Goal: Task Accomplishment & Management: Manage account settings

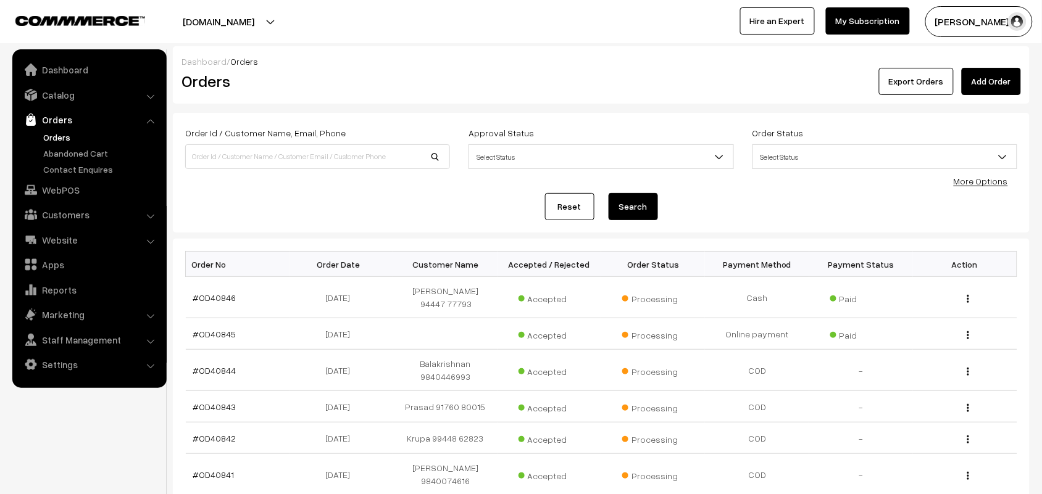
click at [42, 137] on link "Orders" at bounding box center [101, 137] width 122 height 13
click at [76, 184] on link "WebPOS" at bounding box center [88, 190] width 147 height 22
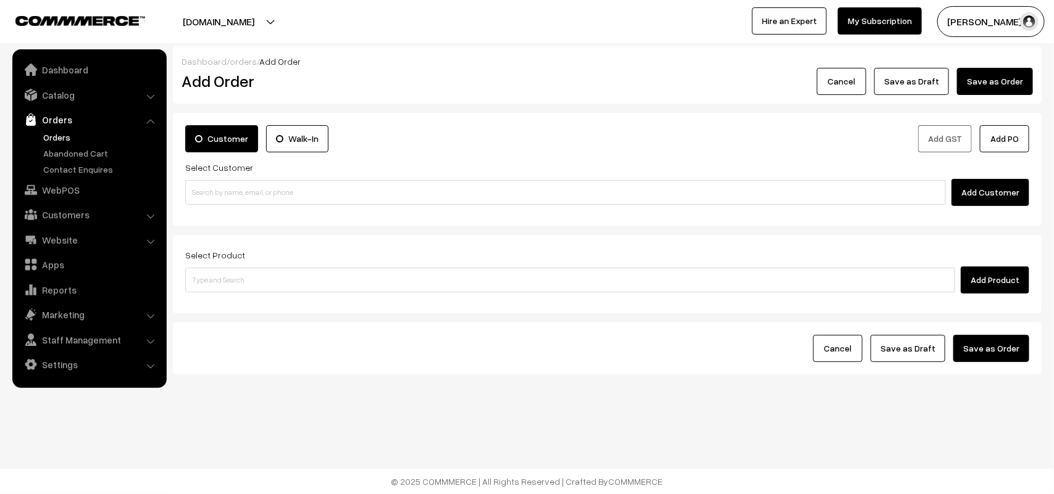
click at [257, 192] on input at bounding box center [565, 192] width 760 height 25
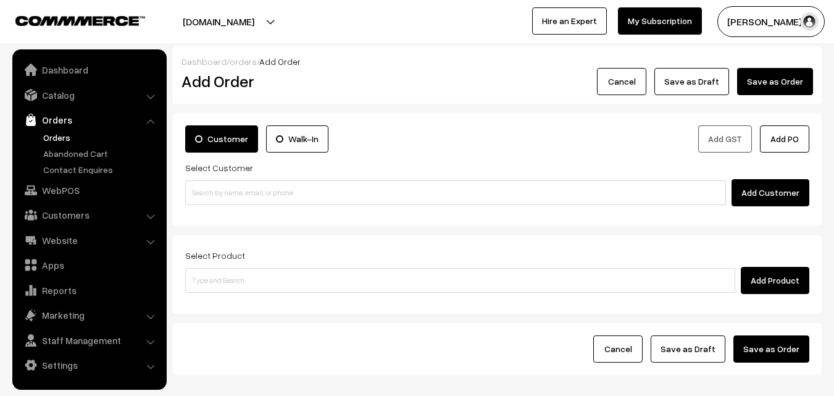
click at [217, 174] on div "Select Customer Add Customer" at bounding box center [497, 183] width 624 height 46
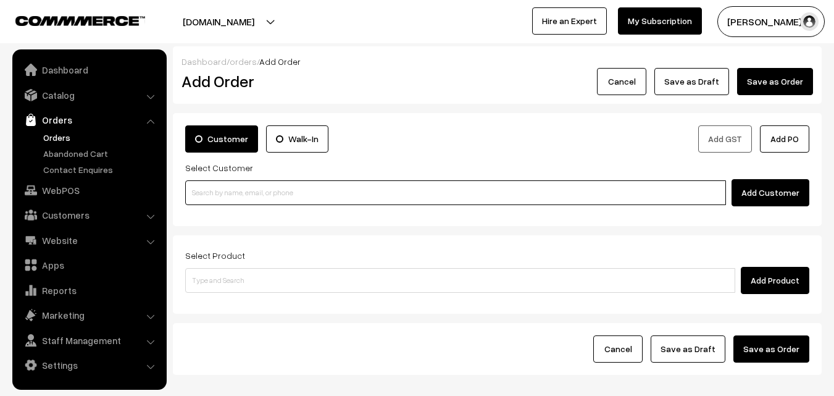
click at [227, 191] on input at bounding box center [455, 192] width 541 height 25
paste input "98415 64369"
click at [211, 198] on input "98415 64369" at bounding box center [455, 192] width 541 height 25
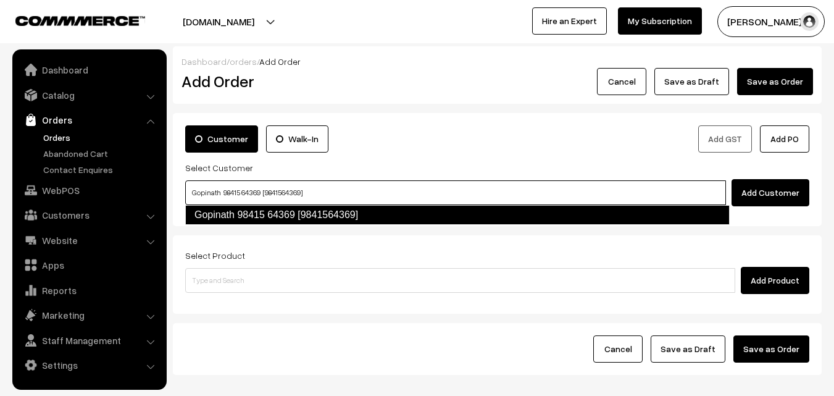
type input "Gopinath 98415 64369 [9841564369]"
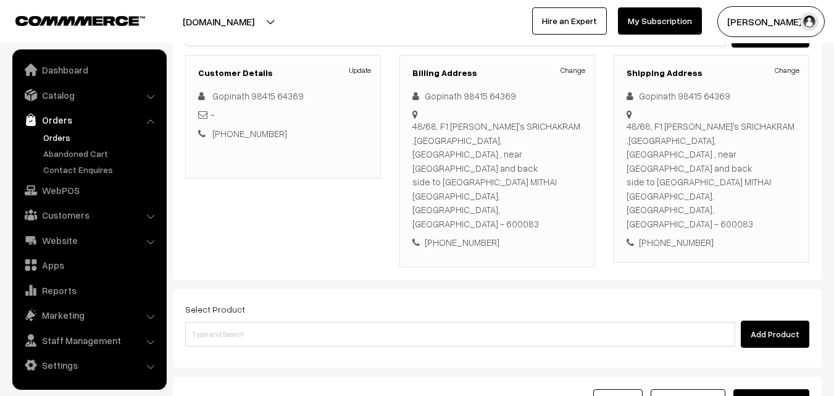
scroll to position [185, 0]
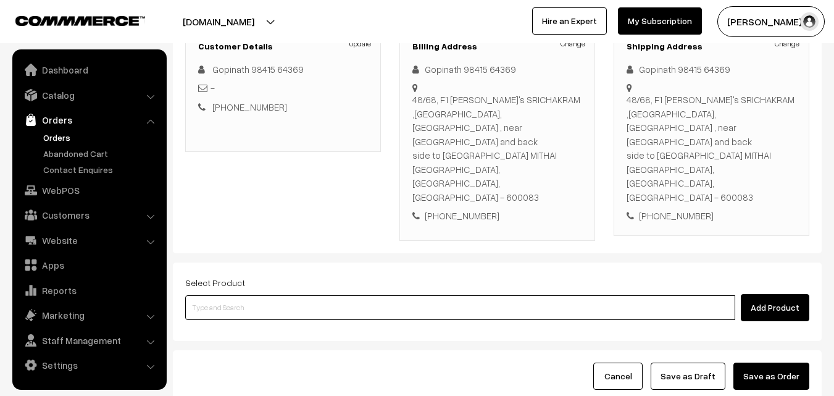
click at [364, 295] on input at bounding box center [460, 307] width 550 height 25
click at [348, 295] on input at bounding box center [460, 307] width 550 height 25
click at [277, 295] on input at bounding box center [460, 307] width 550 height 25
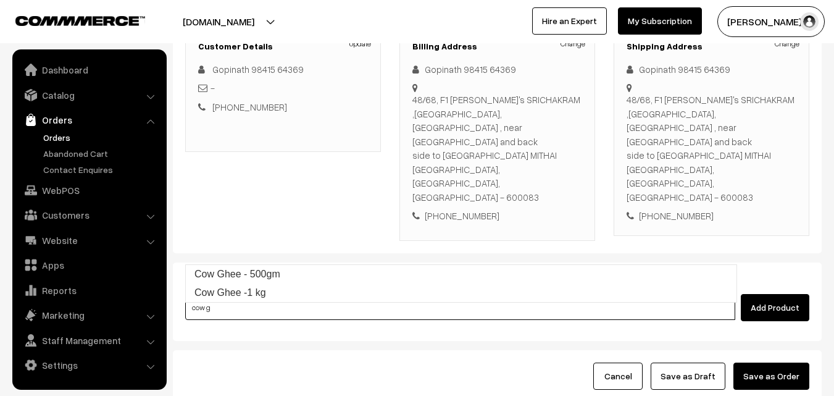
type input "Cow Ghee -1 kg"
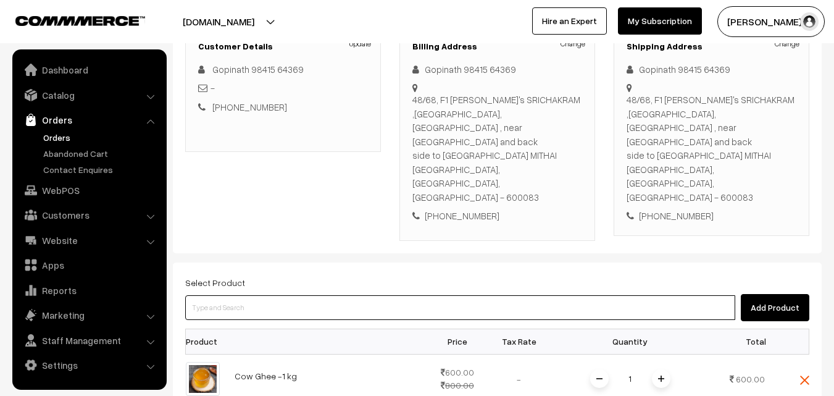
click at [277, 295] on input at bounding box center [460, 307] width 550 height 25
click at [332, 295] on input at bounding box center [460, 307] width 550 height 25
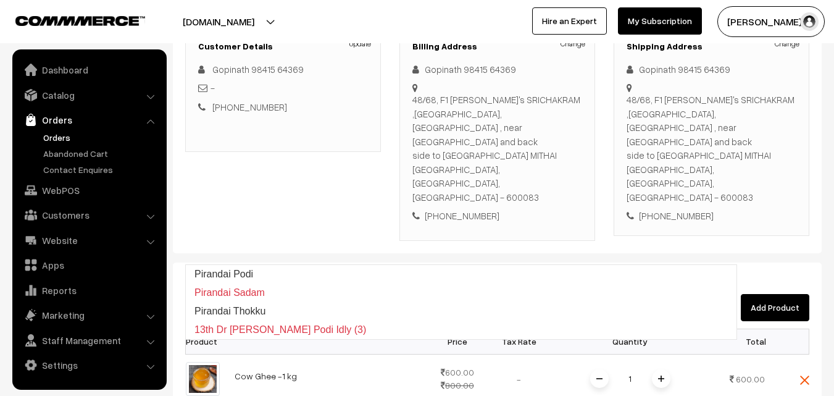
type input "Pirandai Podi"
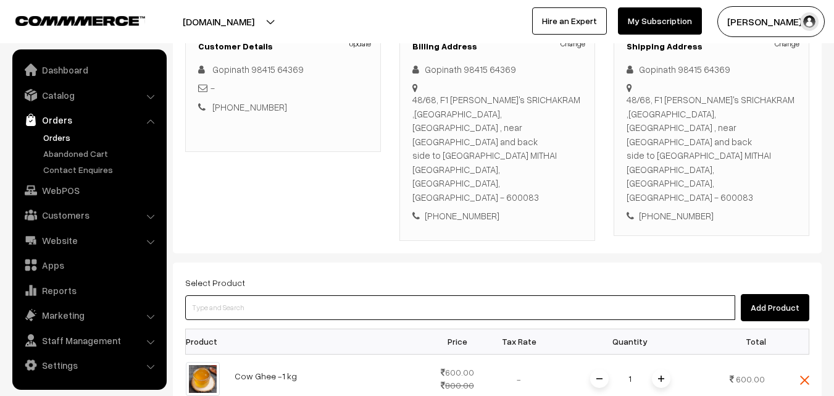
click at [332, 295] on input at bounding box center [460, 307] width 550 height 25
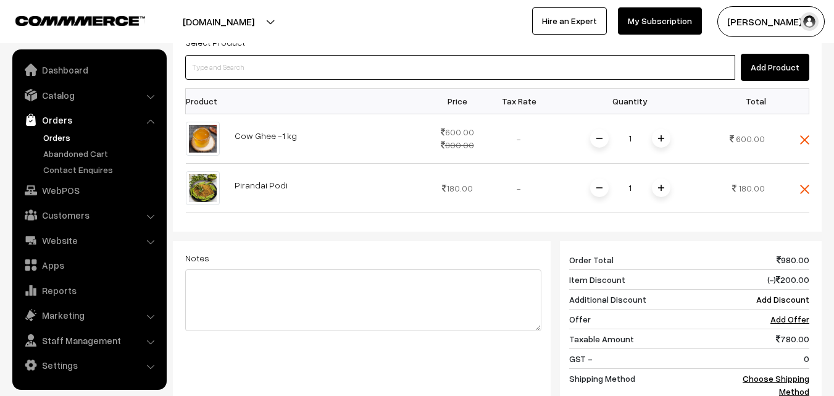
scroll to position [432, 0]
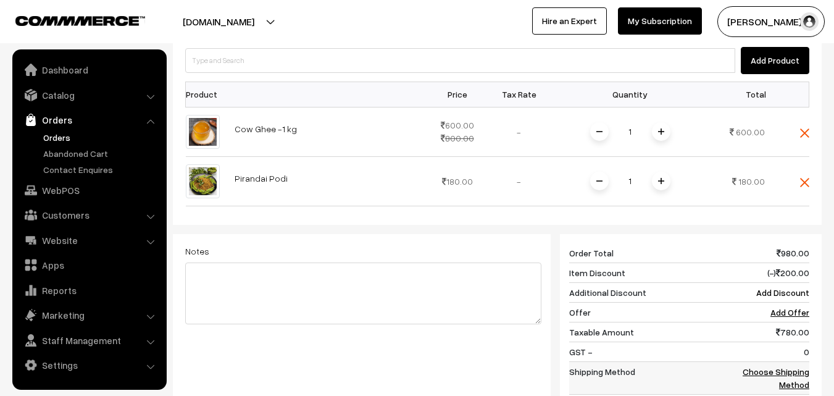
click at [791, 361] on td "Choose Shipping Method" at bounding box center [771, 377] width 77 height 33
click at [791, 366] on link "Choose Shipping Method" at bounding box center [776, 377] width 67 height 23
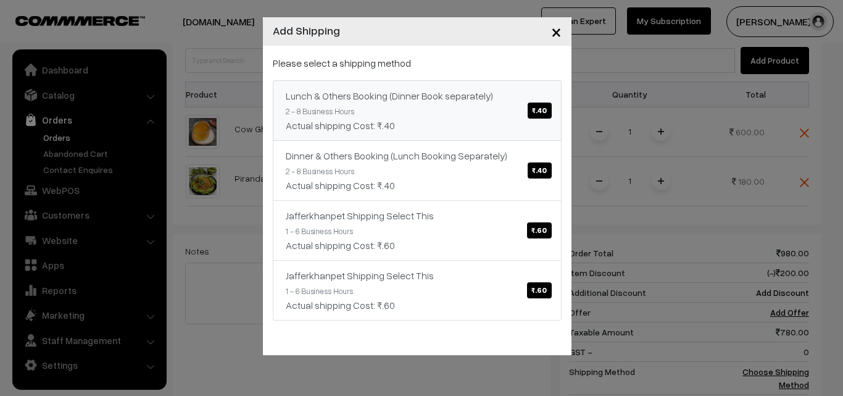
click at [448, 88] on link "Lunch & Others Booking (Dinner Book separately) ₹.40 2 - 8 Business Hours Actua…" at bounding box center [417, 110] width 289 height 60
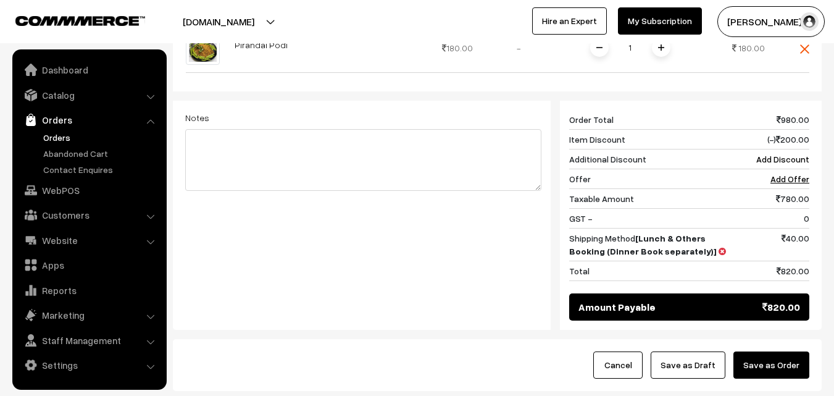
scroll to position [594, 0]
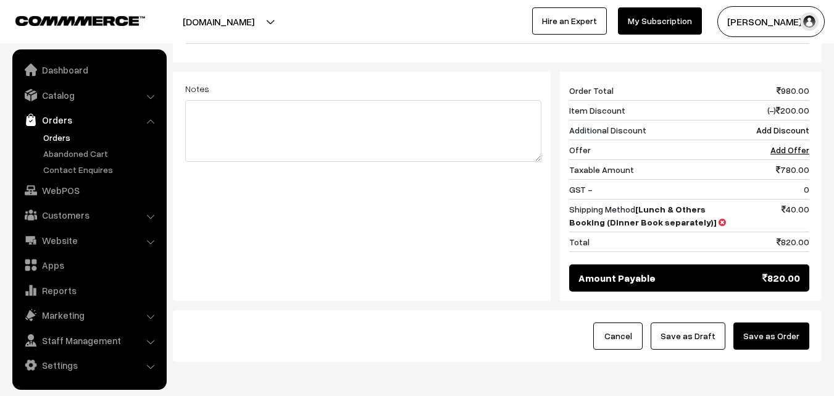
click at [697, 322] on button "Save as Draft" at bounding box center [688, 335] width 75 height 27
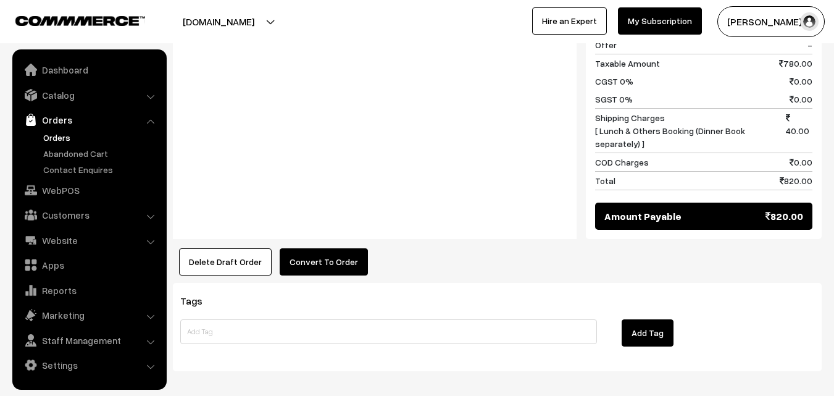
click at [330, 248] on button "Convert To Order" at bounding box center [324, 261] width 88 height 27
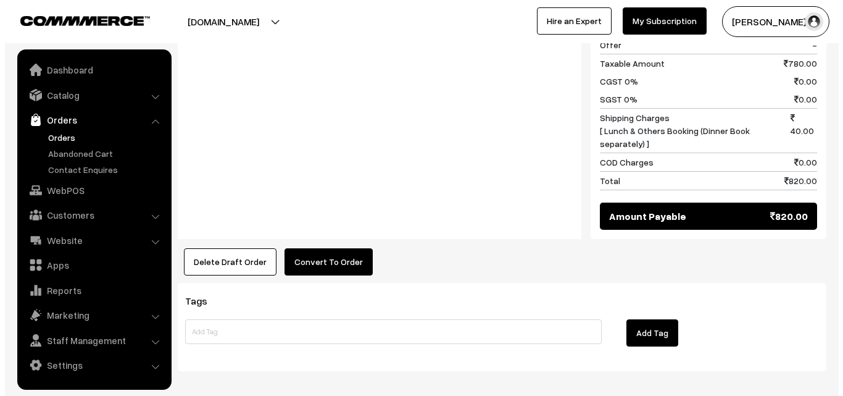
scroll to position [728, 0]
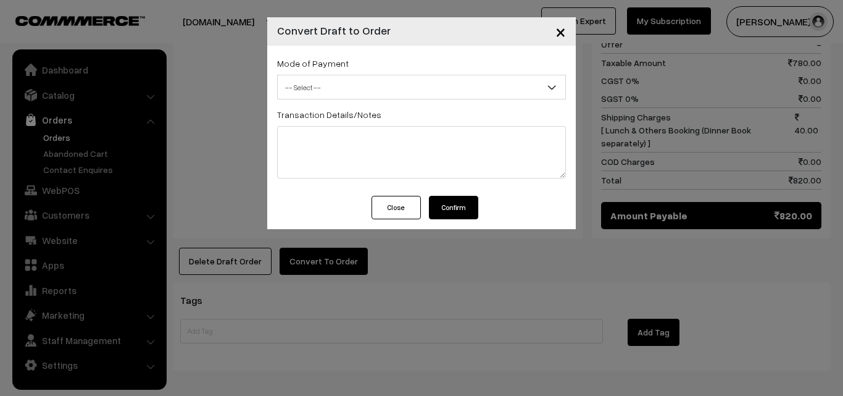
click at [367, 70] on div "Mode of Payment -- Select -- COD Cash Cheque -- Select --" at bounding box center [421, 78] width 289 height 44
click at [361, 85] on span "-- Select --" at bounding box center [422, 88] width 288 height 22
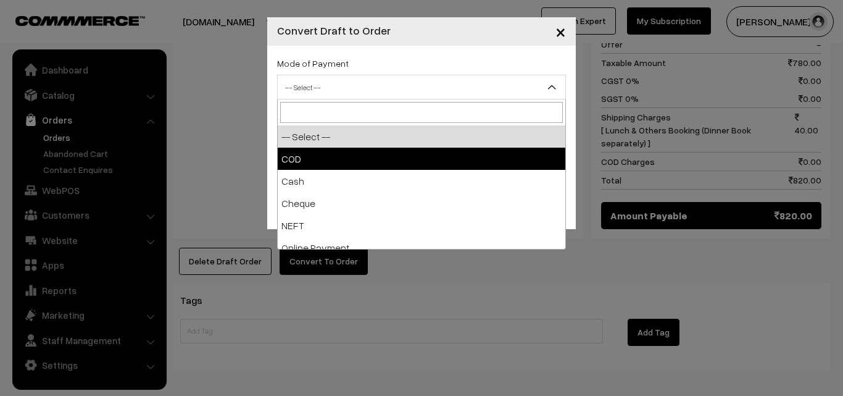
select select "1"
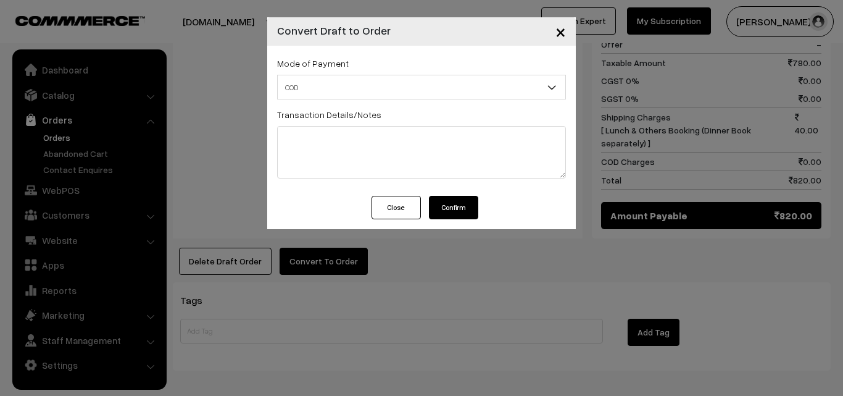
click at [440, 209] on button "Confirm" at bounding box center [453, 207] width 49 height 23
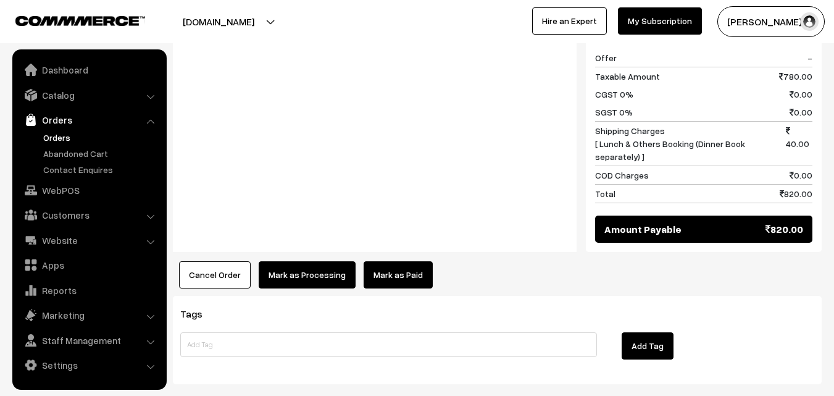
click at [302, 261] on button "Mark as Processing" at bounding box center [307, 274] width 97 height 27
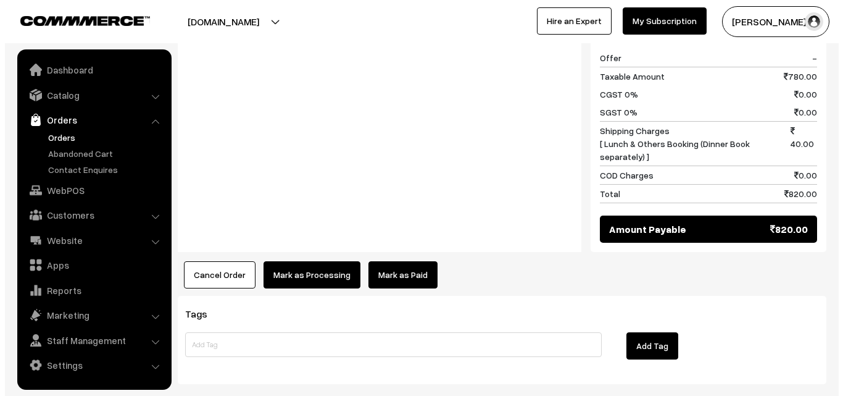
scroll to position [728, 0]
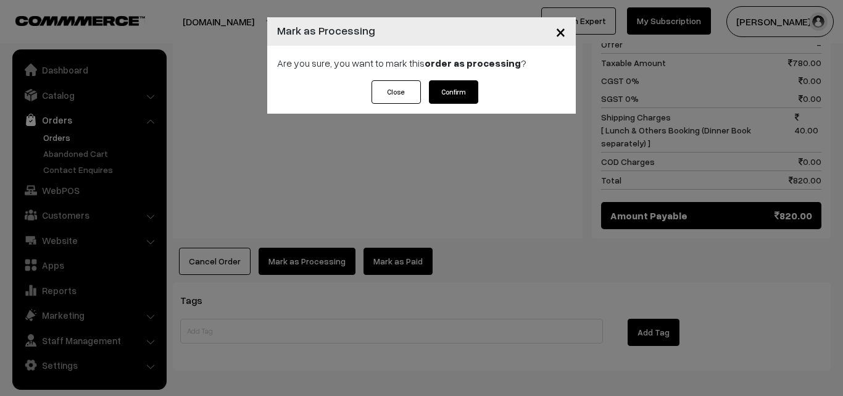
click at [460, 96] on button "Confirm" at bounding box center [453, 91] width 49 height 23
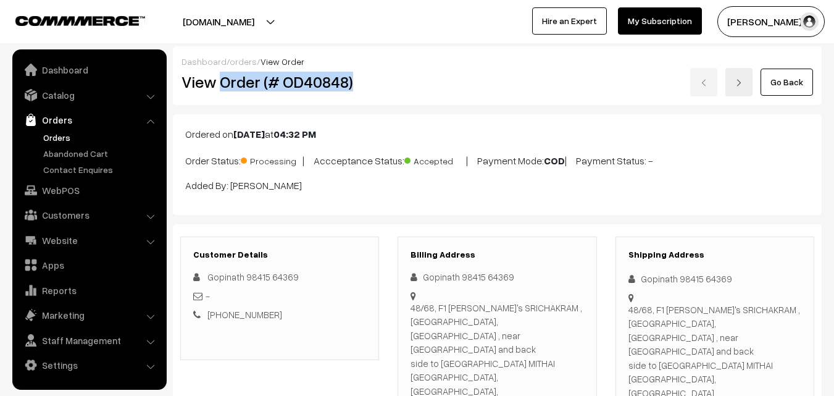
drag, startPoint x: 219, startPoint y: 86, endPoint x: 372, endPoint y: 113, distance: 154.8
click at [352, 86] on h2 "View Order (# OD40848)" at bounding box center [280, 81] width 198 height 19
copy h2 "Order (# OD40848)"
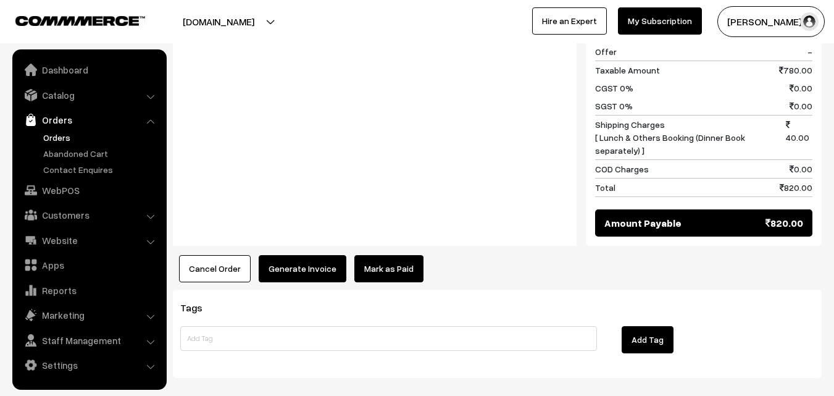
scroll to position [739, 0]
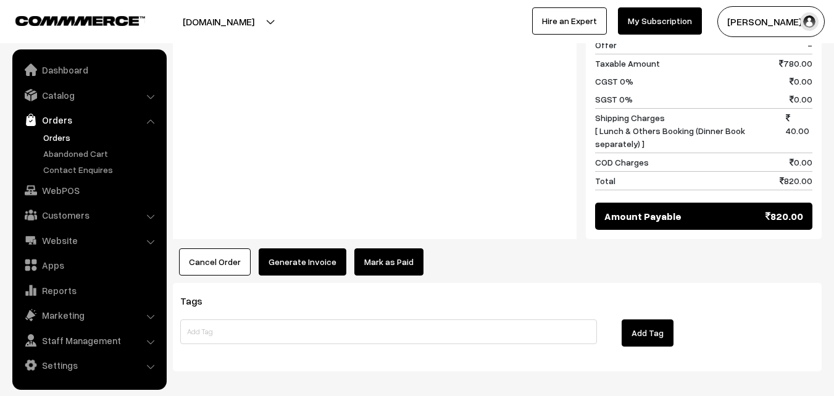
click at [298, 248] on button "Generate Invoice" at bounding box center [303, 261] width 88 height 27
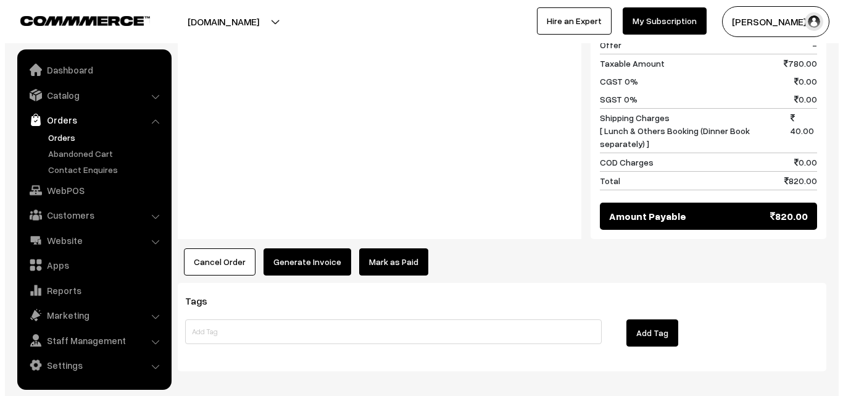
scroll to position [728, 0]
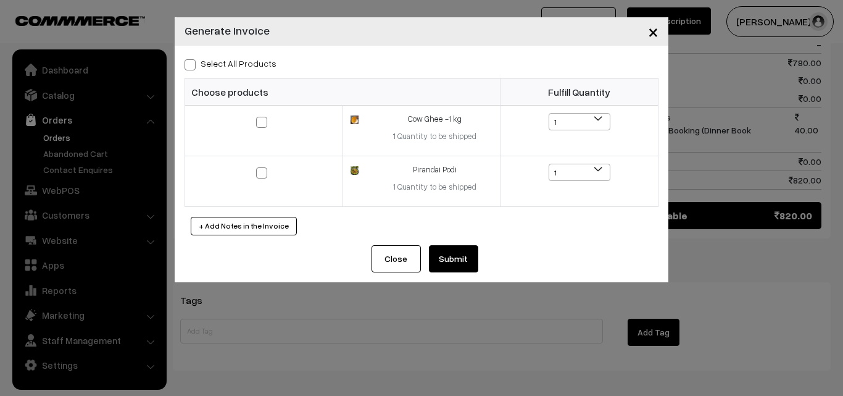
click at [441, 255] on button "Submit" at bounding box center [453, 258] width 49 height 27
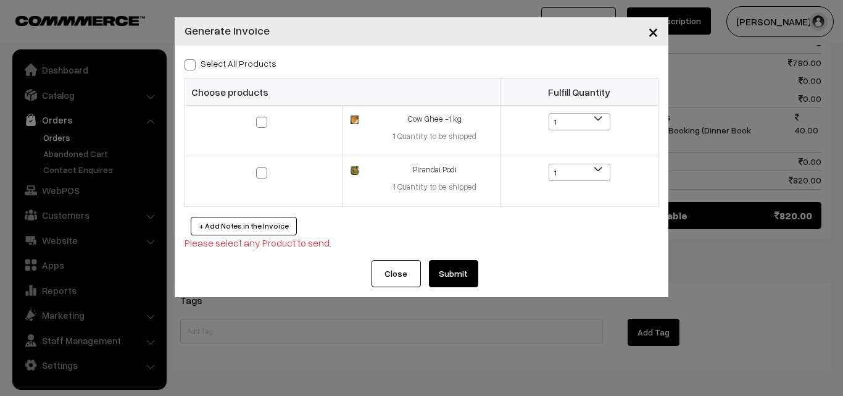
click at [219, 69] on label "Select All Products" at bounding box center [231, 63] width 92 height 13
click at [193, 67] on input "Select All Products" at bounding box center [189, 63] width 8 height 8
checkbox input "true"
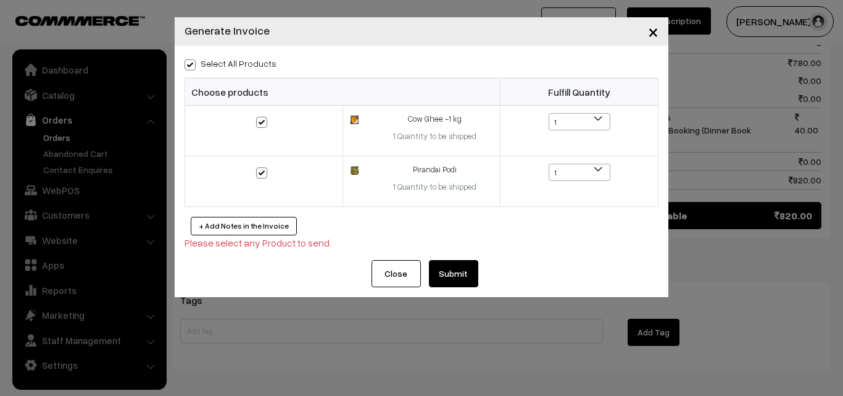
click at [452, 266] on button "Submit" at bounding box center [453, 273] width 49 height 27
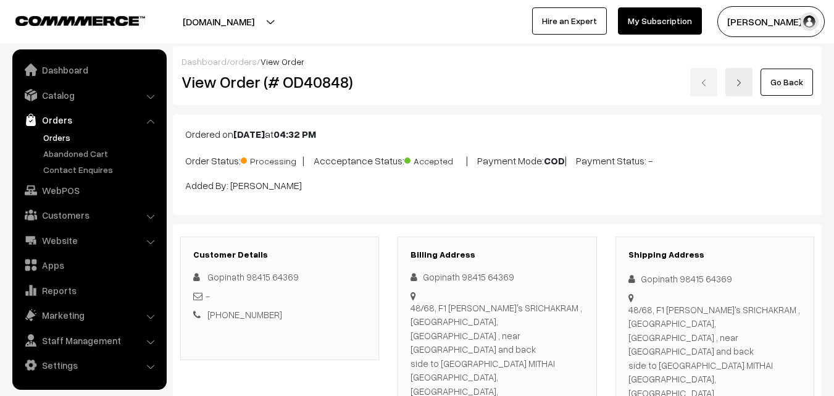
scroll to position [726, 0]
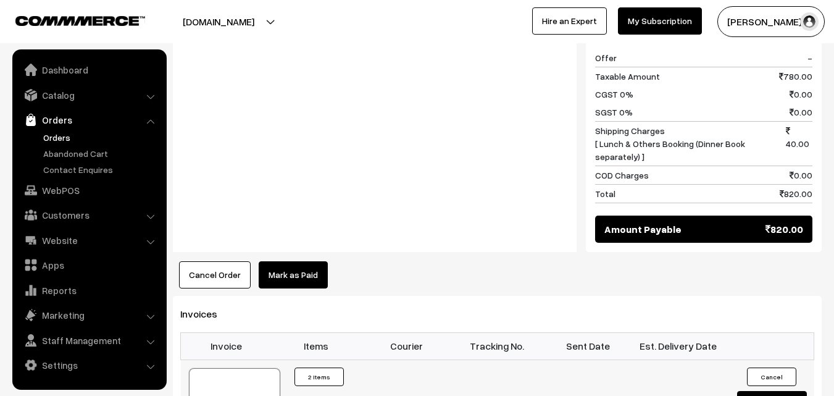
click at [248, 368] on div at bounding box center [234, 399] width 91 height 62
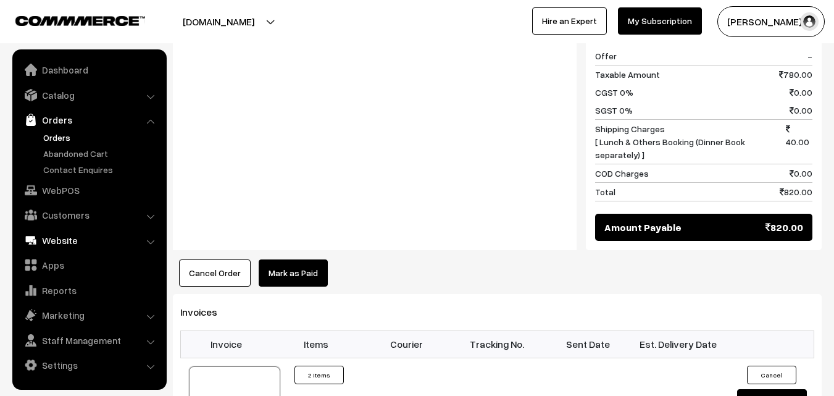
click at [62, 198] on link "WebPOS" at bounding box center [88, 190] width 147 height 22
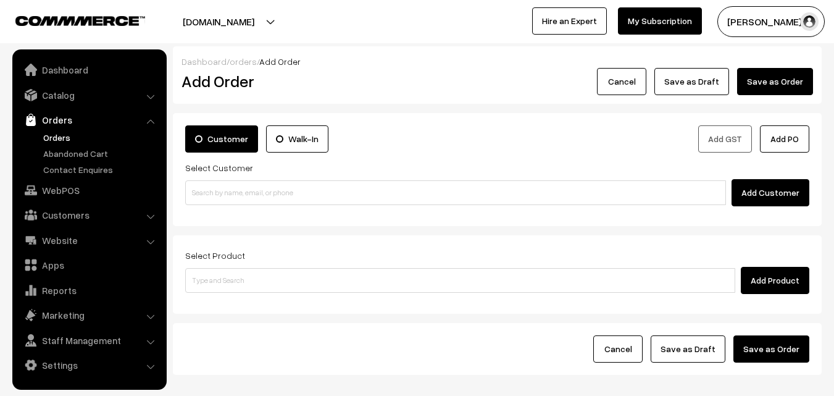
click at [258, 190] on input at bounding box center [455, 192] width 541 height 25
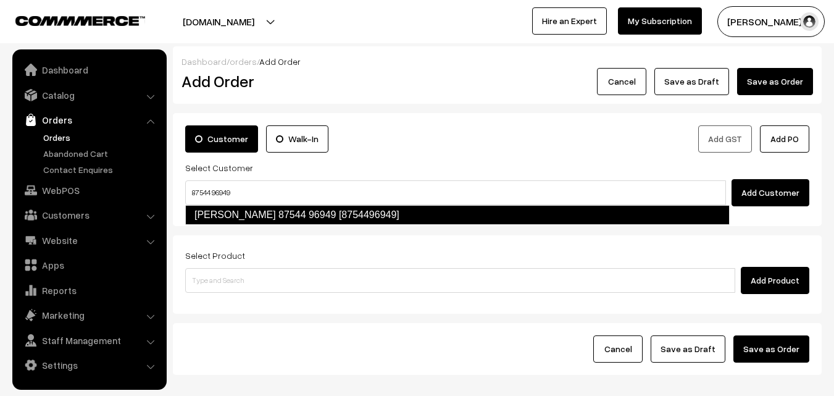
click at [218, 215] on link "[PERSON_NAME] 87544 96949 [8754496949]" at bounding box center [457, 215] width 544 height 20
type input "87544 96949"
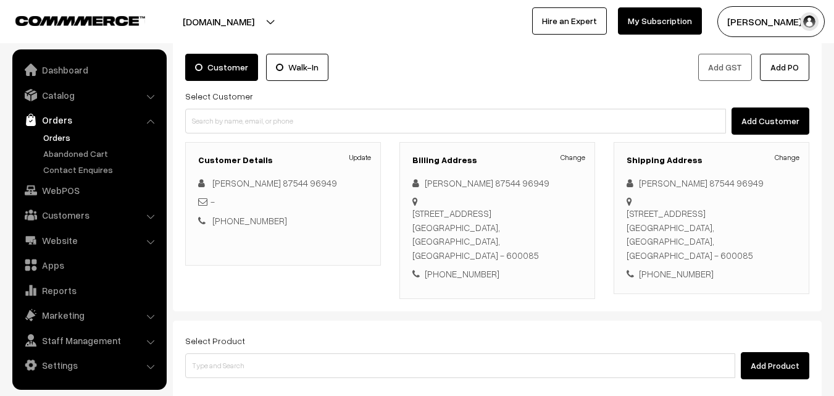
scroll to position [123, 0]
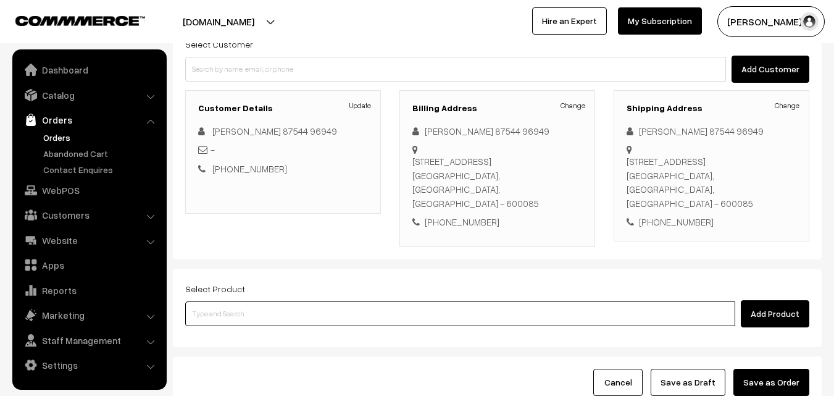
click at [289, 304] on input at bounding box center [460, 313] width 550 height 25
type input "vegetab"
paste input "Corn Vegitable Rice"
type input "Corn Vegitable Rice"
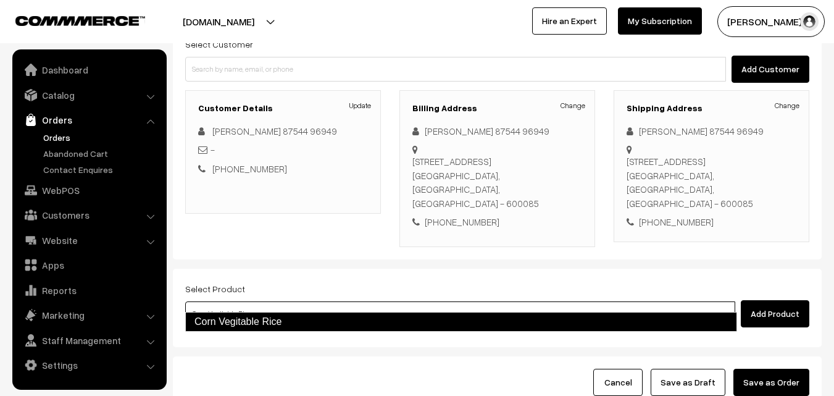
click at [233, 324] on link "Corn Vegitable Rice" at bounding box center [461, 322] width 552 height 20
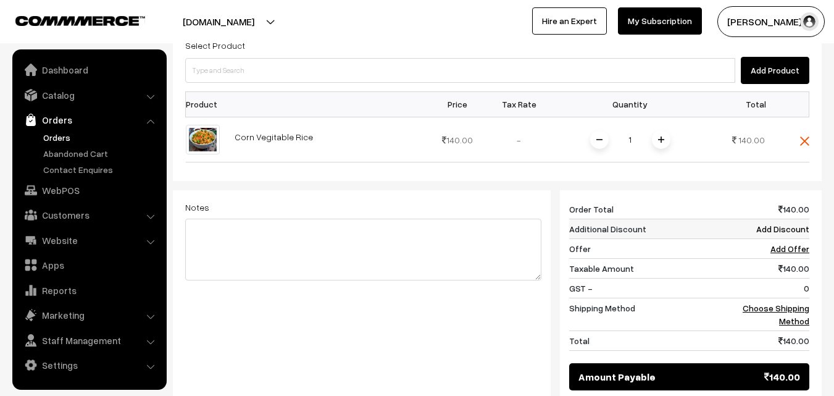
scroll to position [370, 0]
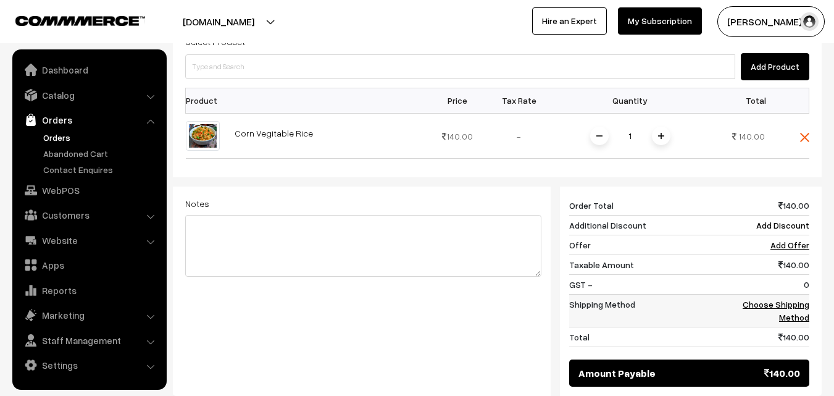
click at [794, 299] on link "Choose Shipping Method" at bounding box center [776, 310] width 67 height 23
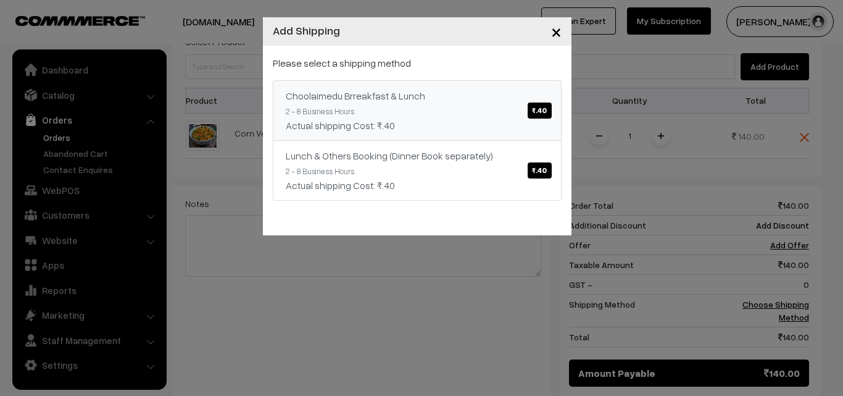
click at [482, 116] on link "Choolaimedu Brreakfast & Lunch ₹.40 2 - 8 Business Hours Actual shipping Cost: …" at bounding box center [417, 110] width 289 height 60
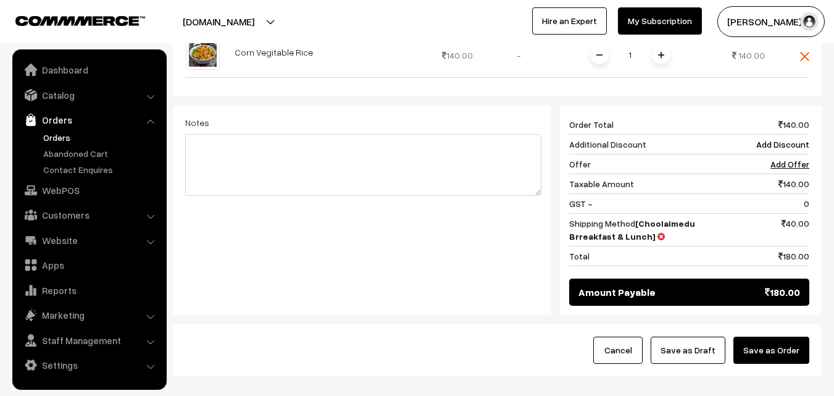
scroll to position [446, 0]
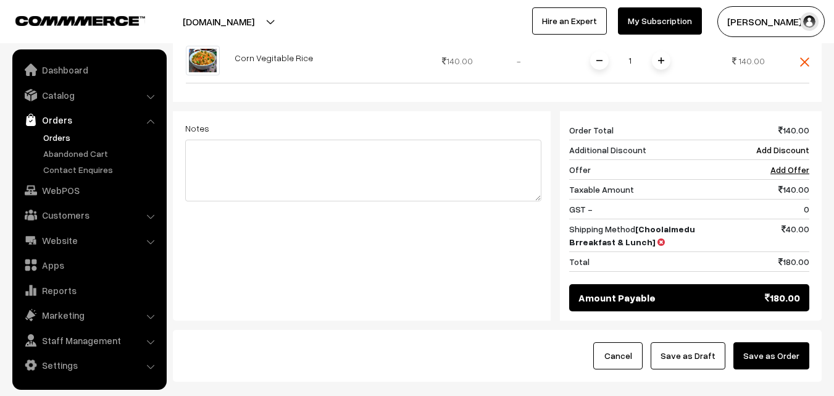
click at [702, 342] on button "Save as Draft" at bounding box center [688, 355] width 75 height 27
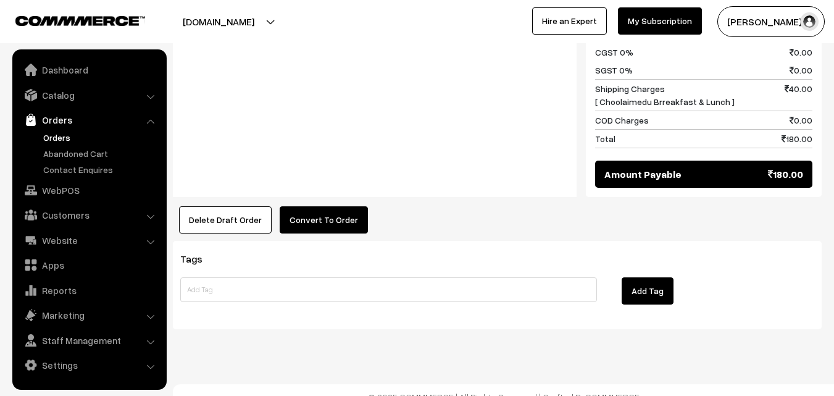
click at [335, 206] on button "Convert To Order" at bounding box center [324, 219] width 88 height 27
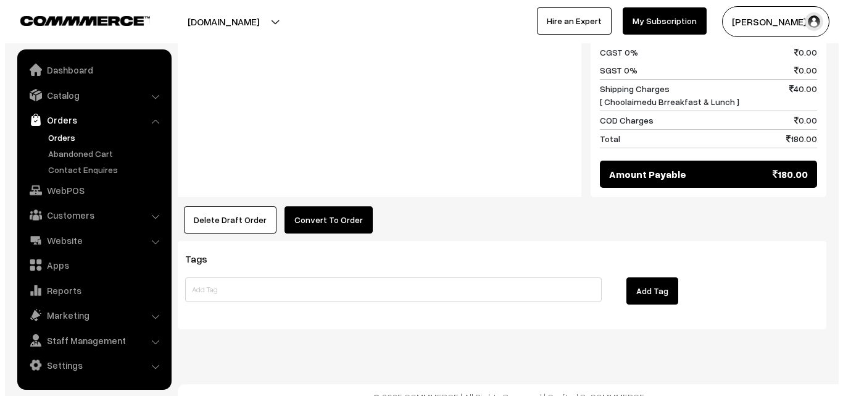
scroll to position [615, 0]
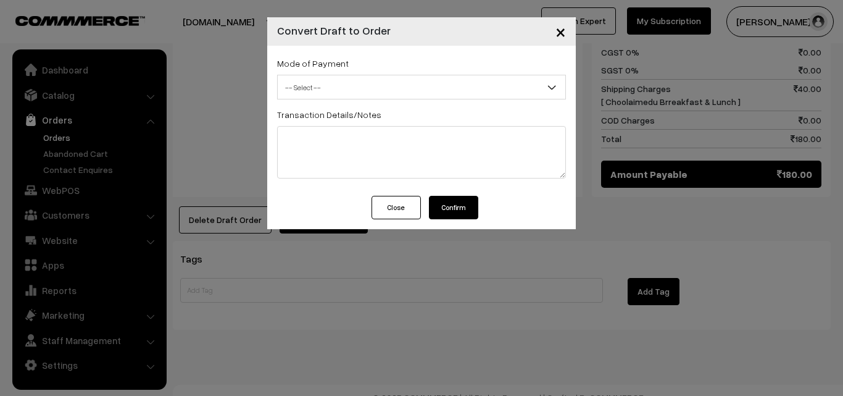
click at [344, 88] on span "-- Select --" at bounding box center [422, 88] width 288 height 22
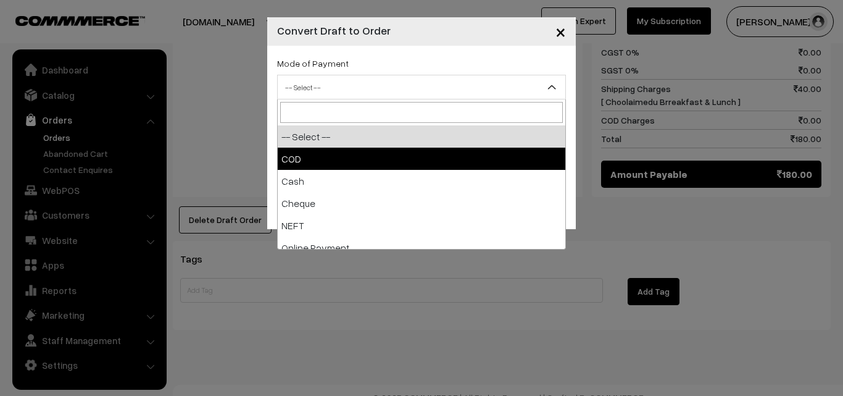
drag, startPoint x: 340, startPoint y: 162, endPoint x: 382, endPoint y: 194, distance: 52.5
select select "1"
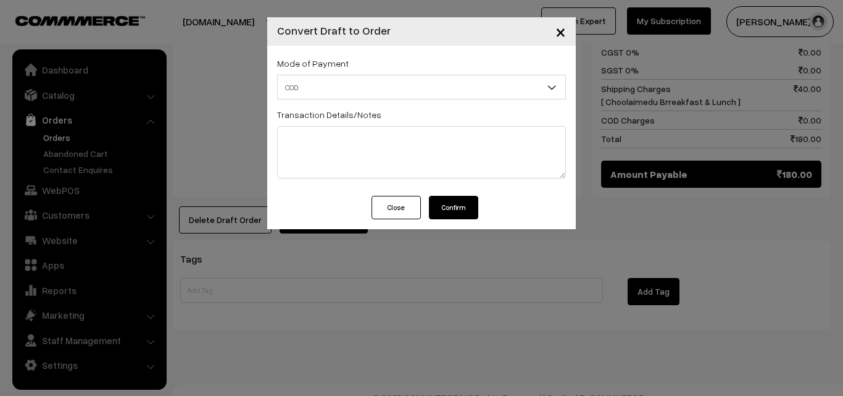
click at [464, 209] on button "Confirm" at bounding box center [453, 207] width 49 height 23
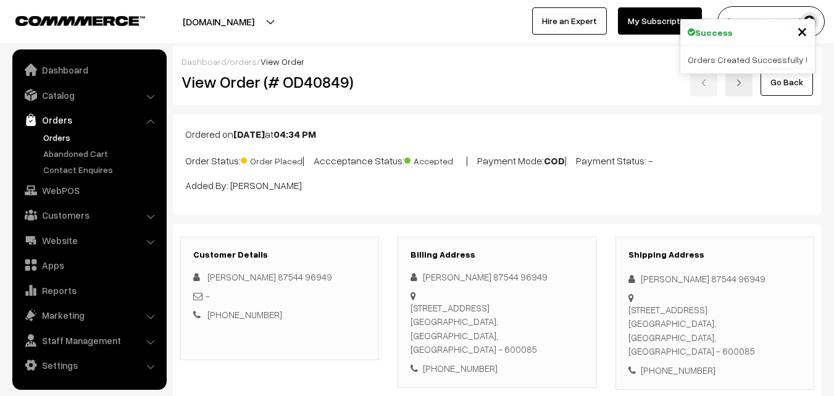
scroll to position [615, 0]
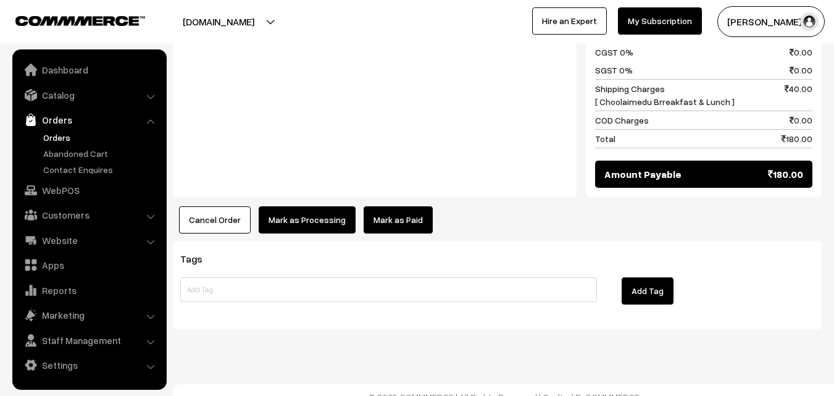
click at [314, 206] on button "Mark as Processing" at bounding box center [307, 219] width 97 height 27
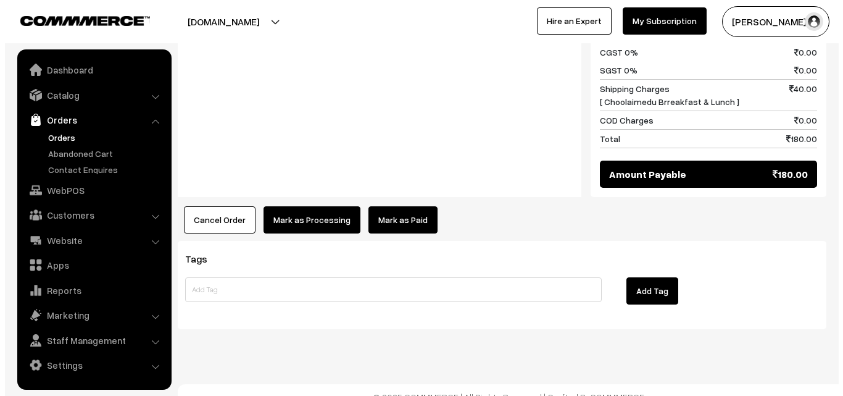
scroll to position [615, 0]
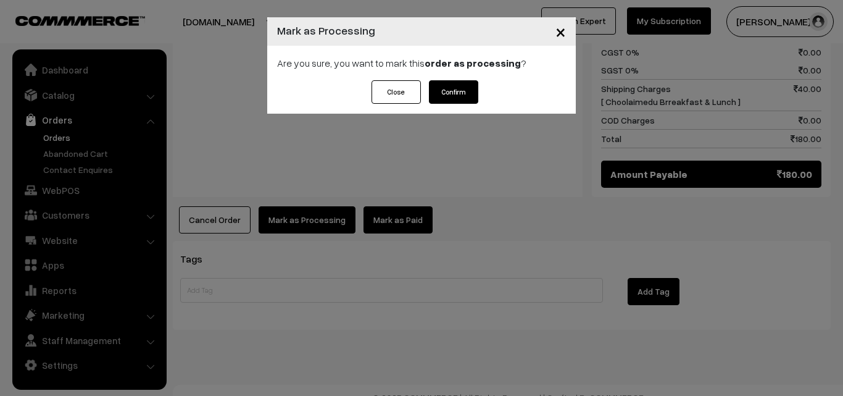
click at [456, 91] on button "Confirm" at bounding box center [453, 91] width 49 height 23
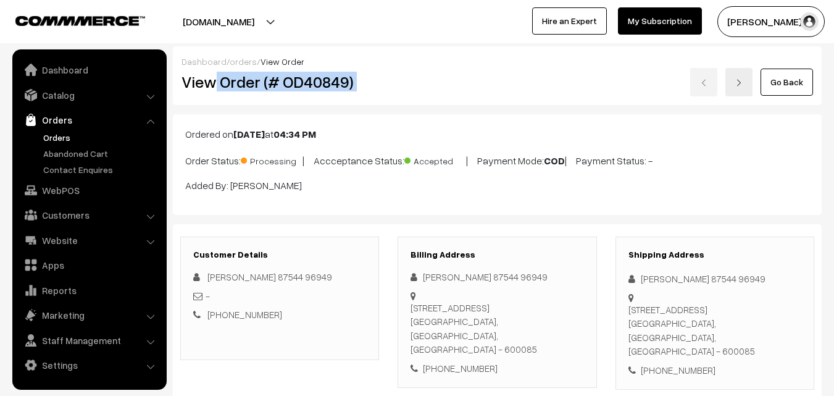
drag, startPoint x: 219, startPoint y: 86, endPoint x: 390, endPoint y: 99, distance: 172.1
click at [390, 99] on div "Dashboard / orders / View Order View Order (# OD40849) Go Back" at bounding box center [497, 75] width 649 height 59
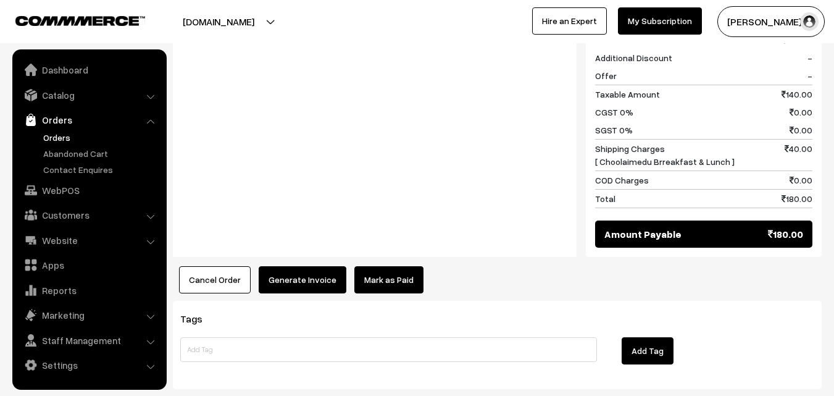
scroll to position [556, 0]
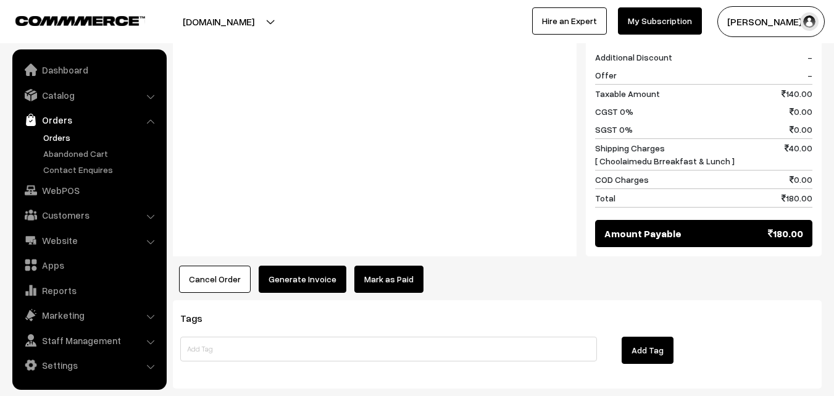
click at [282, 276] on button "Generate Invoice" at bounding box center [303, 278] width 88 height 27
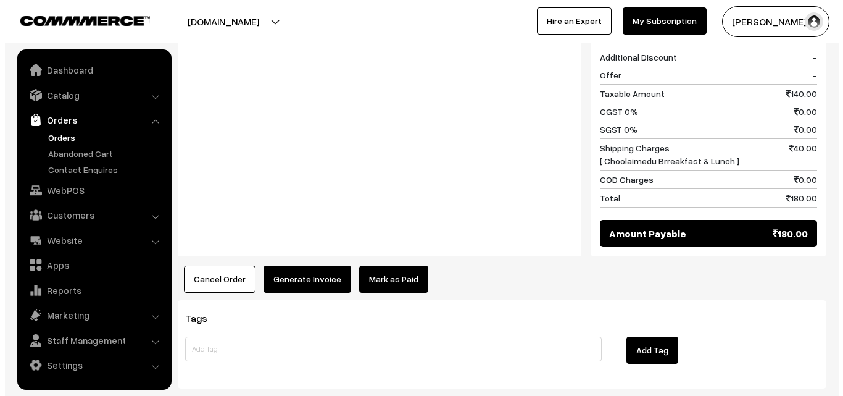
scroll to position [556, 0]
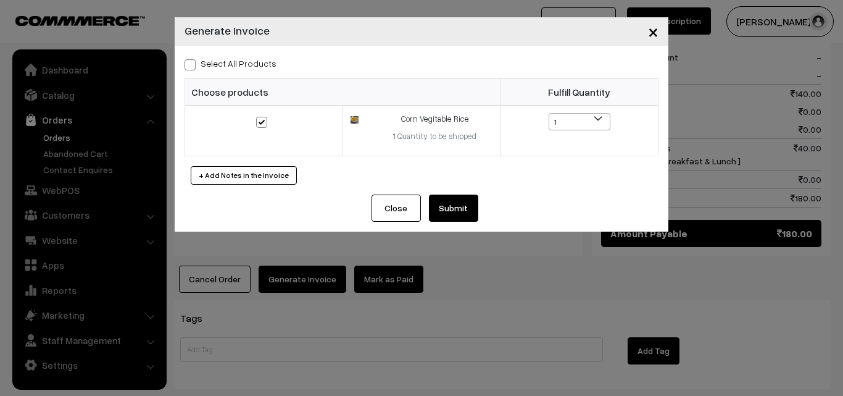
click at [462, 207] on button "Submit" at bounding box center [453, 207] width 49 height 27
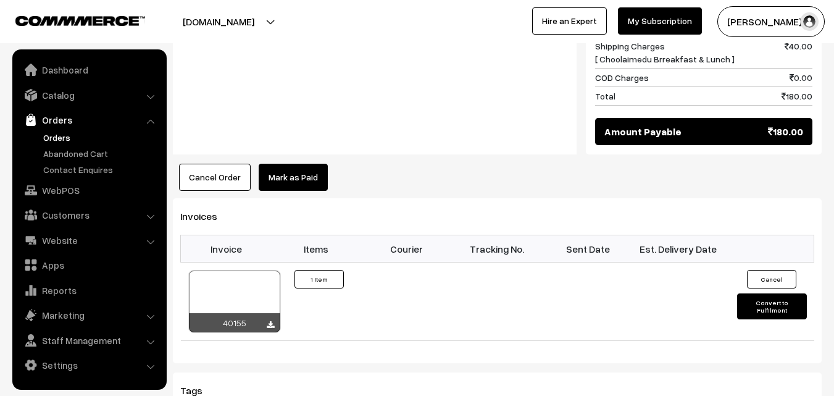
scroll to position [865, 0]
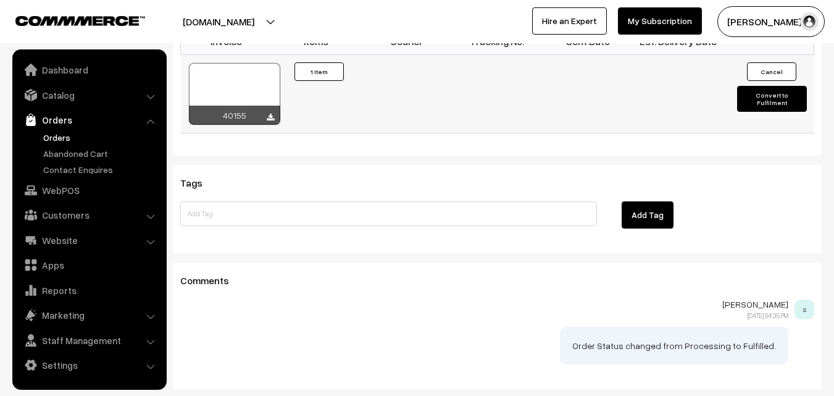
click at [227, 84] on div at bounding box center [234, 94] width 91 height 62
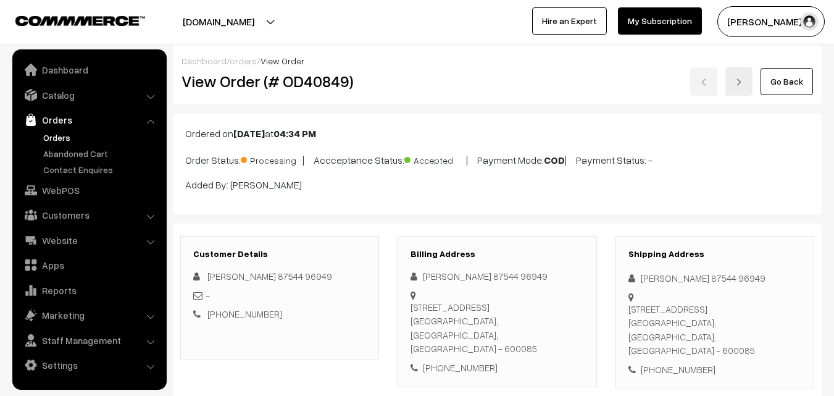
scroll to position [0, 0]
click at [60, 186] on link "WebPOS" at bounding box center [88, 190] width 147 height 22
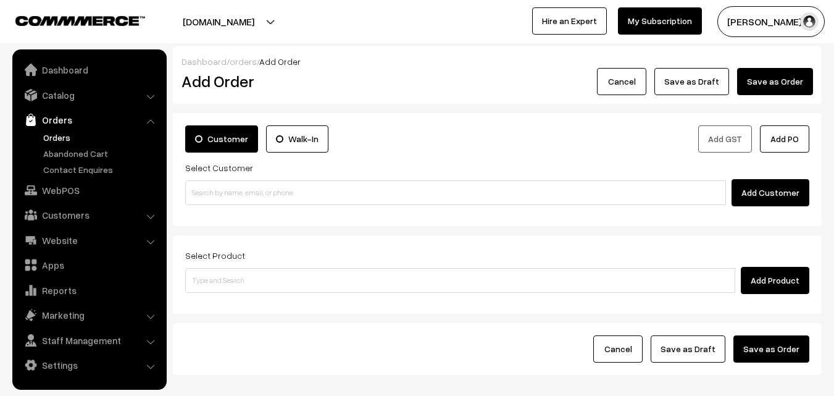
drag, startPoint x: 370, startPoint y: 209, endPoint x: 369, endPoint y: 196, distance: 13.1
click at [370, 208] on div "Customer Walk-In Add GST Add PO Select Customer Add Customer" at bounding box center [497, 169] width 649 height 113
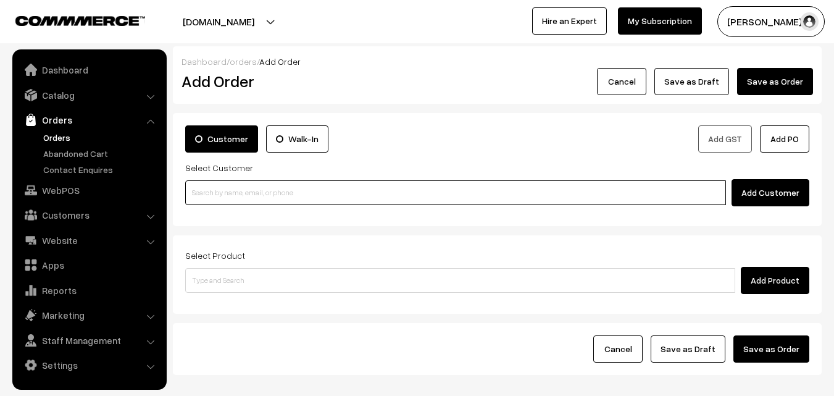
click at [368, 192] on input at bounding box center [455, 192] width 541 height 25
paste input "86809 60025"
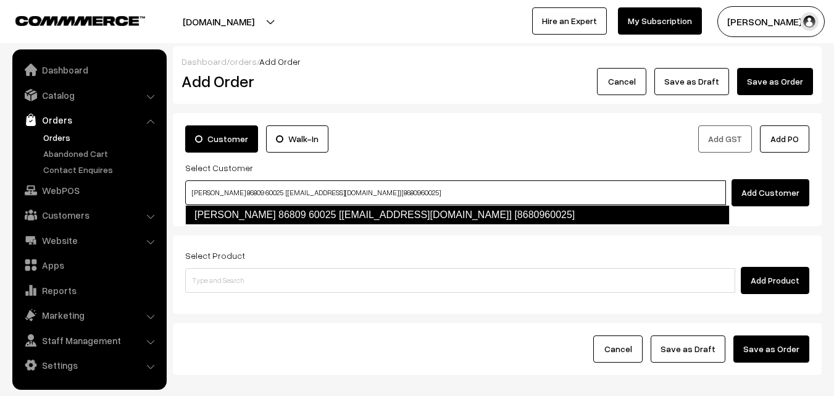
type input "[PERSON_NAME] 86809 60025 [[EMAIL_ADDRESS][DOMAIN_NAME]] [8680960025]"
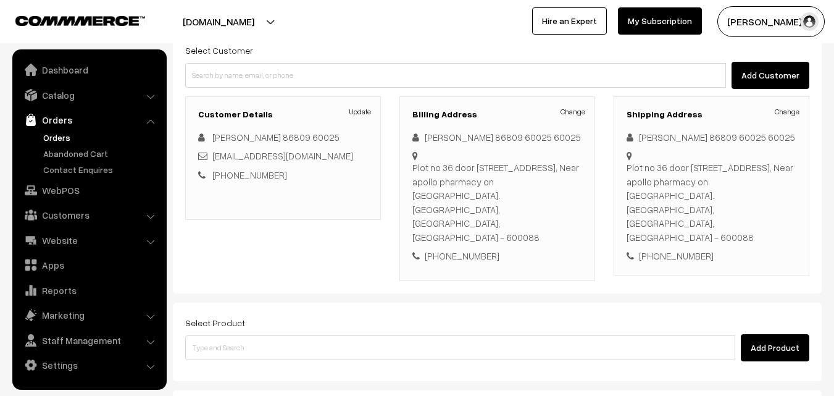
scroll to position [123, 0]
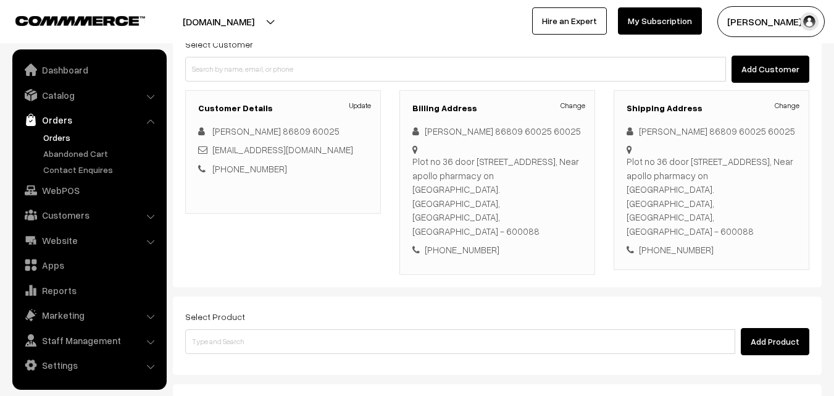
click at [249, 309] on div "Select Product Add Product" at bounding box center [497, 332] width 624 height 46
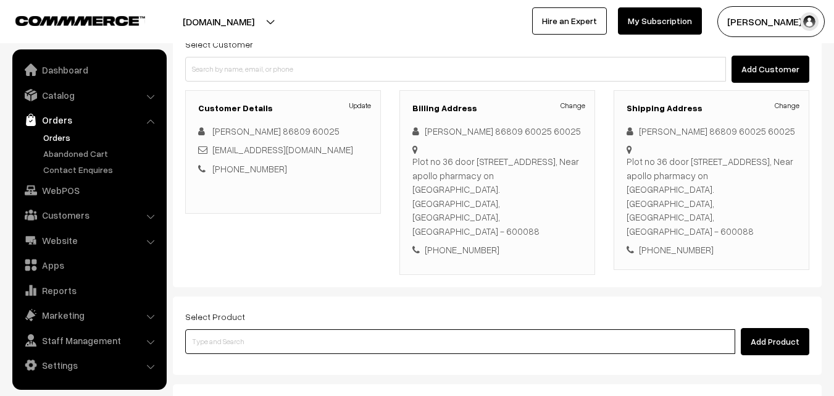
paste input "17th Without Rice..."
type input "17th Without Rice..."
click at [252, 329] on input "17th Without Rice..." at bounding box center [460, 341] width 550 height 25
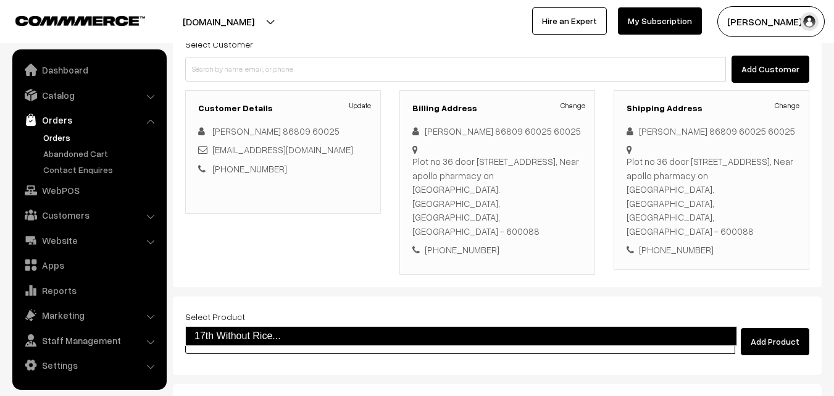
click at [245, 334] on link "17th Without Rice..." at bounding box center [461, 336] width 552 height 20
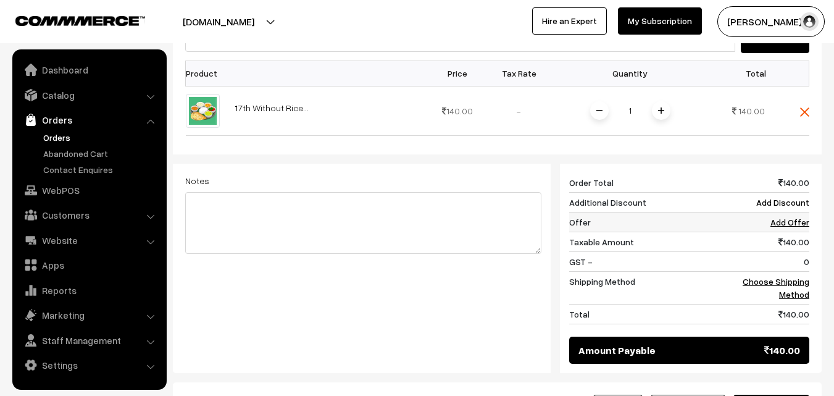
scroll to position [432, 0]
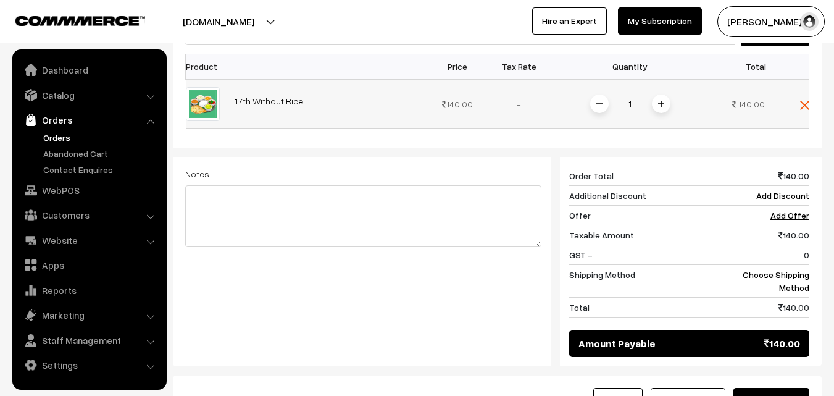
click at [661, 101] on img at bounding box center [661, 104] width 6 height 6
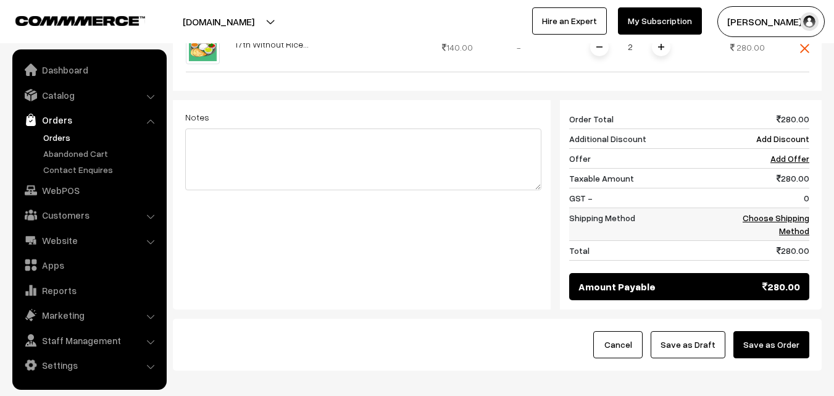
scroll to position [525, 0]
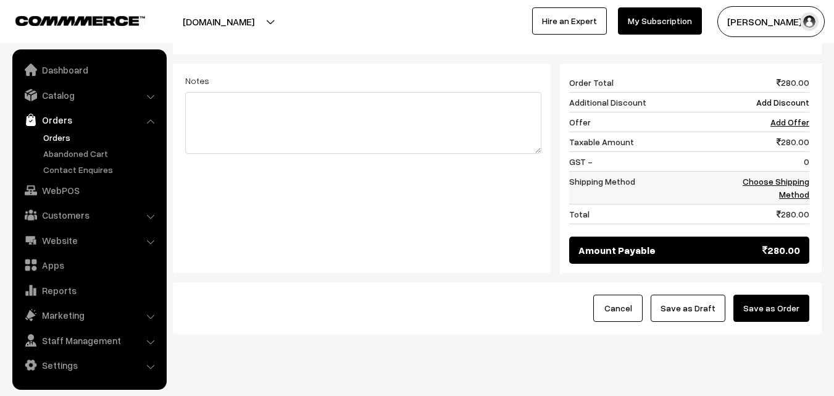
click at [789, 176] on link "Choose Shipping Method" at bounding box center [776, 187] width 67 height 23
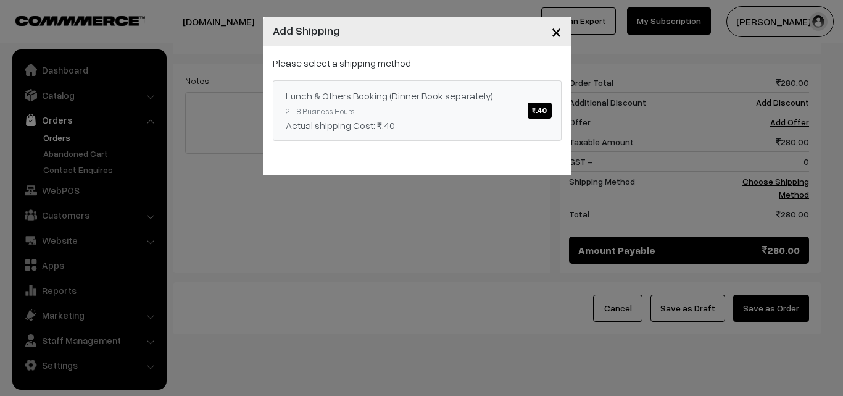
click at [497, 108] on link "Lunch & Others Booking (Dinner Book separately) ₹.40 2 - 8 Business Hours Actua…" at bounding box center [417, 110] width 289 height 60
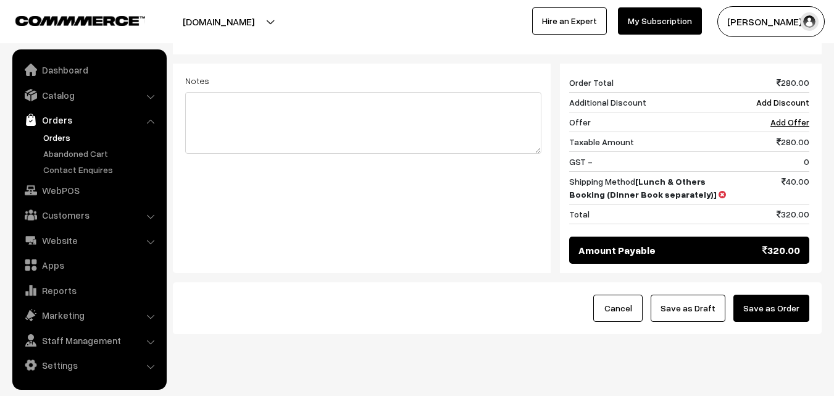
click at [691, 294] on button "Save as Draft" at bounding box center [688, 307] width 75 height 27
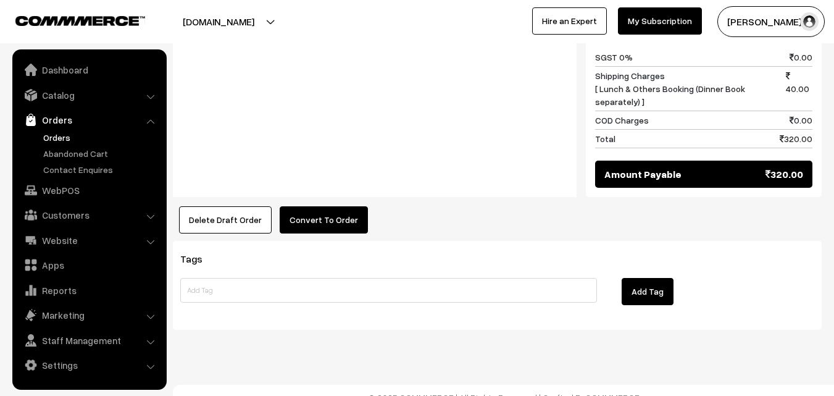
click at [328, 206] on button "Convert To Order" at bounding box center [324, 219] width 88 height 27
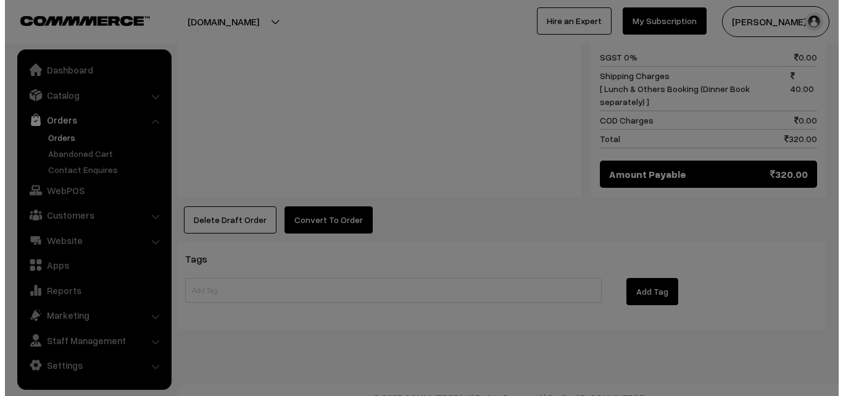
scroll to position [637, 0]
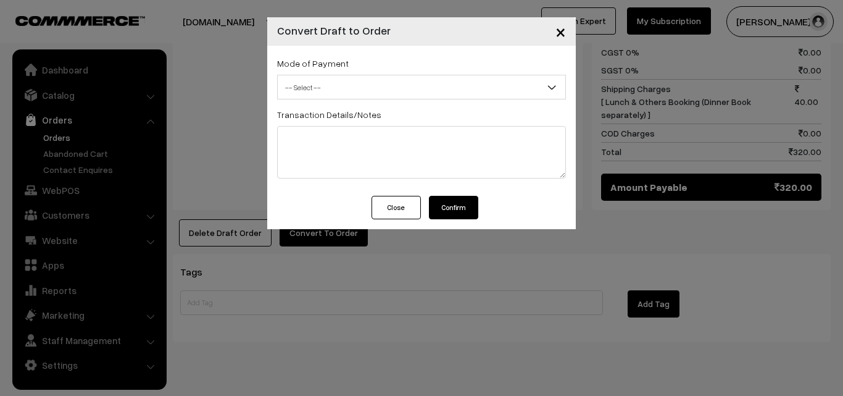
click at [351, 80] on span "-- Select --" at bounding box center [422, 88] width 288 height 22
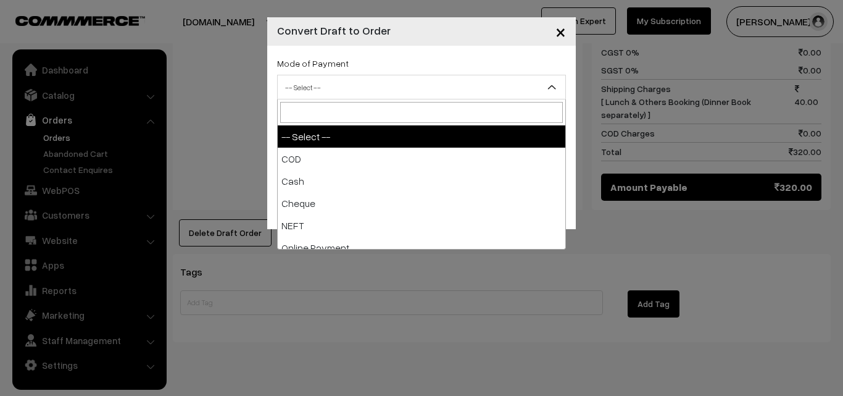
select select "1"
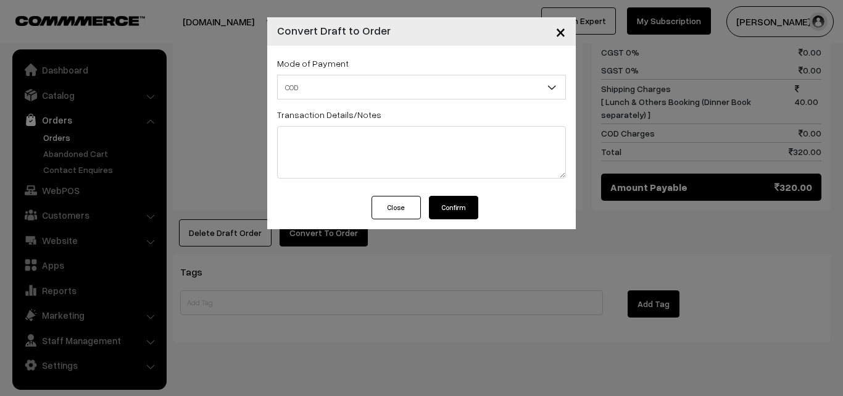
click at [467, 205] on button "Confirm" at bounding box center [453, 207] width 49 height 23
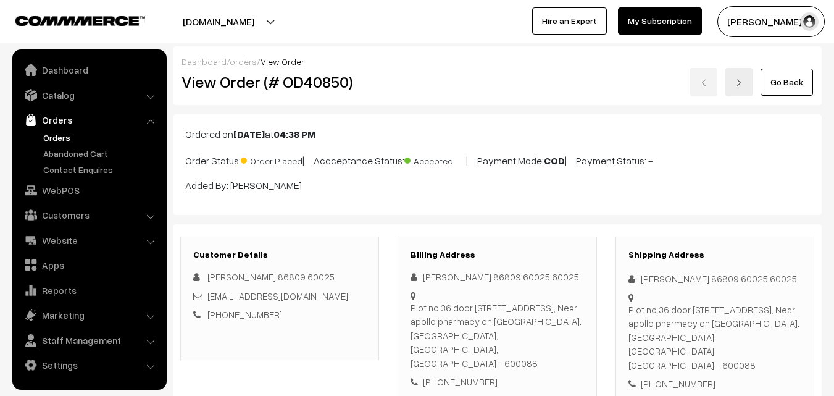
scroll to position [636, 0]
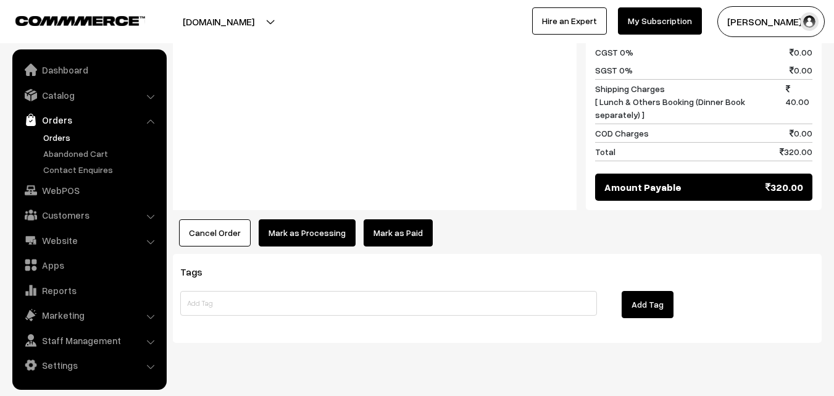
click at [289, 231] on button "Mark as Processing" at bounding box center [307, 232] width 97 height 27
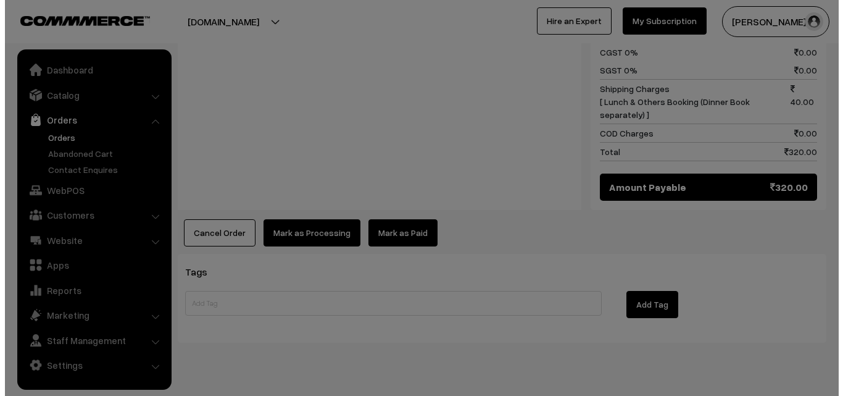
scroll to position [637, 0]
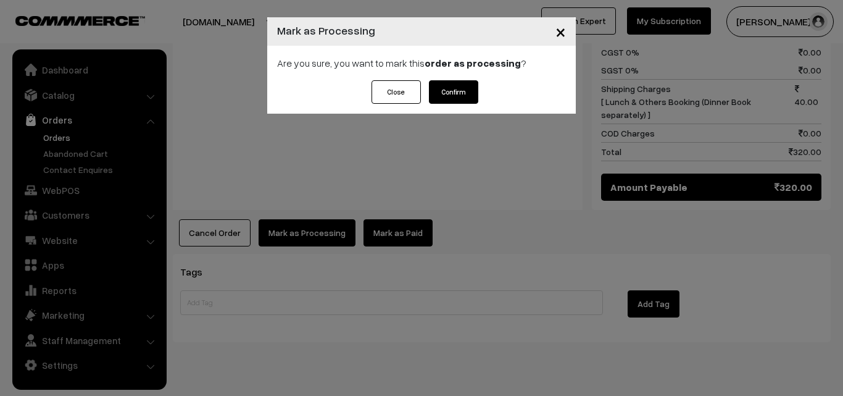
click at [444, 95] on button "Confirm" at bounding box center [453, 91] width 49 height 23
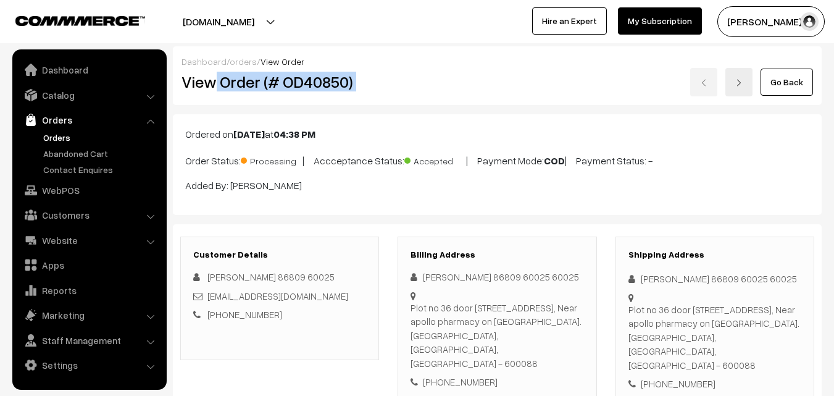
drag, startPoint x: 426, startPoint y: 86, endPoint x: 485, endPoint y: 74, distance: 59.8
click at [485, 74] on div "View Order (# OD40850) Go Back" at bounding box center [497, 82] width 650 height 28
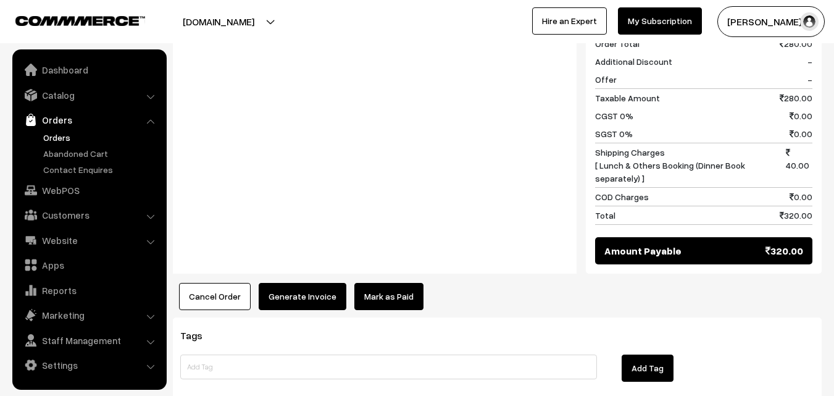
scroll to position [649, 0]
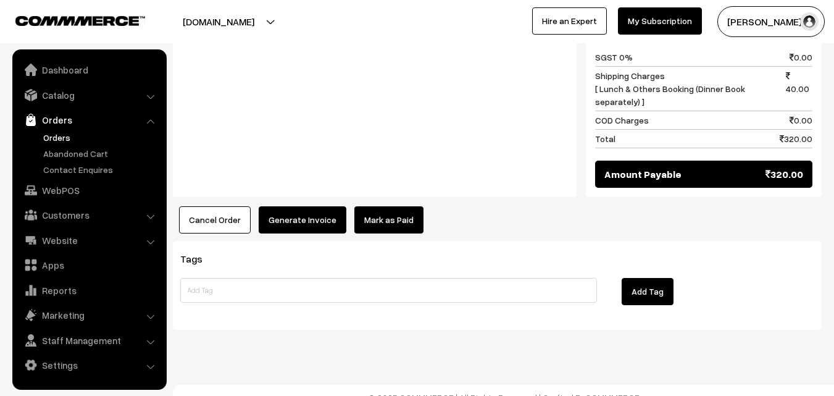
click at [283, 206] on button "Generate Invoice" at bounding box center [303, 219] width 88 height 27
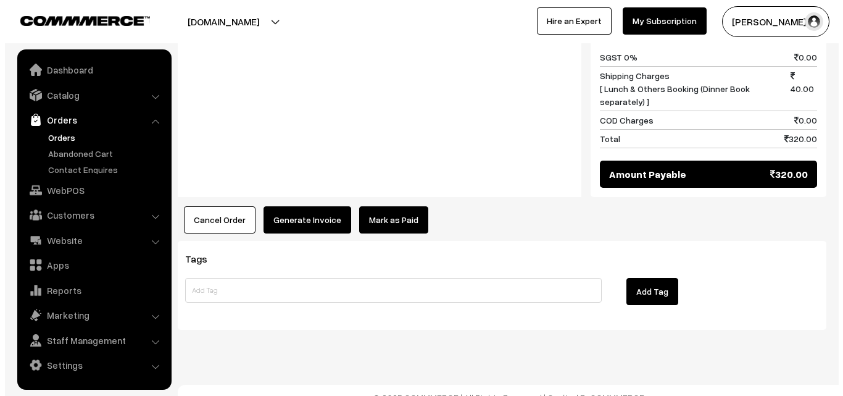
scroll to position [637, 0]
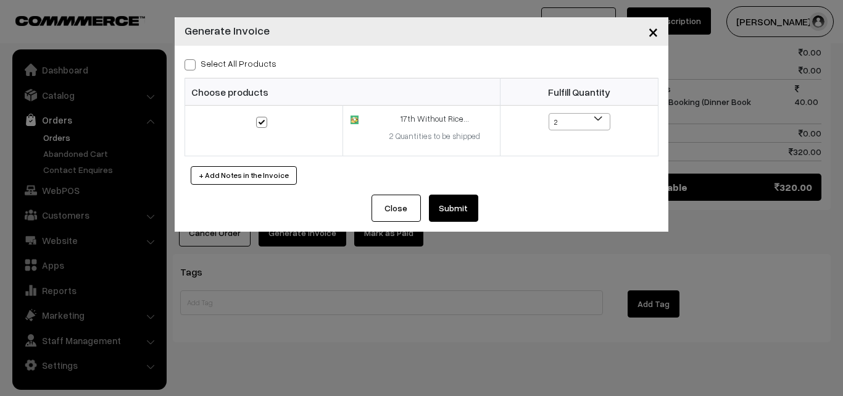
click at [459, 195] on button "Submit" at bounding box center [453, 207] width 49 height 27
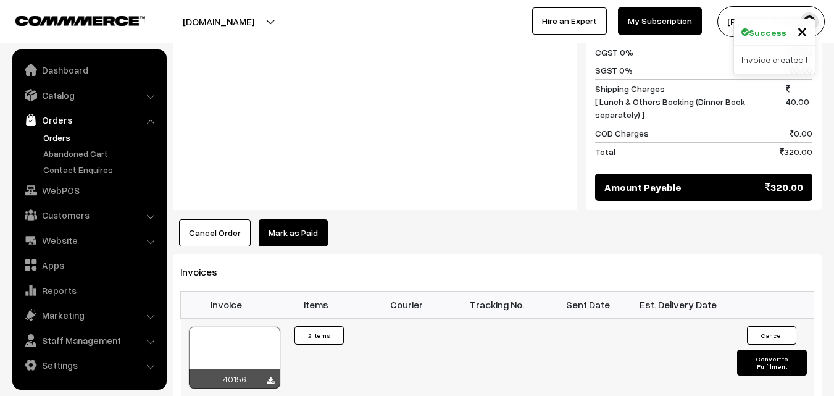
click at [239, 338] on div at bounding box center [234, 358] width 91 height 62
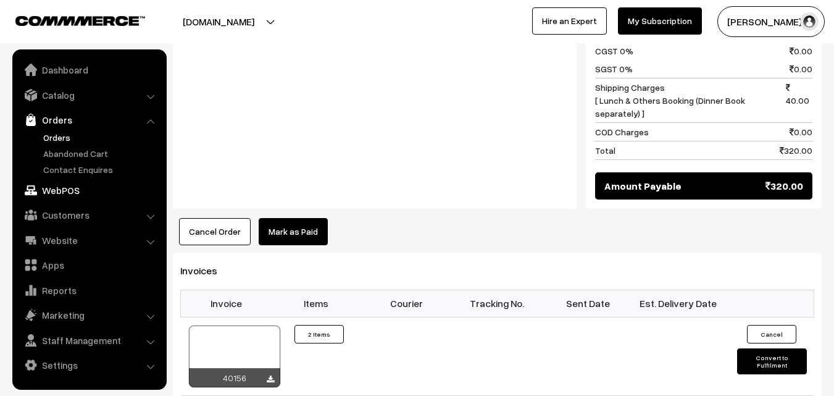
click at [77, 186] on link "WebPOS" at bounding box center [88, 190] width 147 height 22
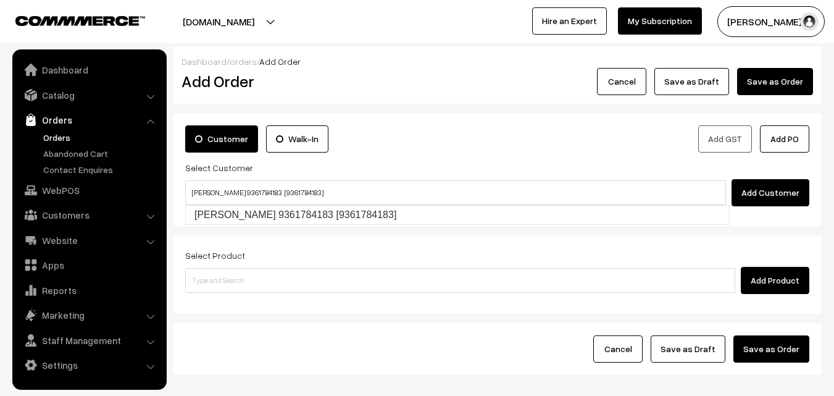
type input "[PERSON_NAME] 9361784183 [9361784183]"
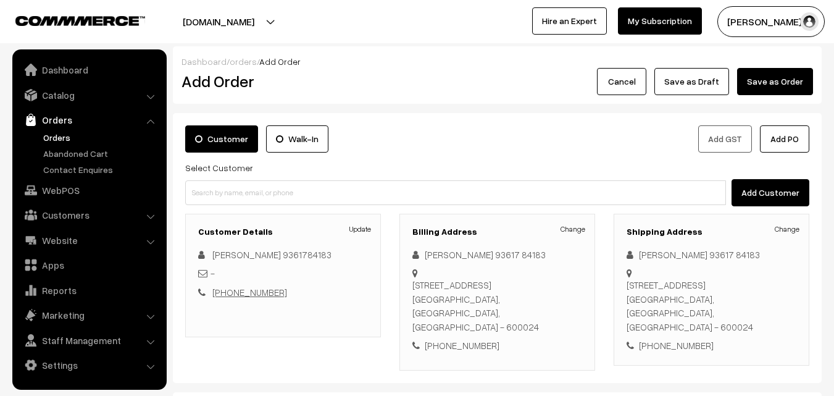
scroll to position [123, 0]
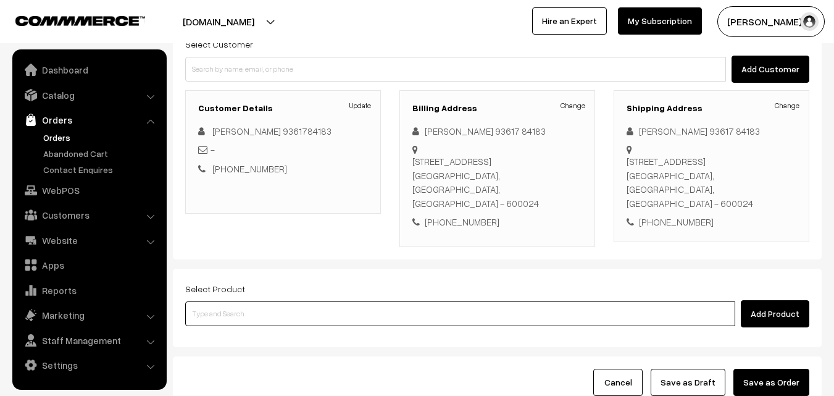
click at [279, 301] on input at bounding box center [460, 313] width 550 height 25
paste input "Corn Vegitable Rice"
type input "Corn Vegitable Rice"
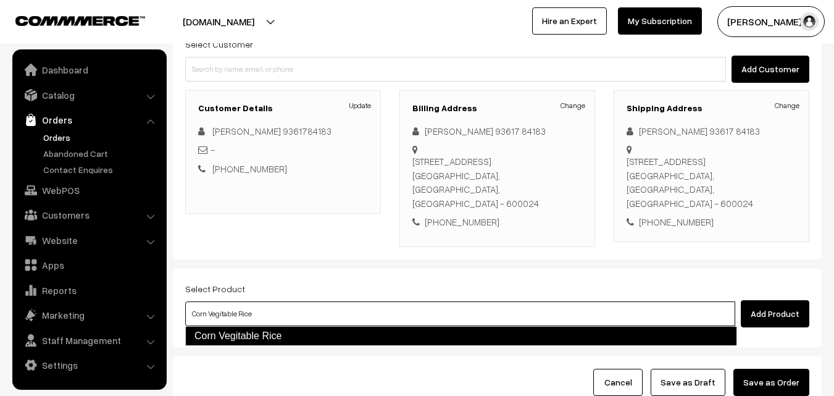
click at [273, 326] on li "Corn Vegitable Rice" at bounding box center [461, 336] width 551 height 20
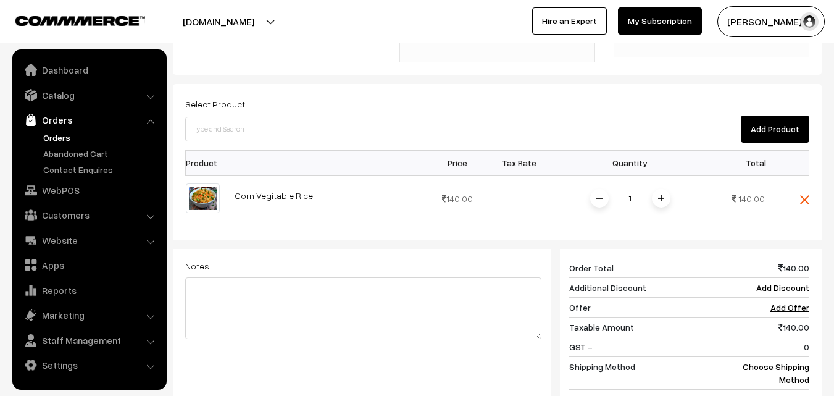
scroll to position [309, 0]
click at [664, 202] on span at bounding box center [661, 197] width 19 height 19
drag, startPoint x: 807, startPoint y: 372, endPoint x: 786, endPoint y: 350, distance: 30.1
click at [807, 371] on td "Choose Shipping Method" at bounding box center [771, 372] width 77 height 33
click at [793, 358] on td "Choose Shipping Method" at bounding box center [771, 372] width 77 height 33
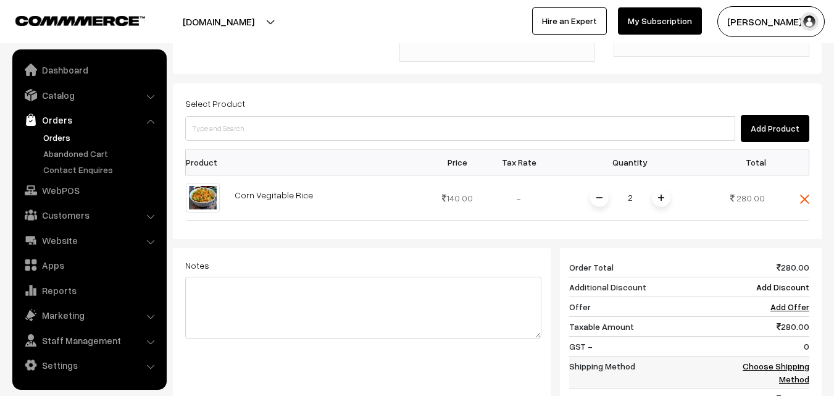
click at [793, 365] on link "Choose Shipping Method" at bounding box center [776, 371] width 67 height 23
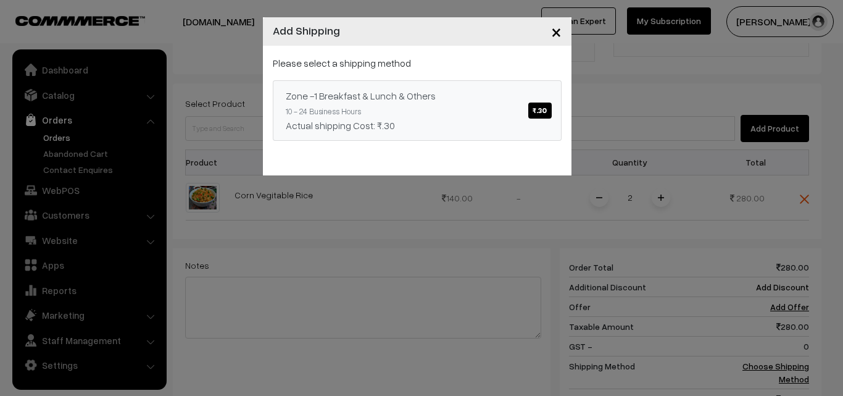
click at [438, 105] on link "Zone -1 Breakfast & Lunch & Others ₹.30 10 - 24 Business Hours Actual shipping …" at bounding box center [417, 110] width 289 height 60
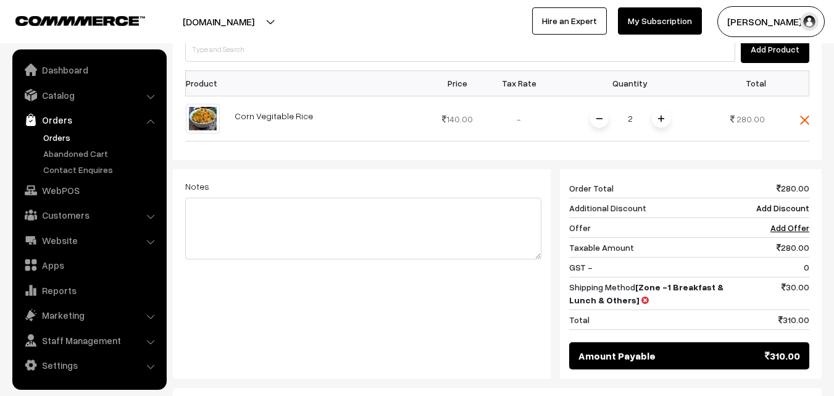
scroll to position [459, 0]
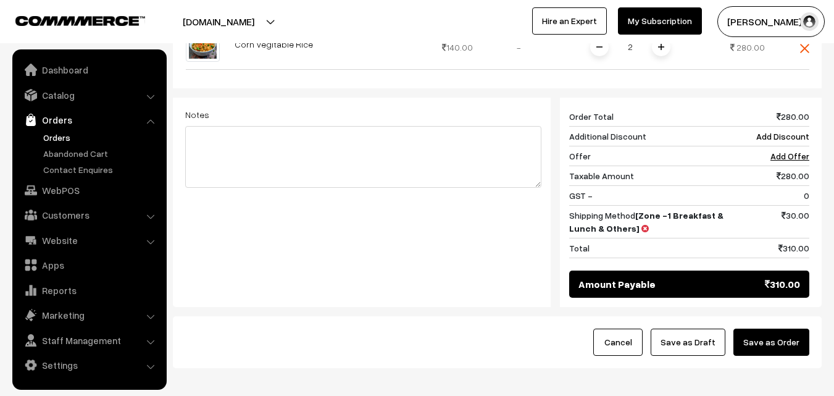
drag, startPoint x: 691, startPoint y: 347, endPoint x: 531, endPoint y: 353, distance: 160.0
click at [689, 344] on button "Save as Draft" at bounding box center [688, 341] width 75 height 27
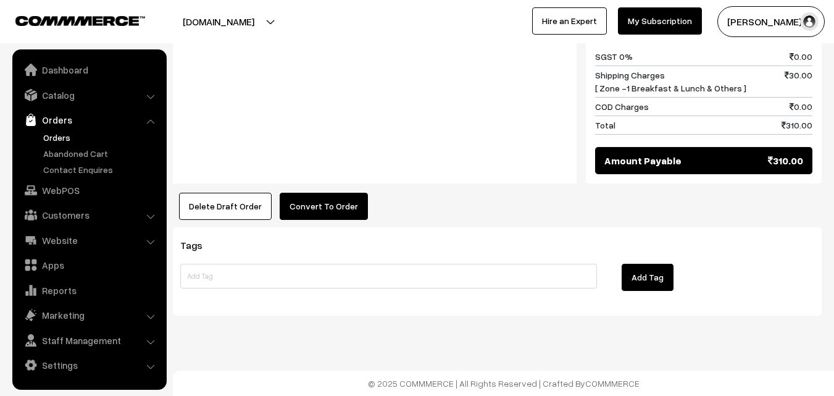
click at [319, 207] on button "Convert To Order" at bounding box center [324, 206] width 88 height 27
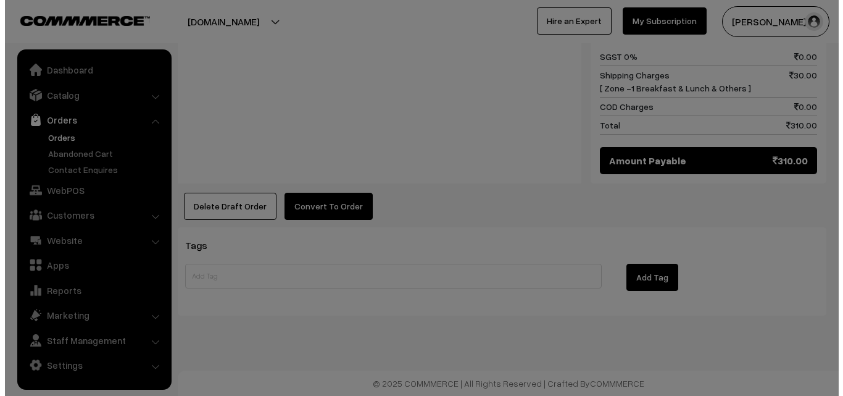
scroll to position [630, 0]
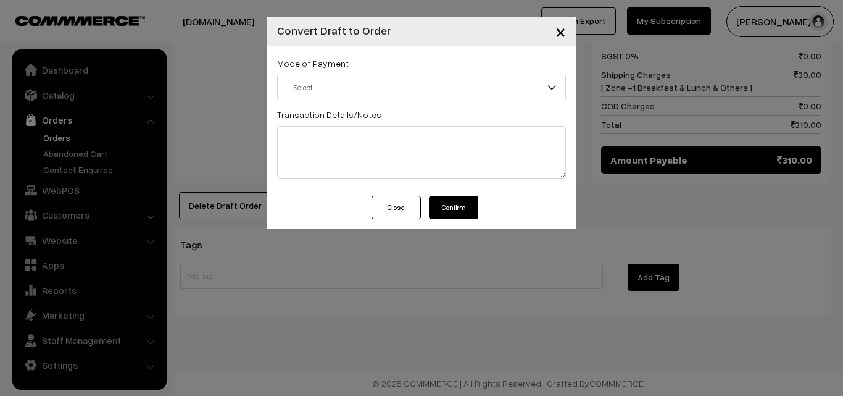
click at [399, 89] on span "-- Select --" at bounding box center [422, 88] width 288 height 22
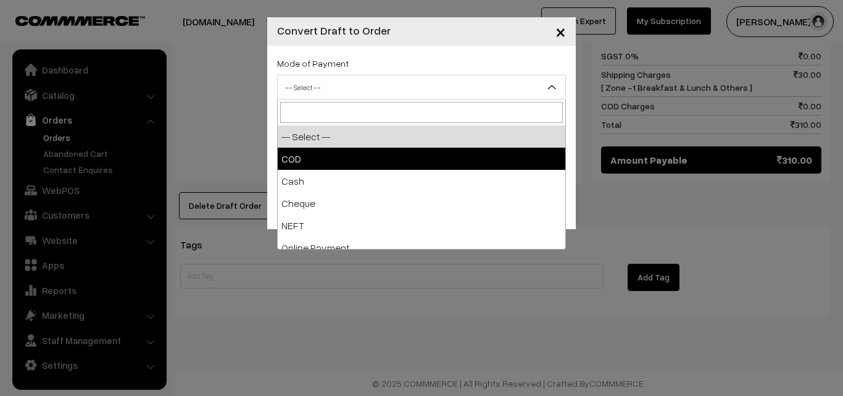
select select "1"
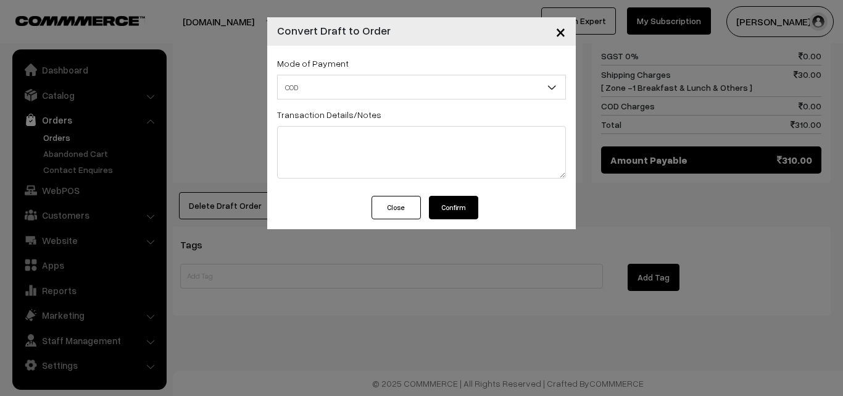
click at [452, 210] on button "Confirm" at bounding box center [453, 207] width 49 height 23
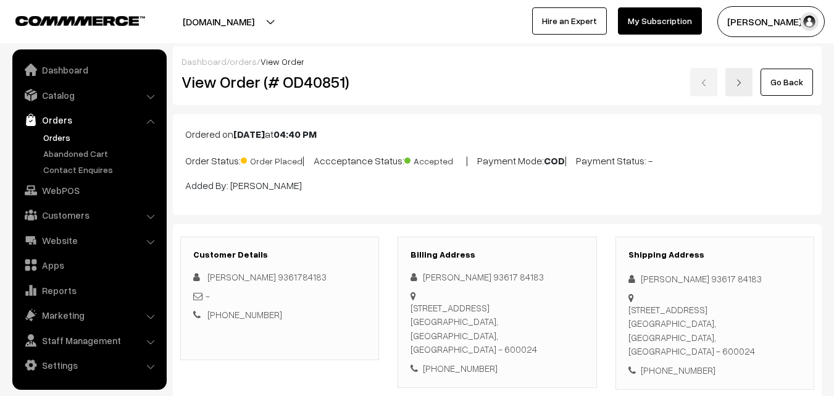
scroll to position [628, 0]
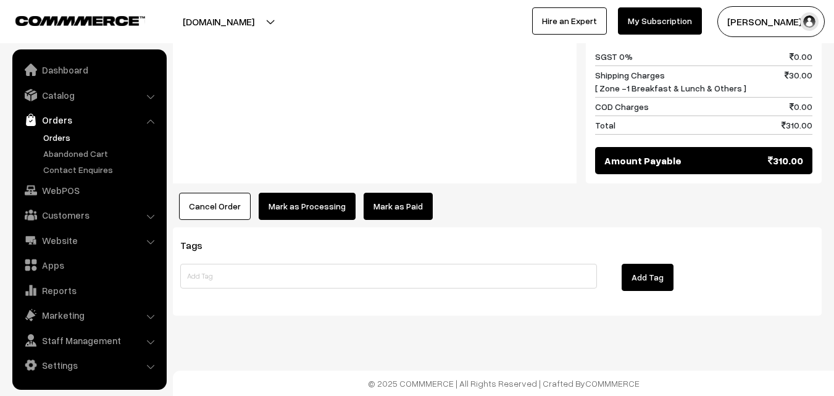
drag, startPoint x: 251, startPoint y: 202, endPoint x: 296, endPoint y: 202, distance: 45.1
click at [252, 202] on div "Cancel Order × Cancel Order Are you sure, you want to cancel this order? Close …" at bounding box center [497, 206] width 649 height 27
click at [296, 199] on button "Mark as Processing" at bounding box center [307, 206] width 97 height 27
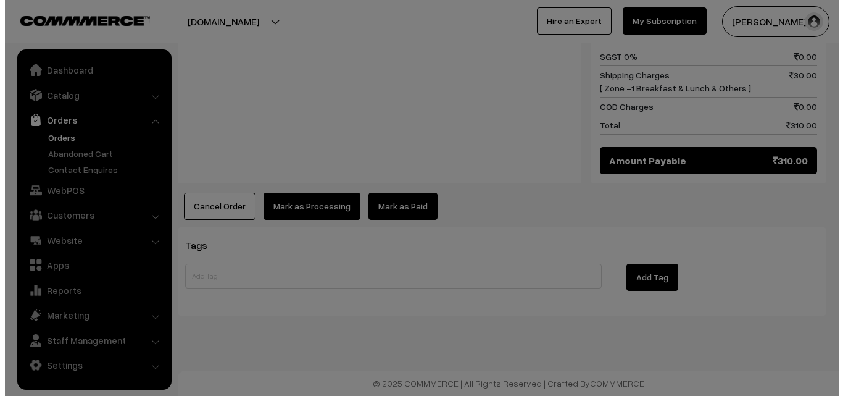
scroll to position [630, 0]
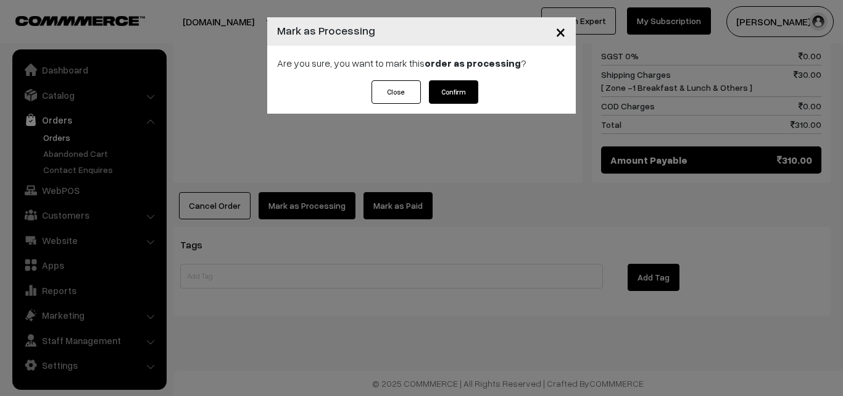
click at [456, 80] on button "Confirm" at bounding box center [453, 91] width 49 height 23
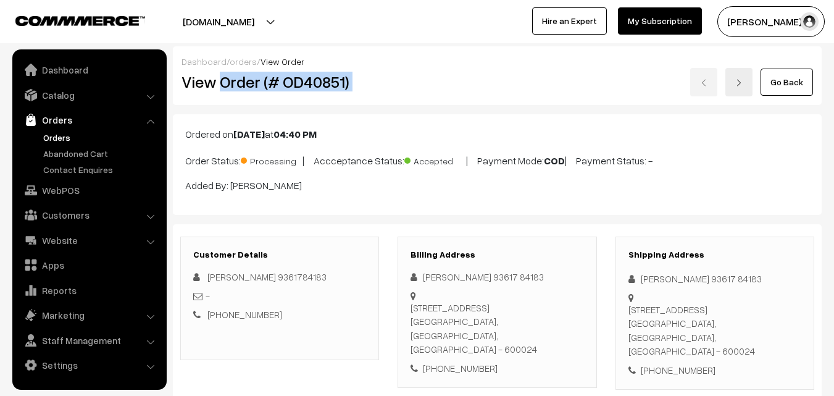
drag, startPoint x: 222, startPoint y: 77, endPoint x: 534, endPoint y: 75, distance: 311.7
click at [548, 78] on div "View Order (# OD40851) Go Back" at bounding box center [497, 82] width 650 height 28
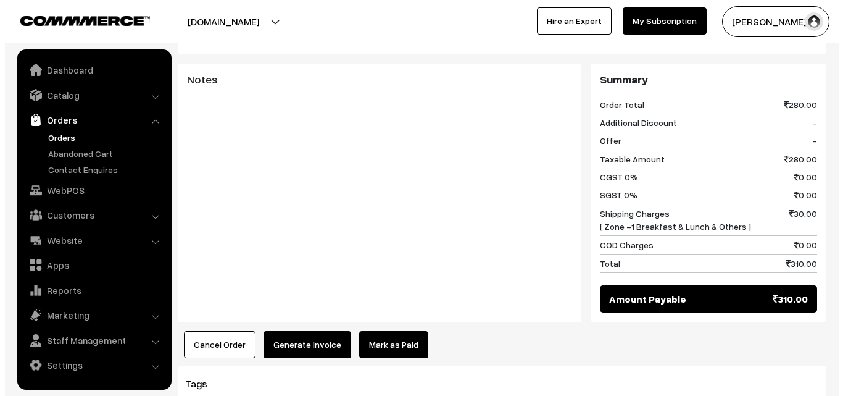
scroll to position [494, 0]
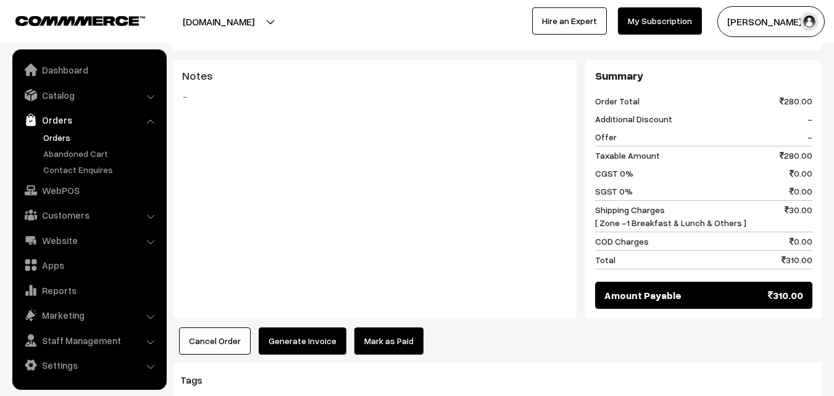
click at [223, 18] on button "[DOMAIN_NAME]" at bounding box center [219, 21] width 158 height 31
click at [286, 332] on button "Generate Invoice" at bounding box center [303, 340] width 88 height 27
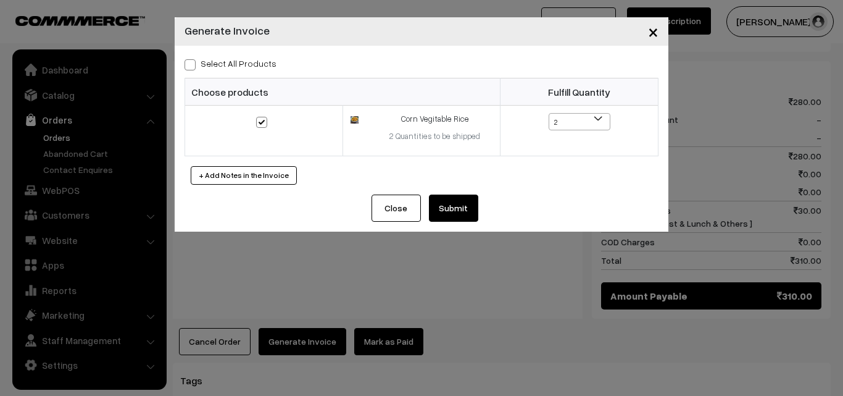
click at [249, 62] on label "Select All Products" at bounding box center [231, 63] width 92 height 13
click at [193, 62] on input "Select All Products" at bounding box center [189, 63] width 8 height 8
checkbox input "true"
click at [449, 201] on button "Submit" at bounding box center [453, 207] width 49 height 27
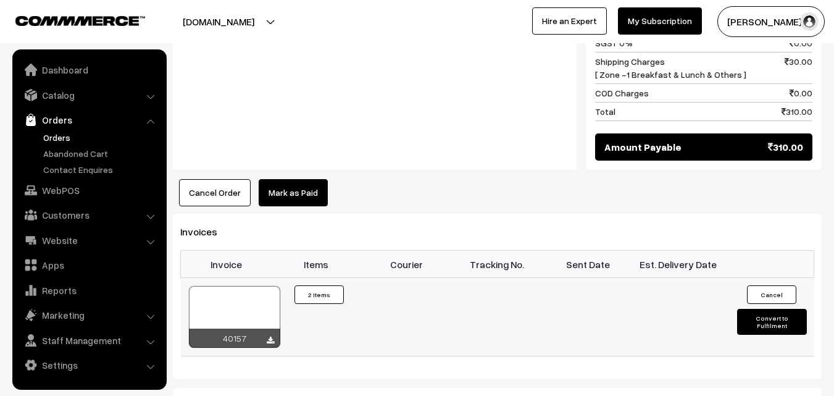
scroll to position [679, 0]
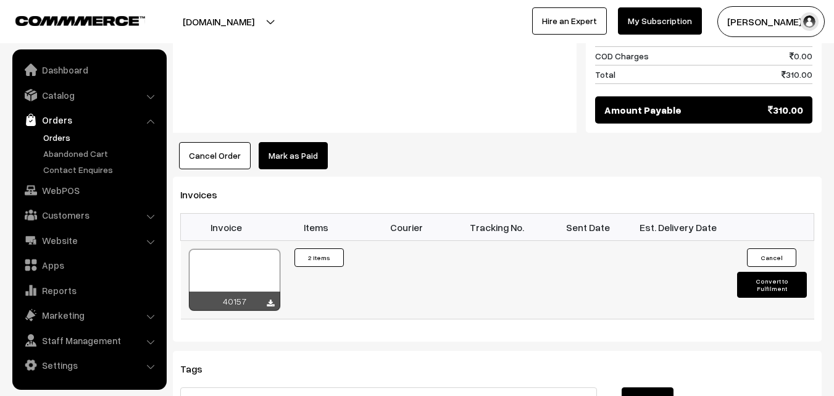
click at [256, 264] on div at bounding box center [234, 280] width 91 height 62
click at [72, 196] on link "WebPOS" at bounding box center [88, 190] width 147 height 22
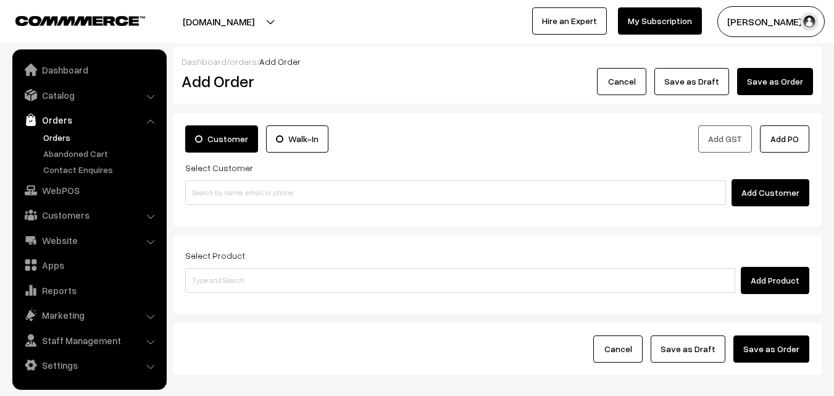
click at [228, 189] on input at bounding box center [455, 192] width 541 height 25
click at [216, 194] on input "98414 61973" at bounding box center [455, 192] width 541 height 25
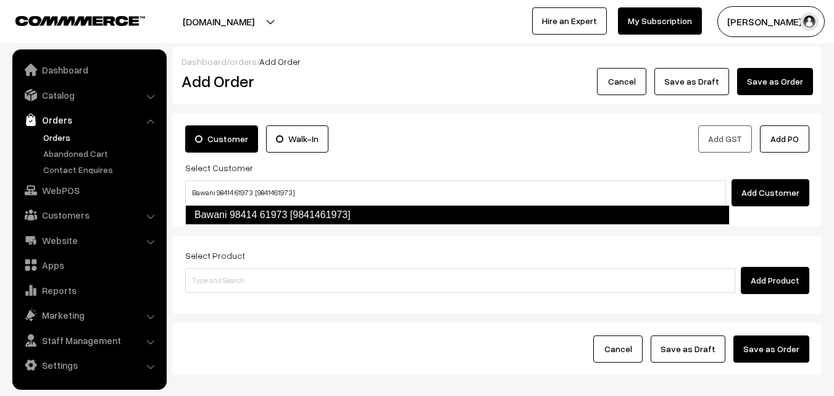
type input "Bawani 98414 61973 [9841461973]"
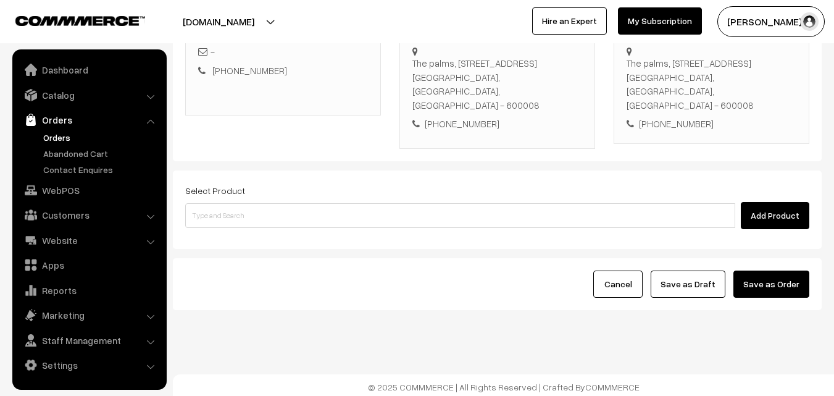
scroll to position [225, 0]
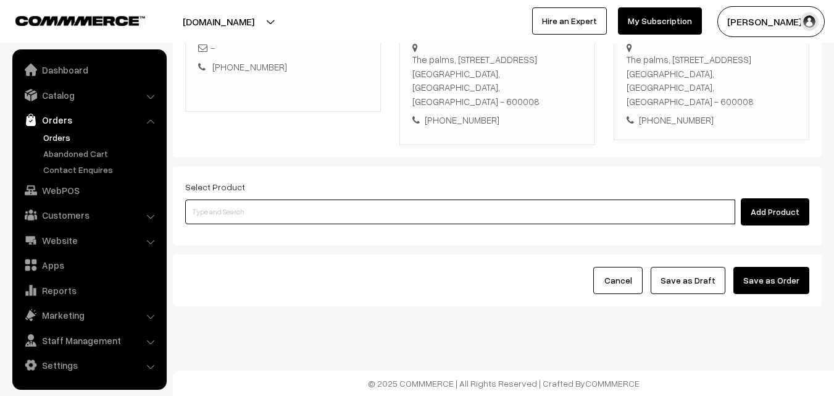
click at [259, 215] on input at bounding box center [460, 211] width 550 height 25
paste input "17th Without Rice..."
type input "17th Without Rice..."
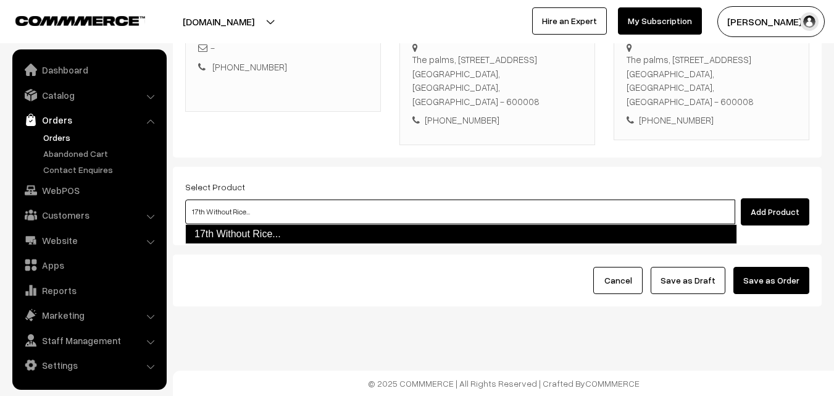
click at [259, 233] on link "17th Without Rice..." at bounding box center [461, 234] width 552 height 20
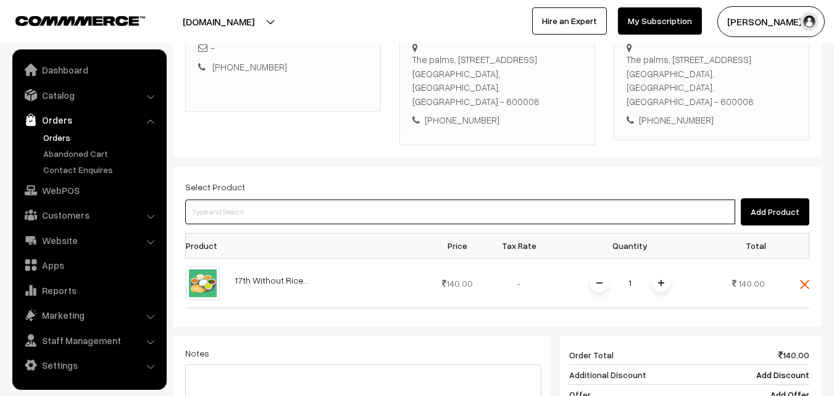
click at [271, 207] on input at bounding box center [460, 211] width 550 height 25
paste input "Corn Vegitable Rice"
type input "Corn Vegitable Rice"
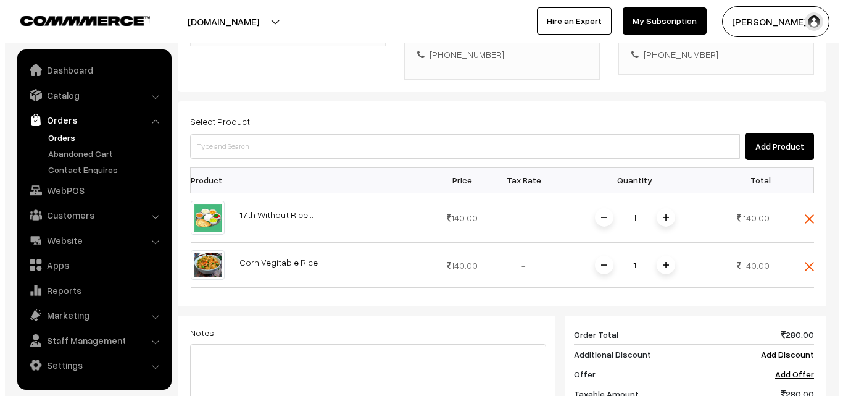
scroll to position [570, 0]
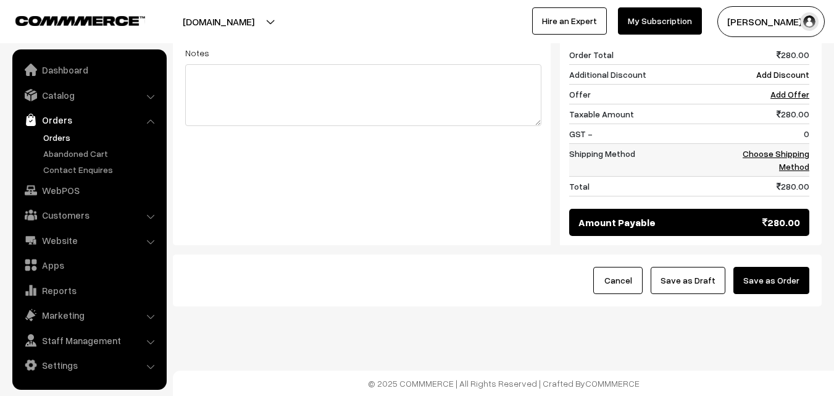
click at [802, 152] on link "Choose Shipping Method" at bounding box center [776, 159] width 67 height 23
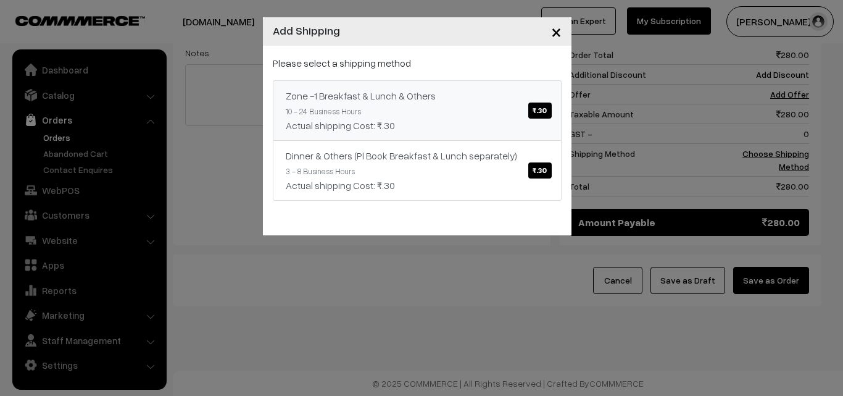
click at [290, 85] on link "Zone -1 Breakfast & Lunch & Others ₹.30 10 - 24 Business Hours Actual shipping …" at bounding box center [417, 110] width 289 height 60
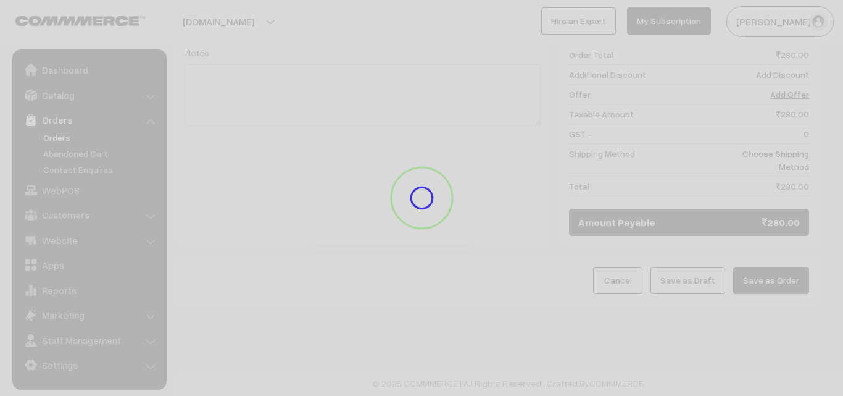
click at [347, 101] on div at bounding box center [421, 198] width 843 height 396
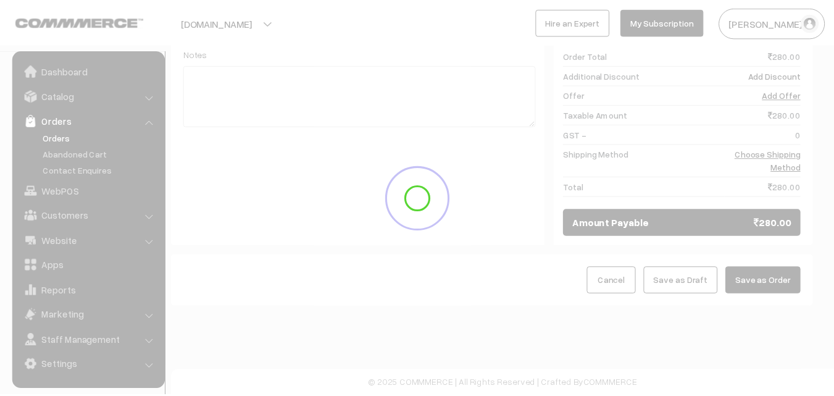
scroll to position [557, 0]
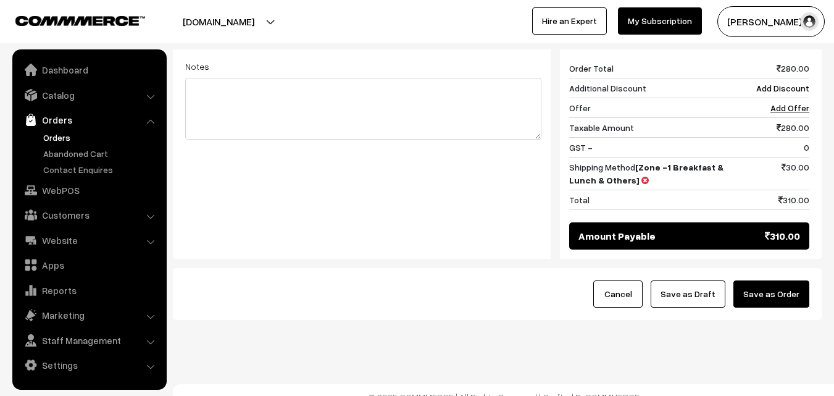
click at [685, 286] on button "Save as Draft" at bounding box center [688, 293] width 75 height 27
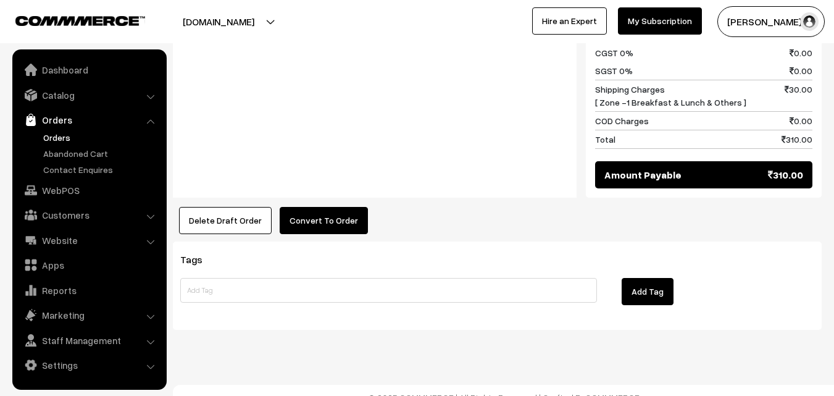
click at [317, 214] on button "Convert To Order" at bounding box center [324, 220] width 88 height 27
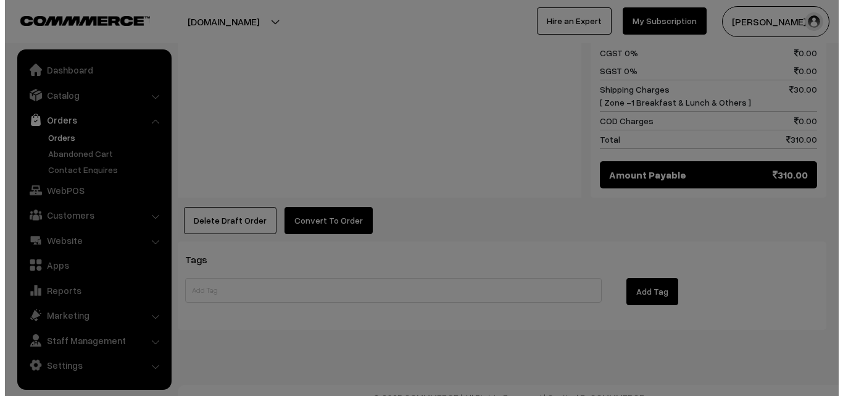
scroll to position [688, 0]
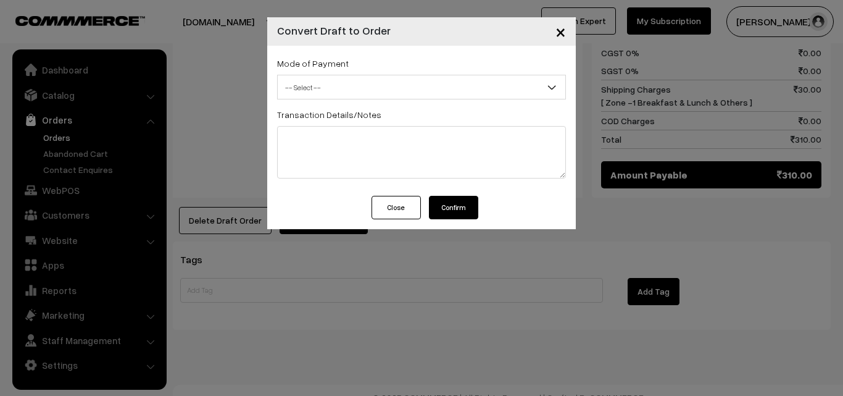
drag, startPoint x: 449, startPoint y: 205, endPoint x: 419, endPoint y: 198, distance: 31.7
click at [448, 203] on button "Confirm" at bounding box center [453, 207] width 49 height 23
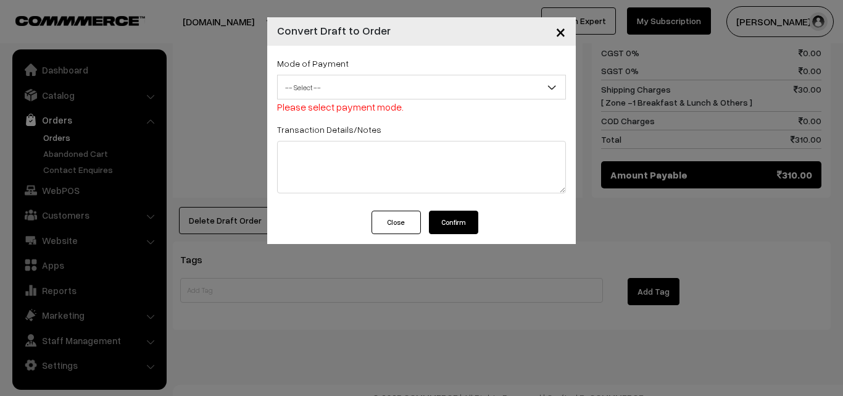
click at [333, 89] on span "-- Select --" at bounding box center [422, 88] width 288 height 22
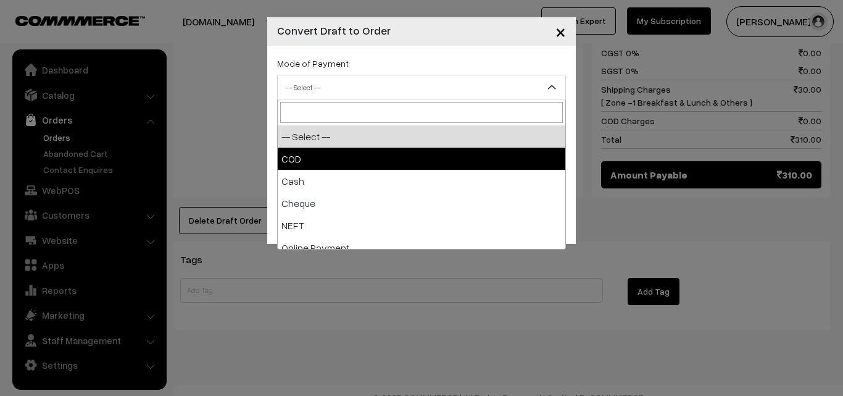
select select "1"
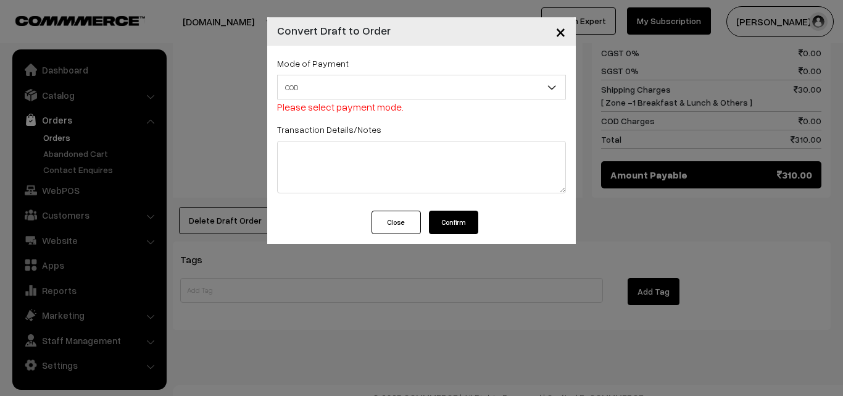
click at [459, 222] on button "Confirm" at bounding box center [453, 221] width 49 height 23
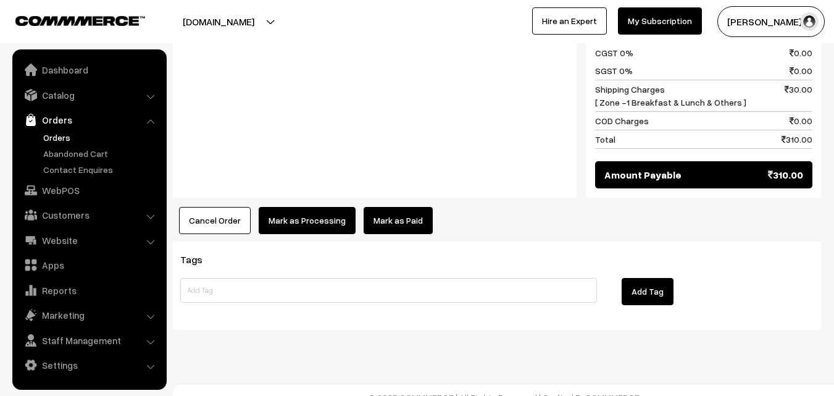
click at [294, 207] on button "Mark as Processing" at bounding box center [307, 220] width 97 height 27
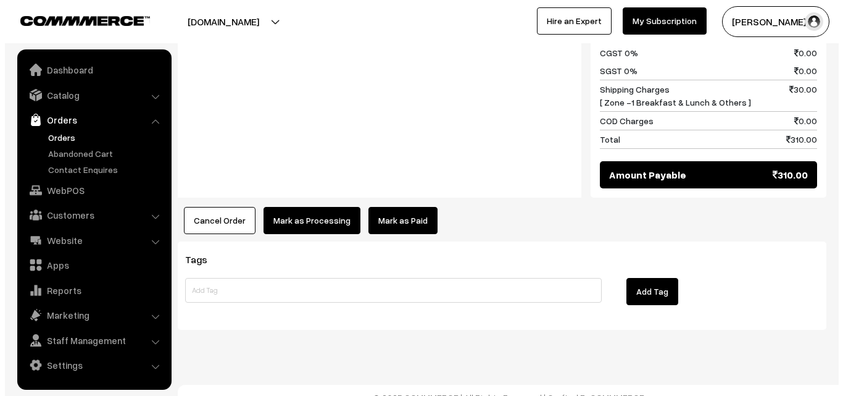
scroll to position [688, 0]
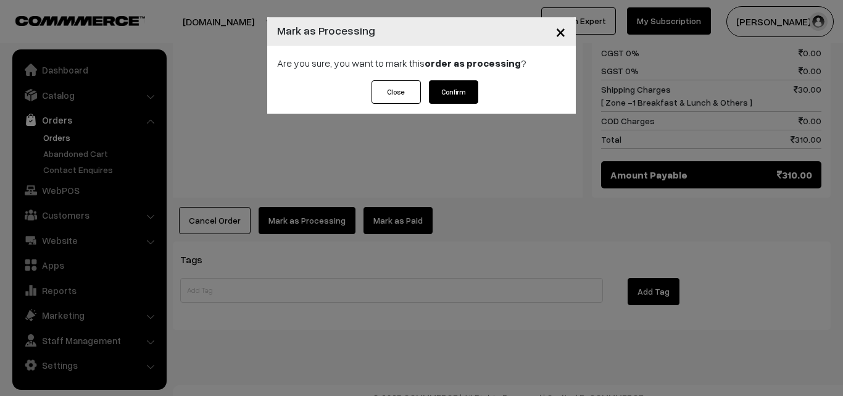
click at [457, 91] on button "Confirm" at bounding box center [453, 91] width 49 height 23
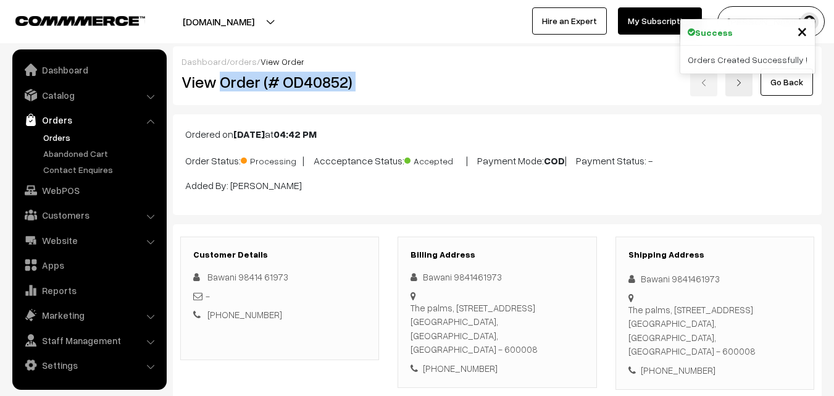
drag, startPoint x: 219, startPoint y: 85, endPoint x: 473, endPoint y: 88, distance: 253.7
click at [477, 88] on div "View Order (# OD40852) Go Back" at bounding box center [497, 82] width 650 height 28
copy div "Order (# OD40852)"
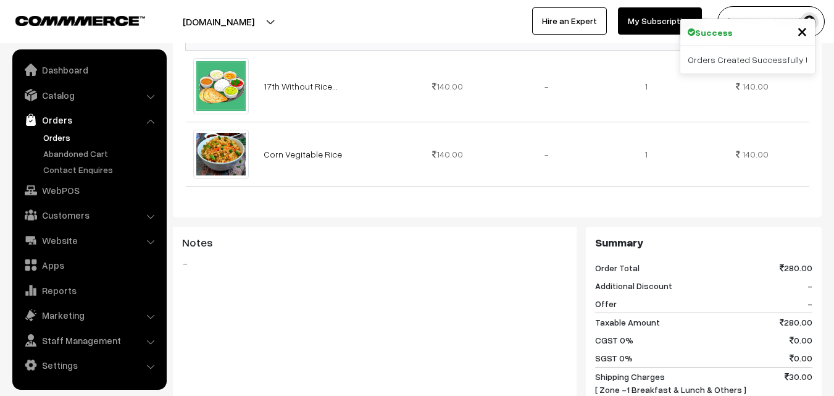
scroll to position [686, 0]
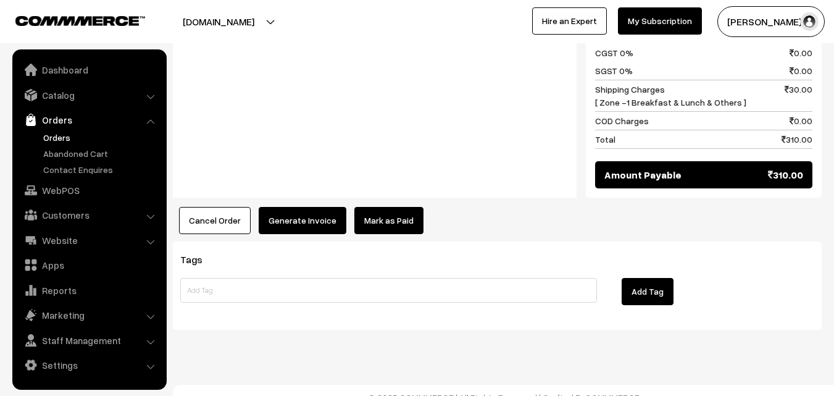
click at [280, 209] on button "Generate Invoice" at bounding box center [303, 220] width 88 height 27
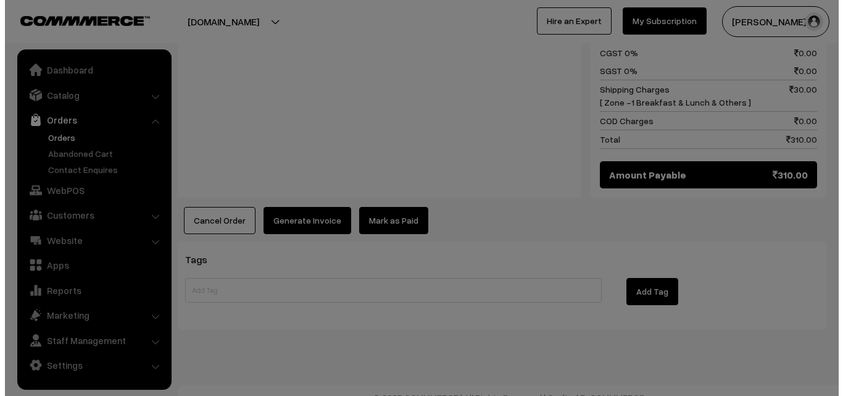
scroll to position [688, 0]
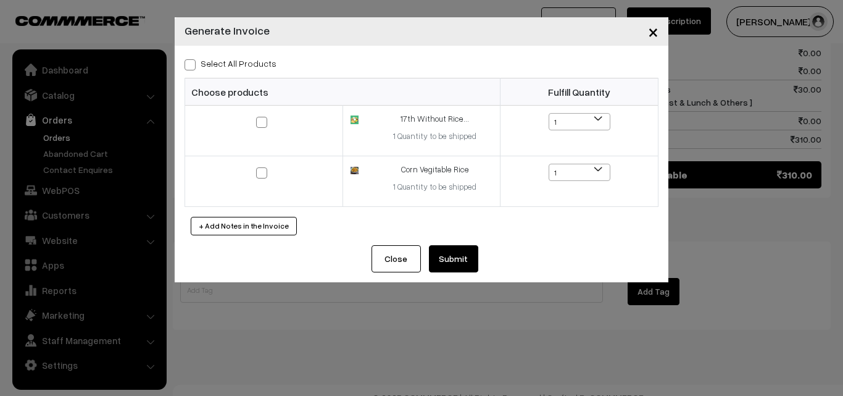
drag, startPoint x: 465, startPoint y: 257, endPoint x: 454, endPoint y: 249, distance: 13.4
click at [454, 249] on button "Submit" at bounding box center [453, 258] width 49 height 27
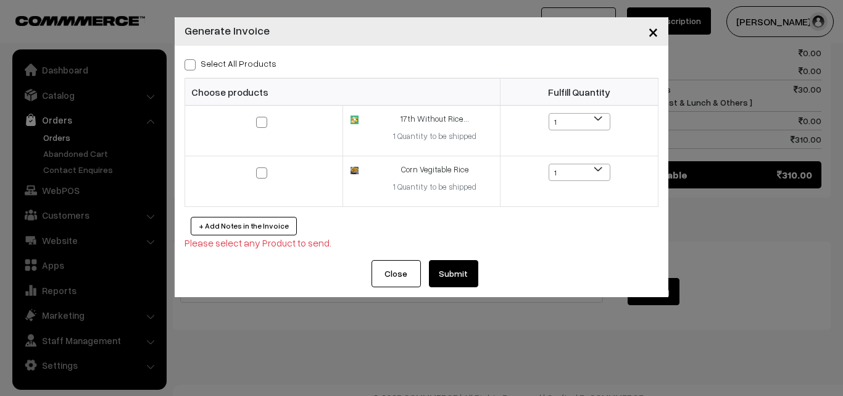
click at [251, 59] on label "Select All Products" at bounding box center [231, 63] width 92 height 13
click at [193, 59] on input "Select All Products" at bounding box center [189, 63] width 8 height 8
checkbox input "true"
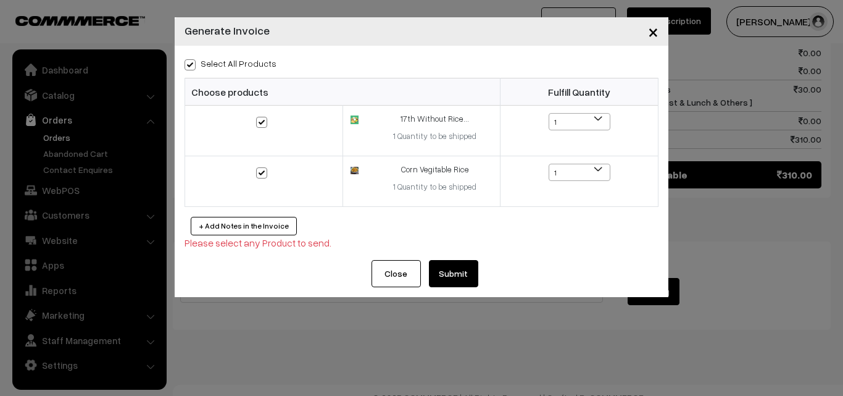
click at [452, 289] on div "Close Submit Back Fulfill Items" at bounding box center [422, 278] width 494 height 37
click at [454, 280] on button "Submit" at bounding box center [453, 273] width 49 height 27
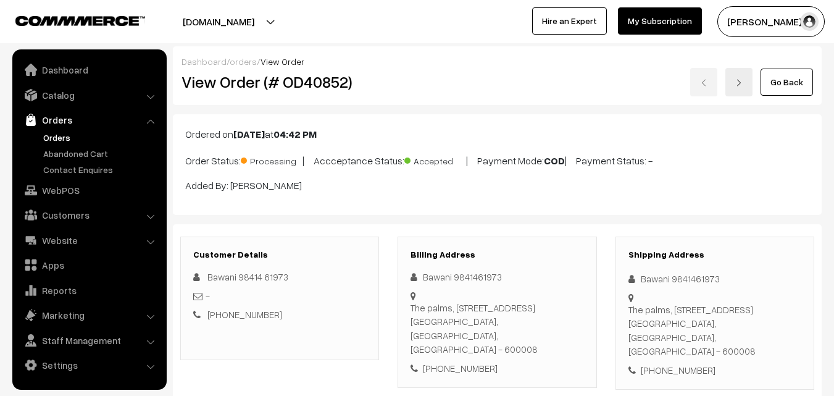
scroll to position [686, 0]
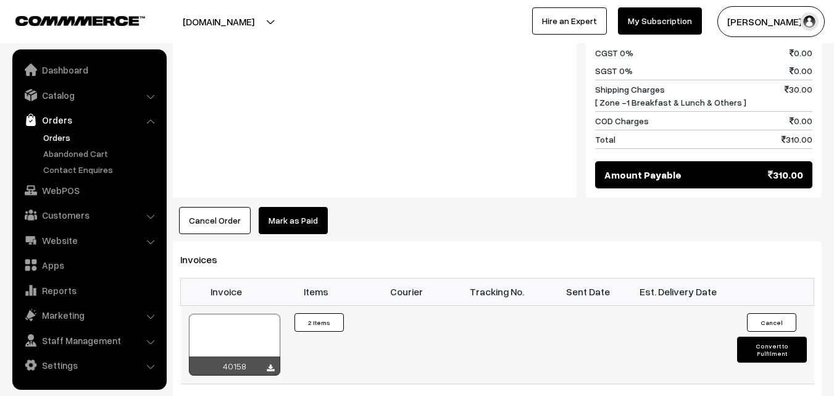
click at [250, 325] on div at bounding box center [234, 345] width 91 height 62
click at [72, 183] on link "WebPOS" at bounding box center [88, 190] width 147 height 22
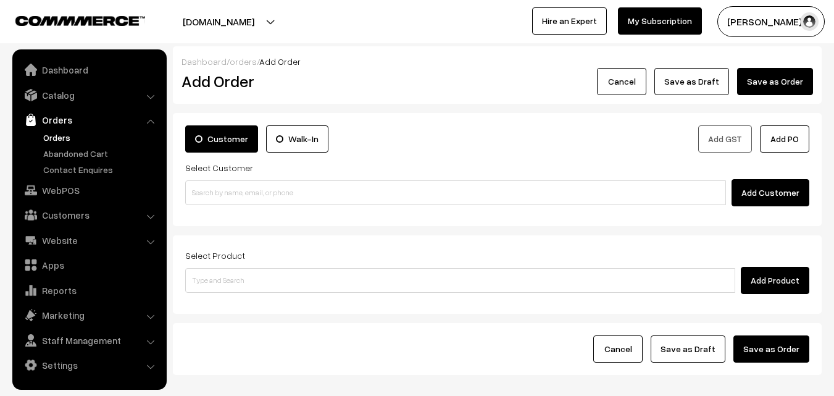
click at [210, 184] on div "Select Customer Add Customer" at bounding box center [497, 183] width 624 height 46
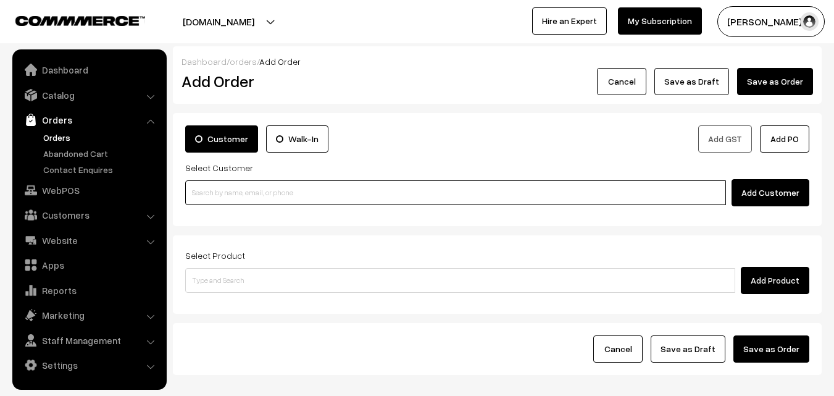
paste input "93983 84775"
click at [207, 192] on input "93983 84775" at bounding box center [455, 192] width 541 height 25
drag, startPoint x: 210, startPoint y: 189, endPoint x: 215, endPoint y: 198, distance: 10.0
click at [212, 189] on input "93983 84775" at bounding box center [455, 192] width 541 height 25
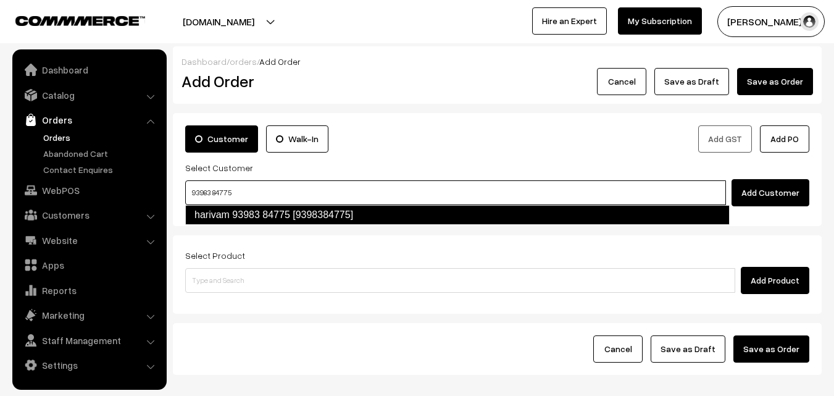
click at [222, 219] on link "harivam 93983 84775 [9398384775]" at bounding box center [457, 215] width 544 height 20
type input "93983 84775"
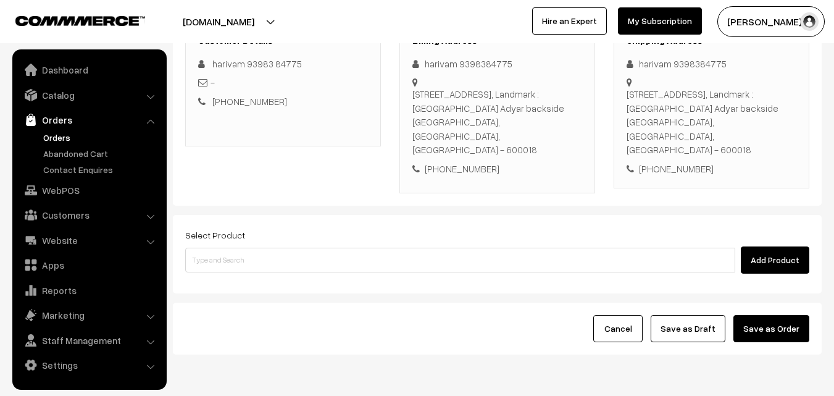
scroll to position [225, 0]
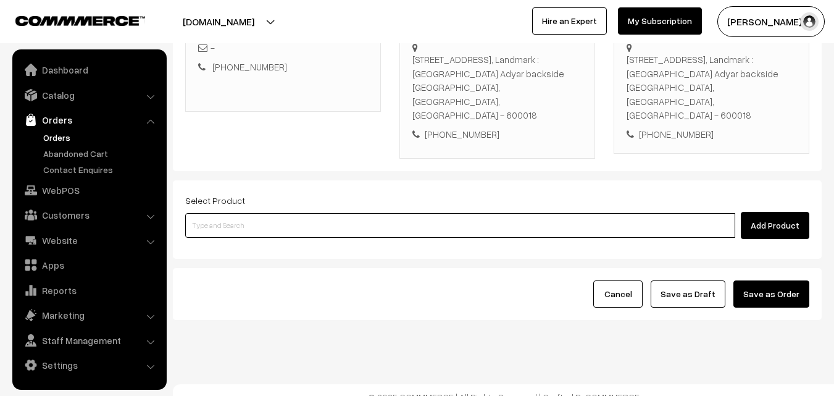
click at [331, 213] on input at bounding box center [460, 225] width 550 height 25
paste input "17th With Rice"
type input "17th With Rice"
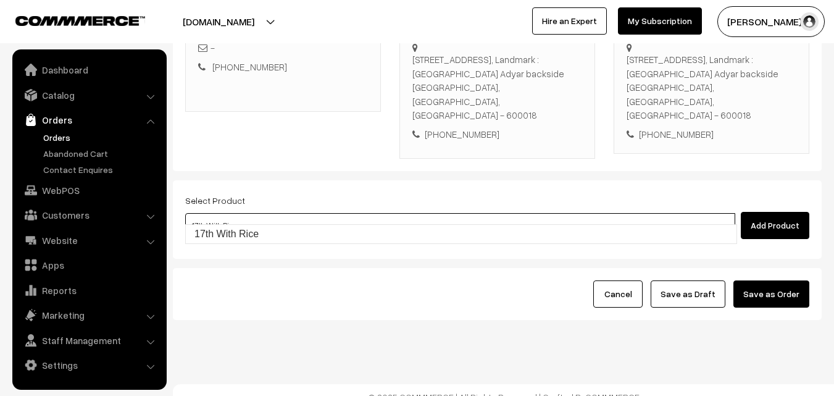
click at [220, 225] on link "17th With Rice" at bounding box center [461, 234] width 551 height 19
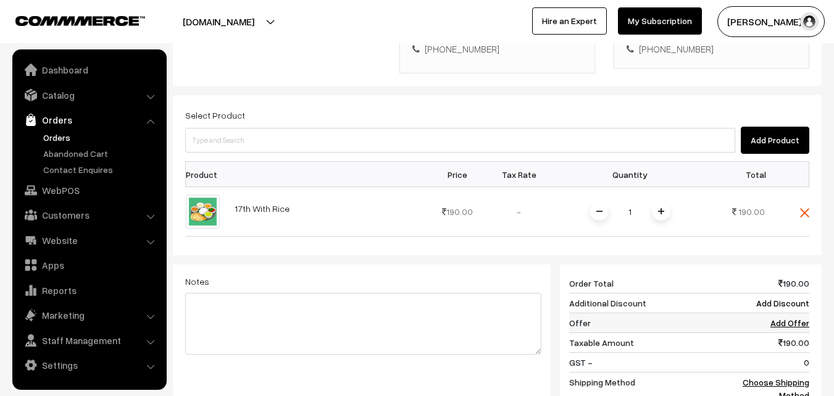
scroll to position [410, 0]
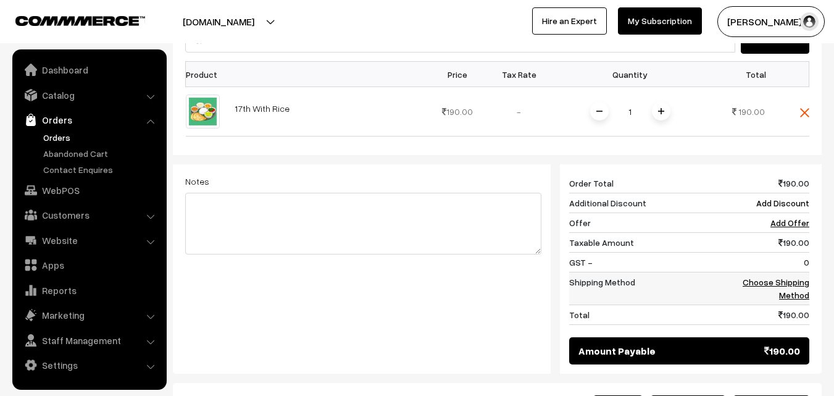
click at [788, 277] on link "Choose Shipping Method" at bounding box center [776, 288] width 67 height 23
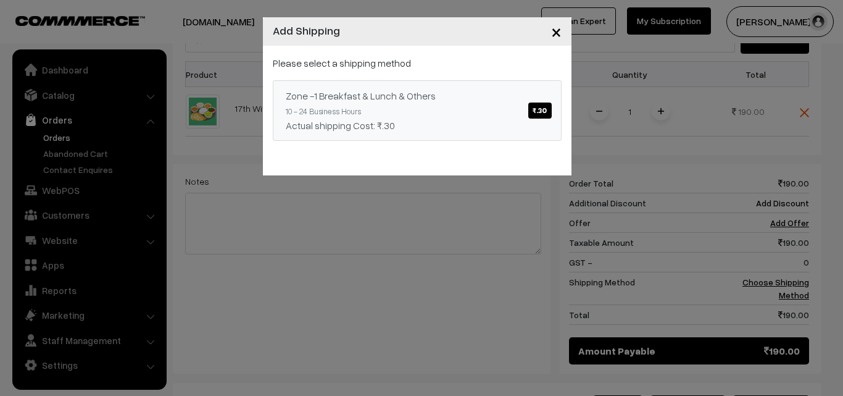
click at [456, 102] on div "Zone -1 Breakfast & Lunch & Others ₹.30" at bounding box center [417, 95] width 263 height 15
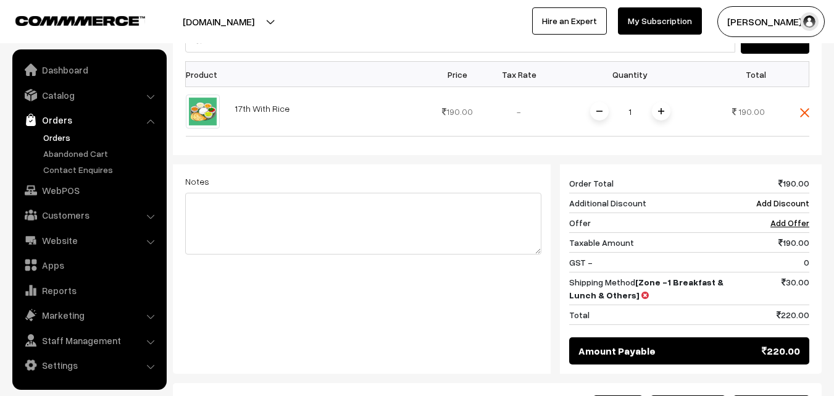
click at [0, 0] on div at bounding box center [0, 0] width 0 height 0
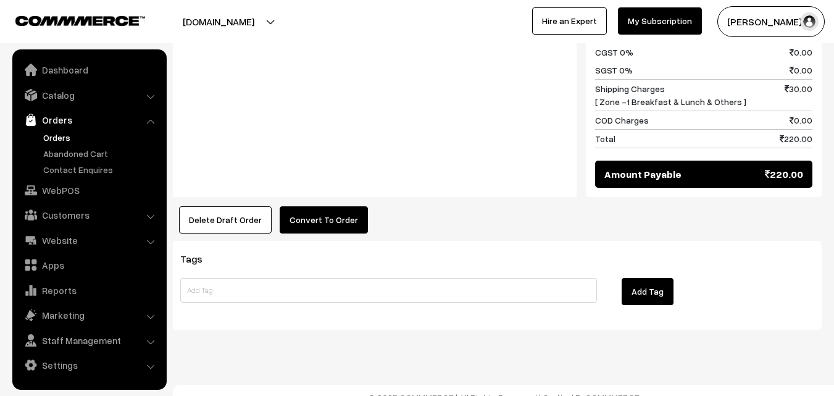
click at [320, 206] on button "Convert To Order" at bounding box center [324, 219] width 88 height 27
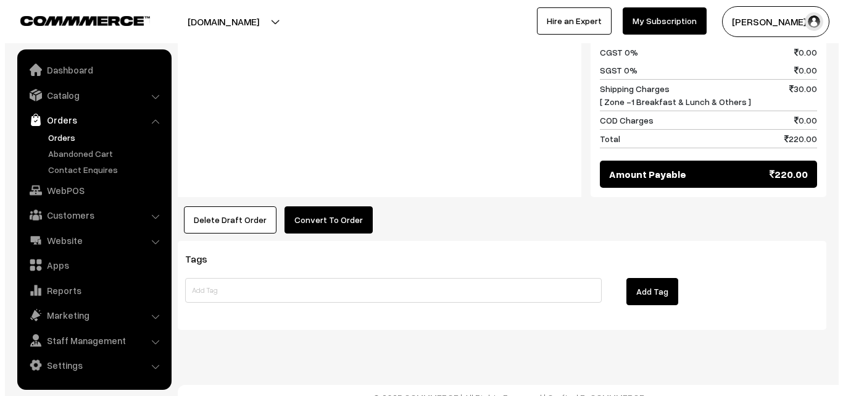
scroll to position [637, 0]
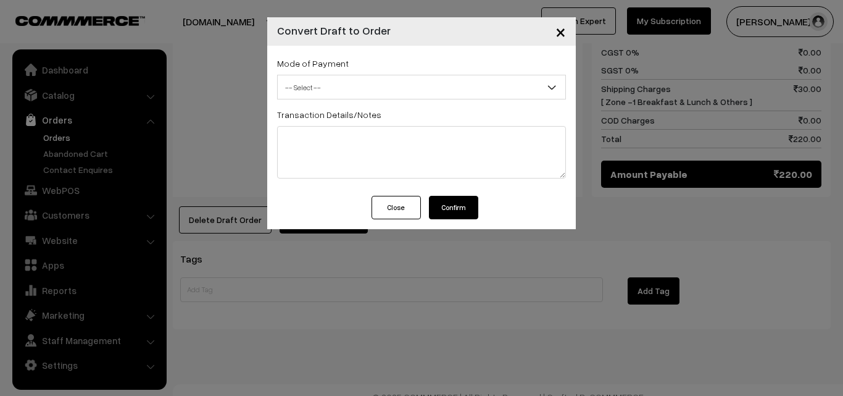
click at [428, 81] on span "-- Select --" at bounding box center [422, 88] width 288 height 22
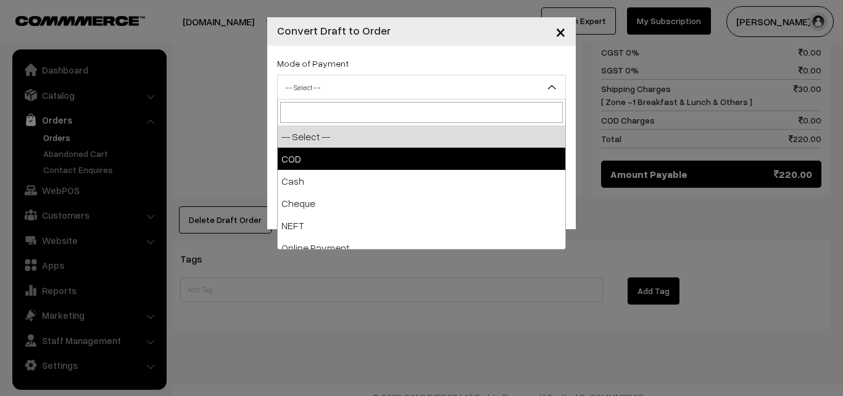
select select "1"
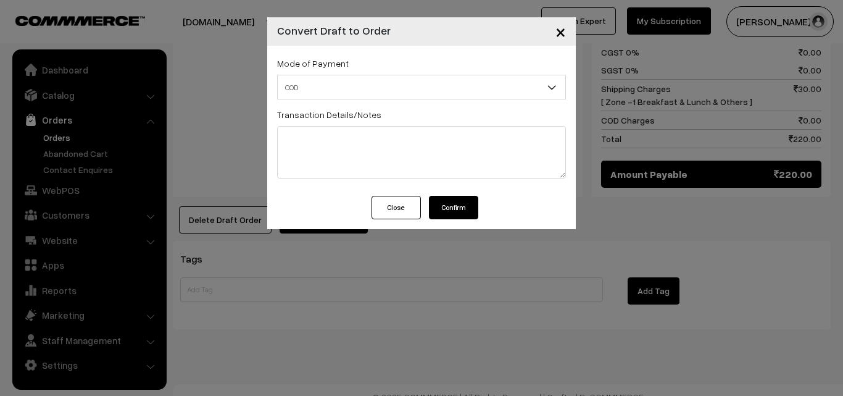
click at [439, 209] on button "Confirm" at bounding box center [453, 207] width 49 height 23
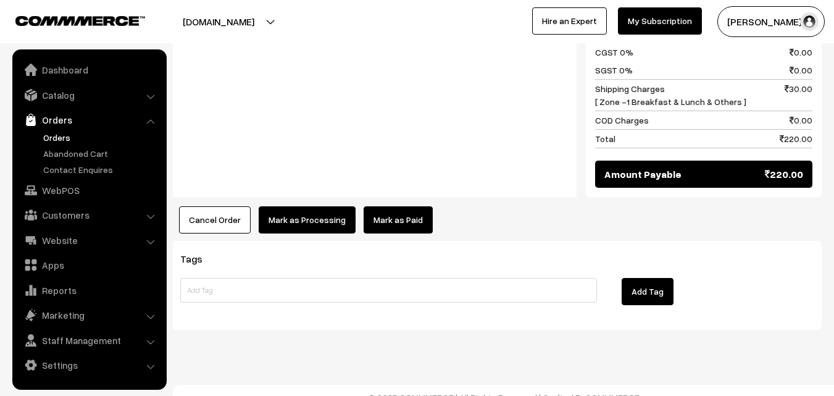
drag, startPoint x: 324, startPoint y: 180, endPoint x: 321, endPoint y: 188, distance: 8.0
click at [323, 180] on div "Notes -" at bounding box center [375, 69] width 404 height 258
click at [312, 206] on button "Mark as Processing" at bounding box center [307, 219] width 97 height 27
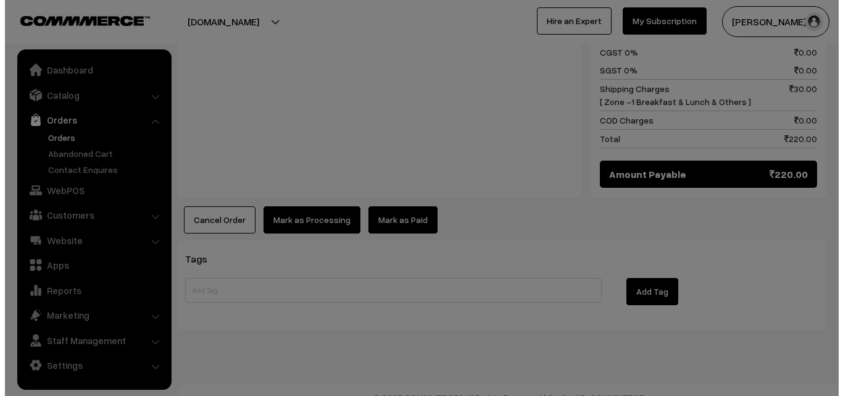
scroll to position [637, 0]
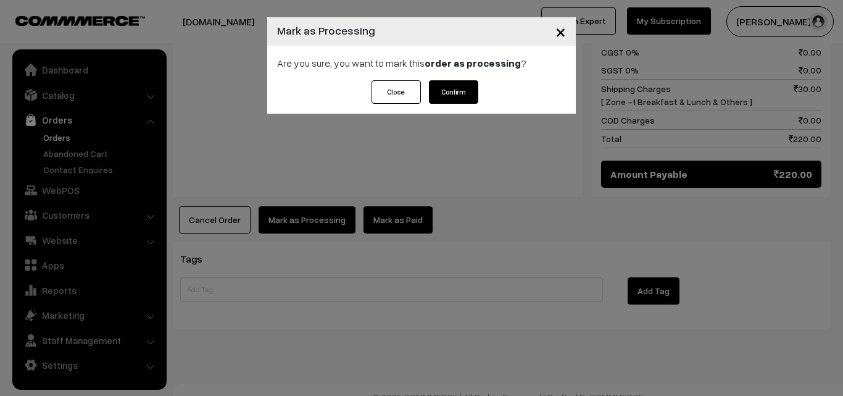
click at [443, 94] on button "Confirm" at bounding box center [453, 91] width 49 height 23
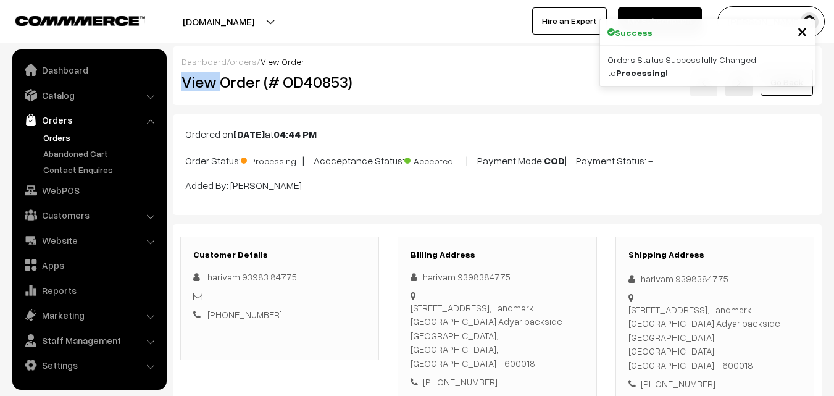
drag, startPoint x: 222, startPoint y: 84, endPoint x: 440, endPoint y: 85, distance: 218.5
click at [481, 64] on div "Dashboard / orders / View Order View Order (# OD40853) Go Back" at bounding box center [497, 75] width 649 height 59
copy div "View"
click at [366, 78] on h2 "View Order (# OD40853)" at bounding box center [280, 81] width 198 height 19
copy h2 "Order (# OD40853)"
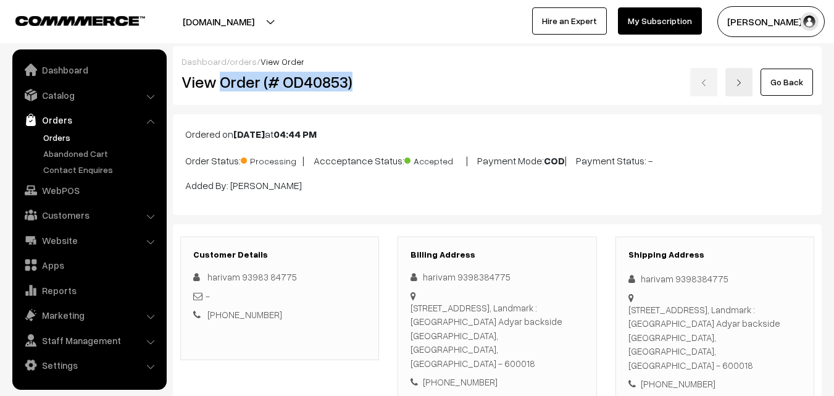
copy h2 "Order (# OD40853)"
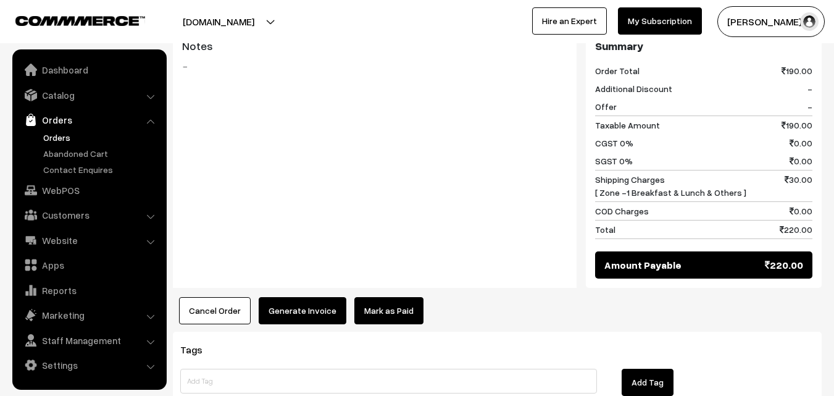
scroll to position [556, 0]
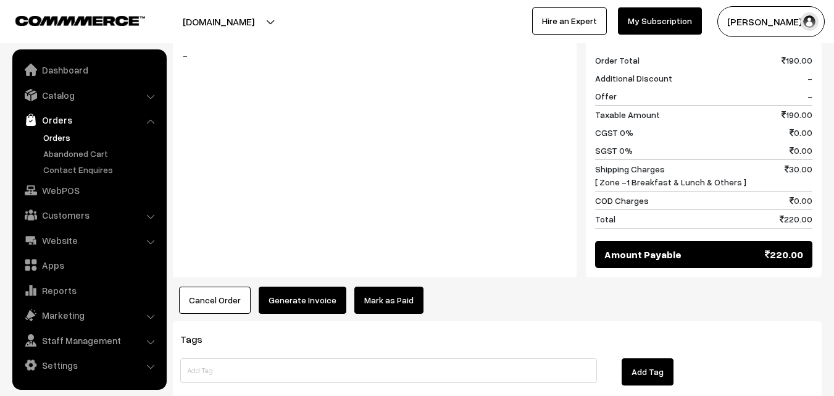
click at [301, 265] on div "Product Price Tax Rate Quantity Total 17th With Rice 190.00 - -" at bounding box center [497, 92] width 649 height 444
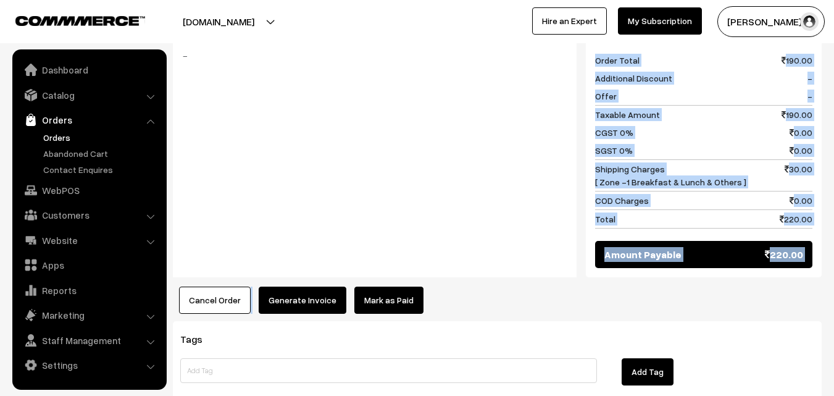
click at [299, 293] on button "Generate Invoice" at bounding box center [303, 299] width 88 height 27
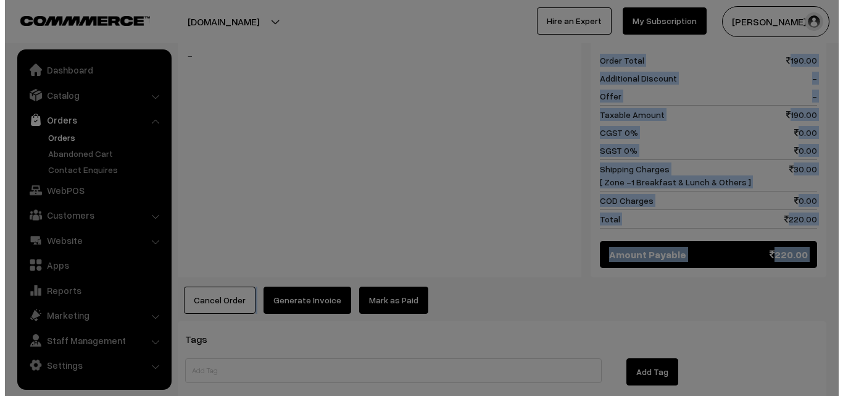
scroll to position [557, 0]
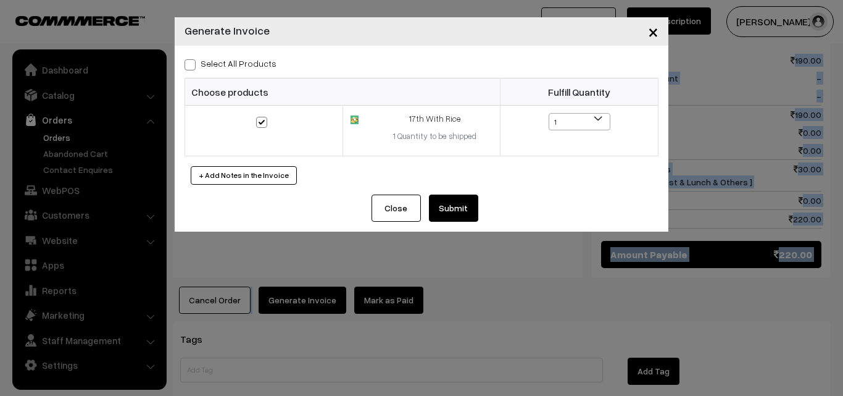
click at [471, 205] on button "Submit" at bounding box center [453, 207] width 49 height 27
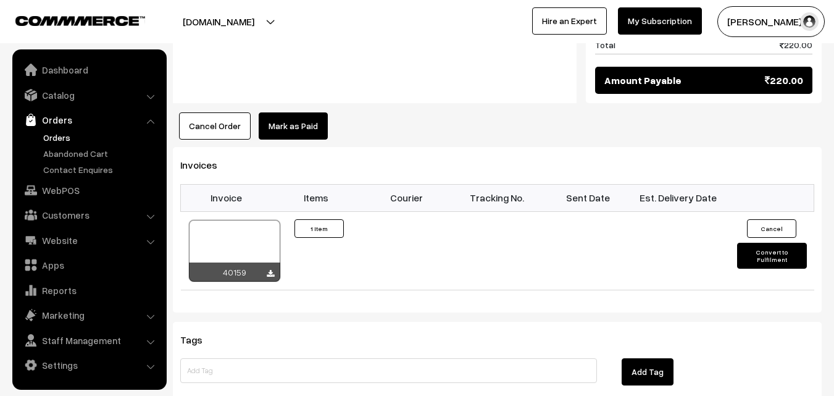
scroll to position [802, 0]
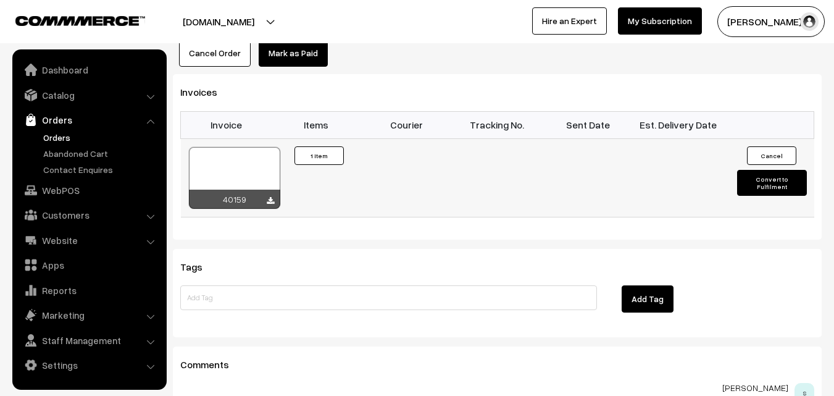
click at [250, 160] on div at bounding box center [234, 178] width 91 height 62
click at [236, 159] on div at bounding box center [234, 178] width 91 height 62
click at [57, 190] on link "WebPOS" at bounding box center [88, 190] width 147 height 22
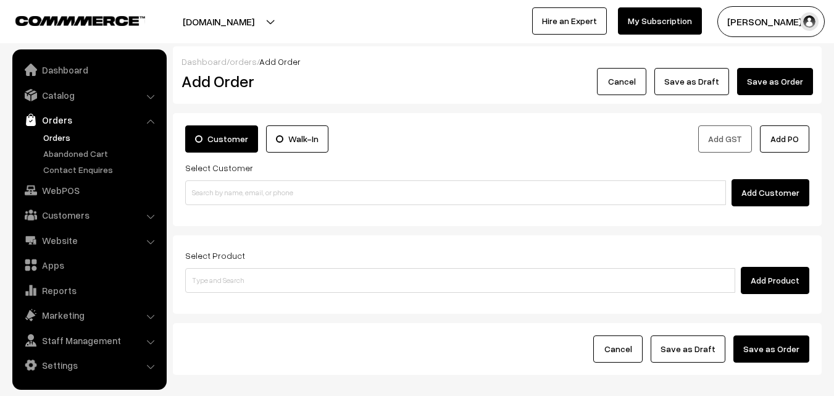
click at [251, 193] on input at bounding box center [455, 192] width 541 height 25
click at [231, 187] on input "91765 79861" at bounding box center [455, 192] width 541 height 25
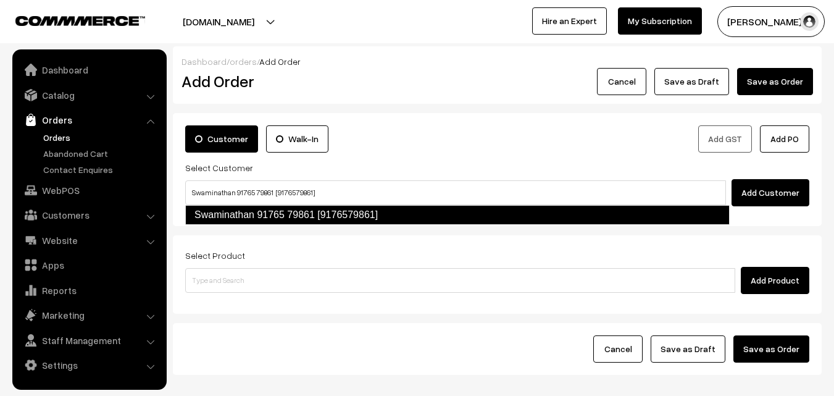
type input "Swaminathan 91765 79861 [9176579861]"
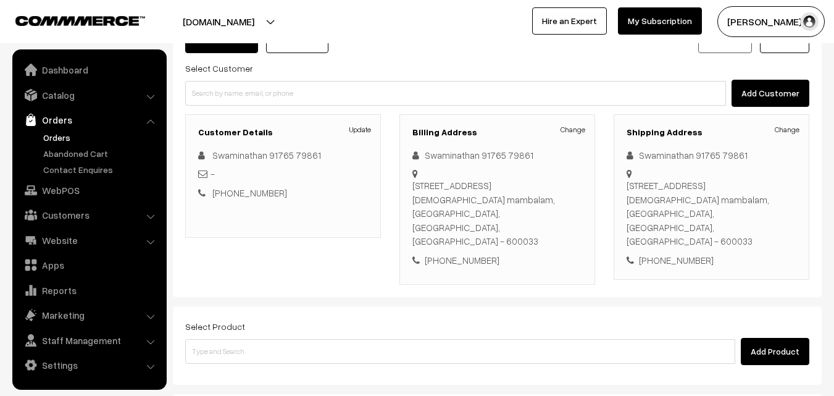
scroll to position [123, 0]
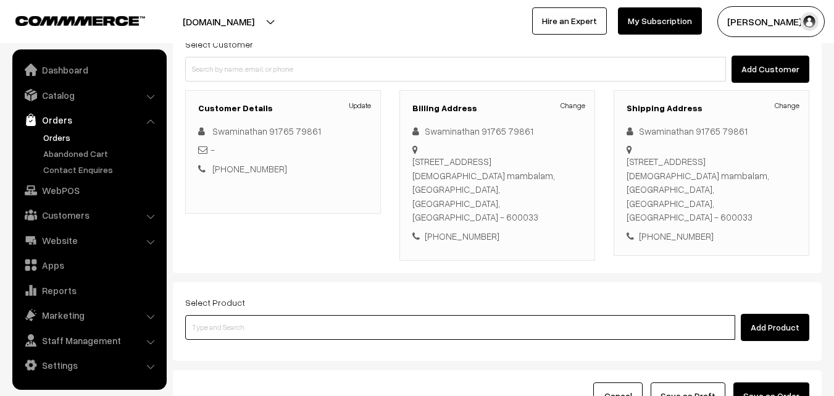
drag, startPoint x: 327, startPoint y: 288, endPoint x: 320, endPoint y: 283, distance: 8.6
click at [325, 315] on input at bounding box center [460, 327] width 550 height 25
type input "17th Couple Pack - Pototo Pattani Poriyal"
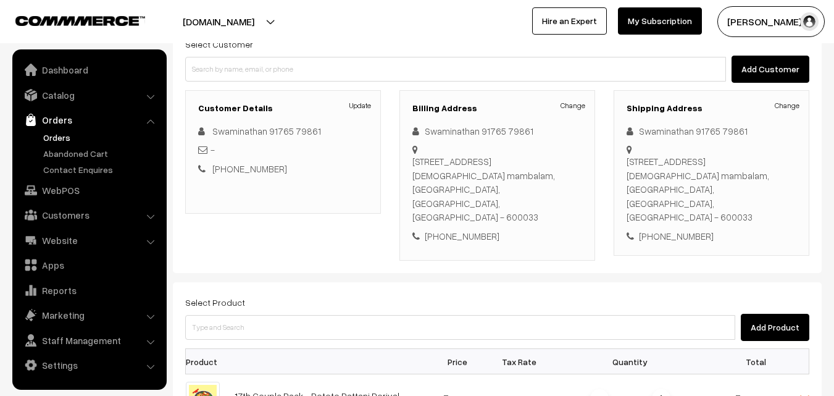
click at [320, 294] on div "Select Product Add Product" at bounding box center [497, 317] width 624 height 46
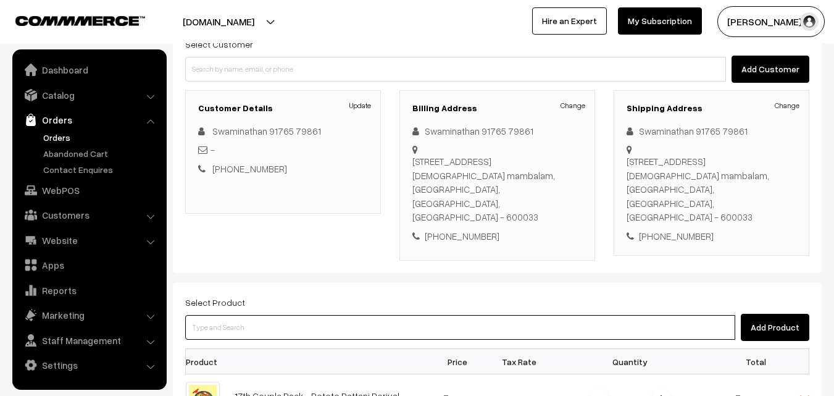
click at [334, 315] on input at bounding box center [460, 327] width 550 height 25
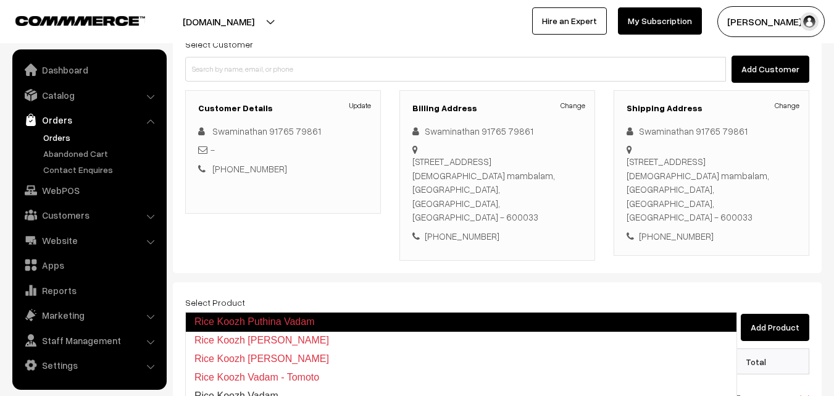
type input "Rice Koozh Jeera Vadam"
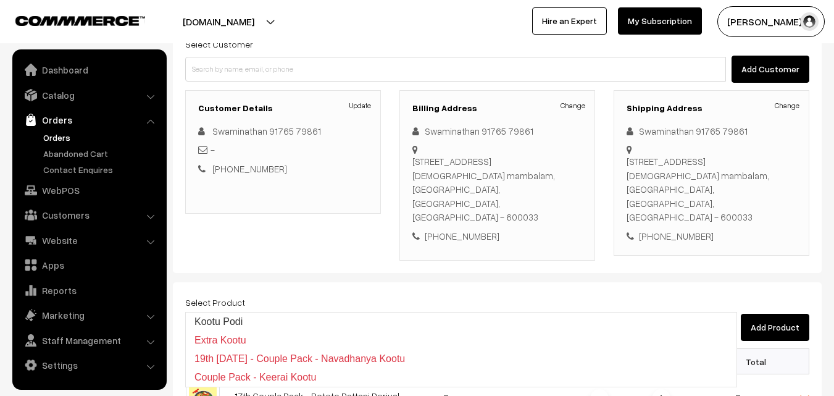
type input "Couple Pack - Keerai Kootu"
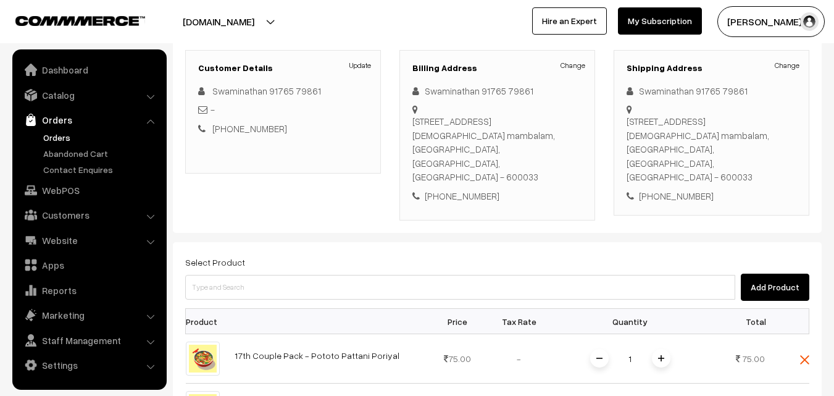
scroll to position [247, 0]
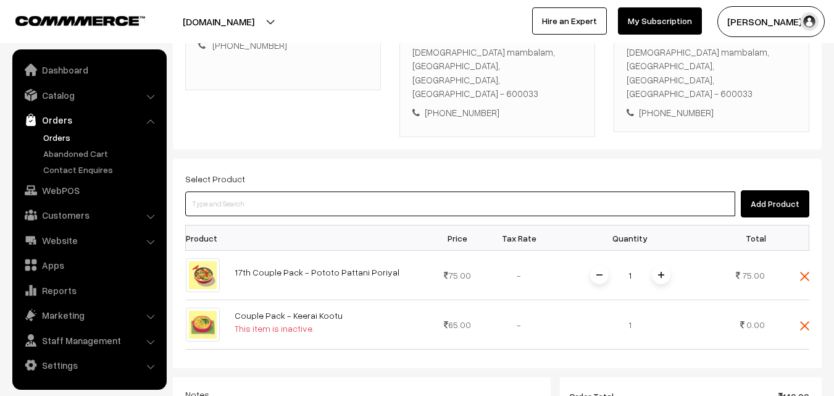
click at [283, 191] on input at bounding box center [460, 203] width 550 height 25
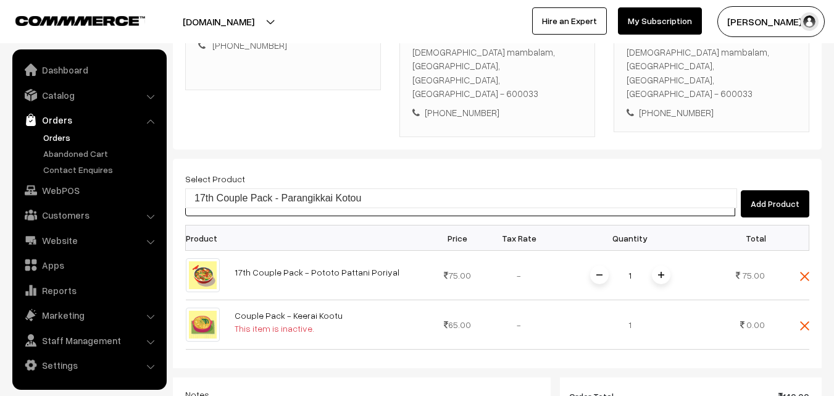
type input "17th Couple Pack - Parangikkai Kotou"
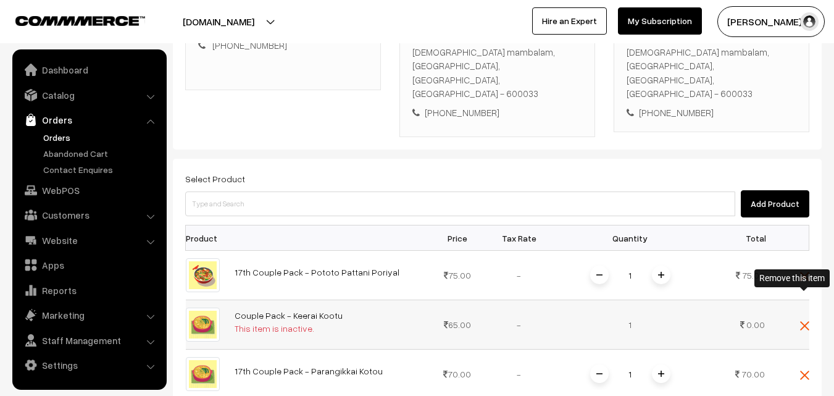
click at [806, 321] on img at bounding box center [804, 325] width 9 height 9
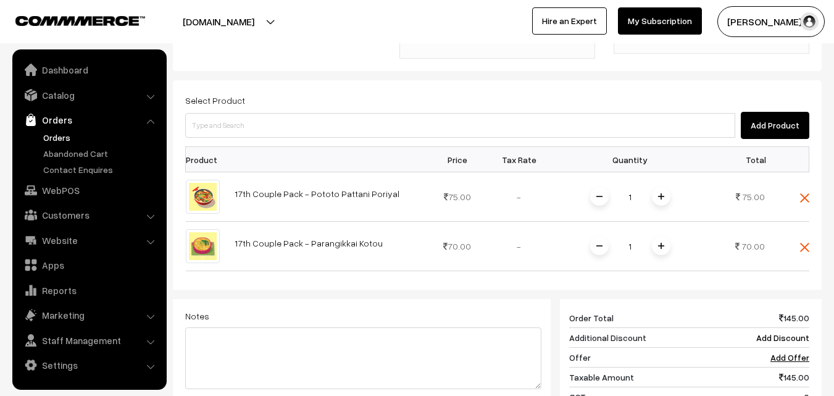
scroll to position [560, 0]
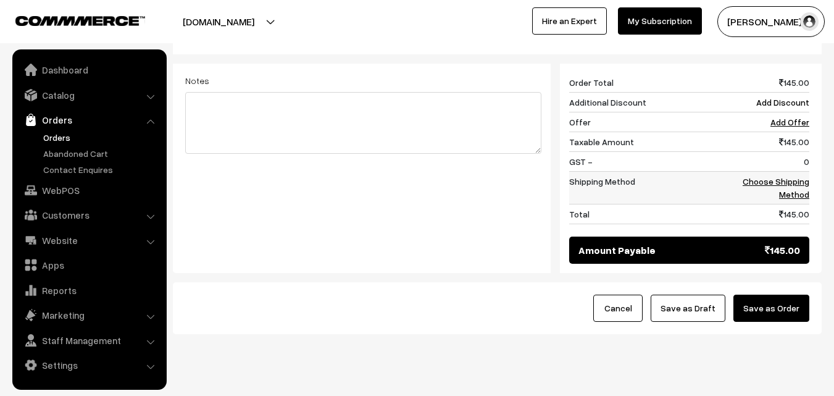
click at [789, 176] on link "Choose Shipping Method" at bounding box center [776, 187] width 67 height 23
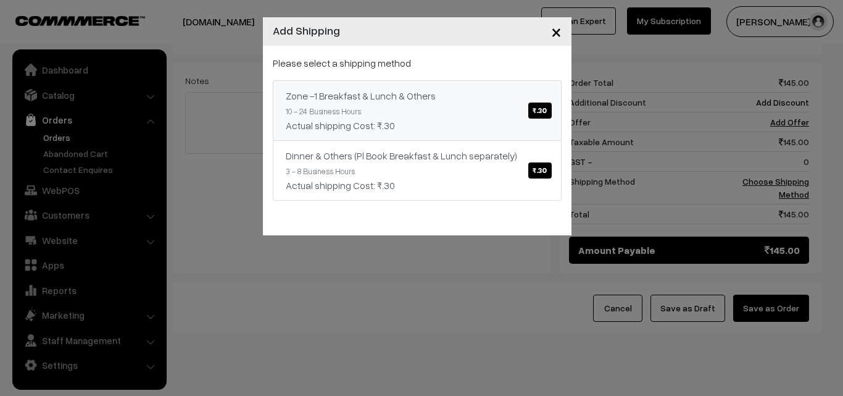
click at [479, 96] on div "Zone -1 Breakfast & Lunch & Others ₹.30" at bounding box center [417, 95] width 263 height 15
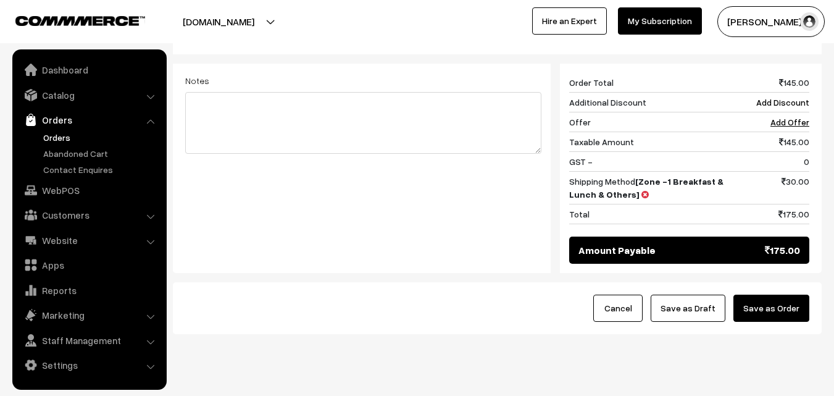
click at [688, 294] on button "Save as Draft" at bounding box center [688, 307] width 75 height 27
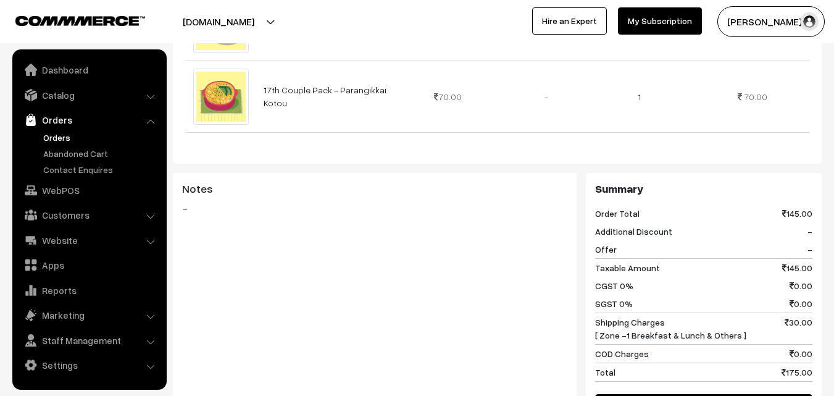
scroll to position [494, 0]
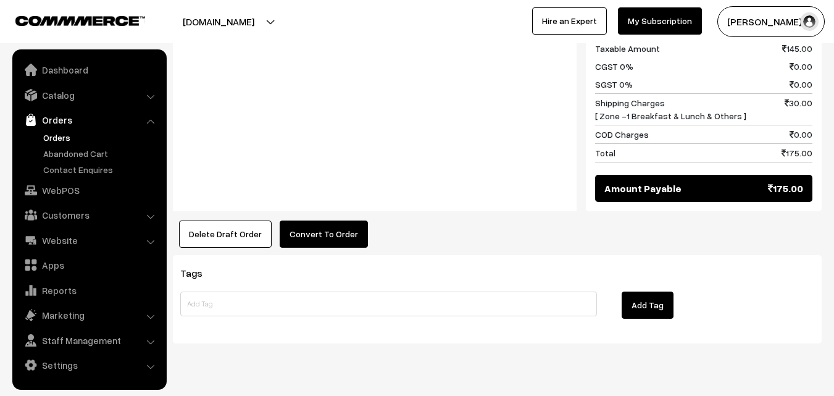
click at [318, 220] on button "Convert To Order" at bounding box center [324, 233] width 88 height 27
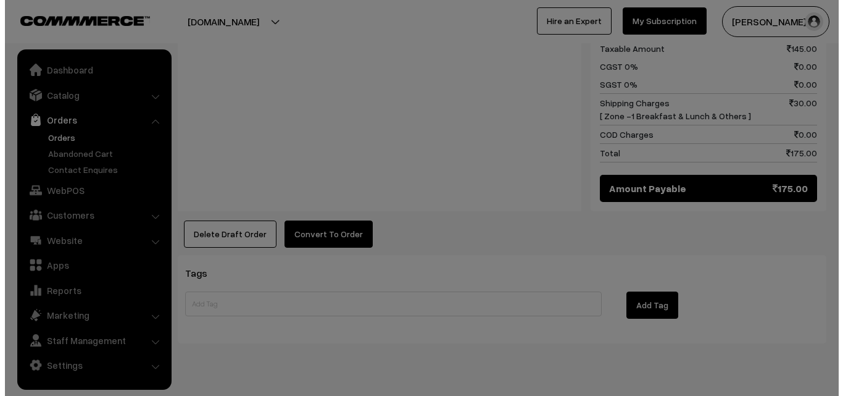
scroll to position [695, 0]
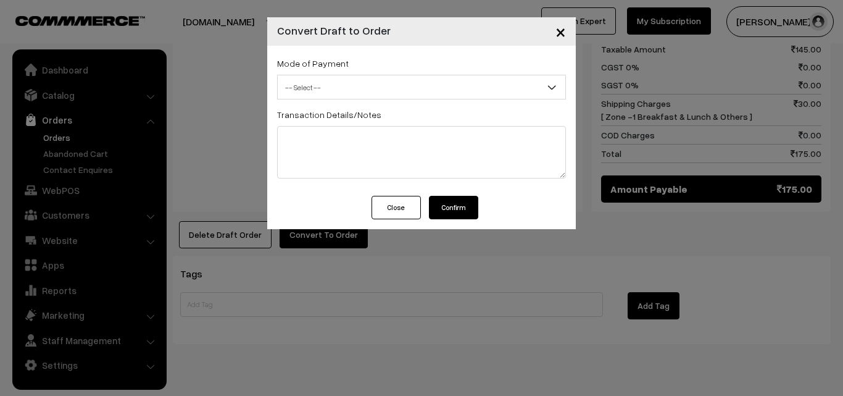
click at [339, 83] on span "-- Select --" at bounding box center [422, 88] width 288 height 22
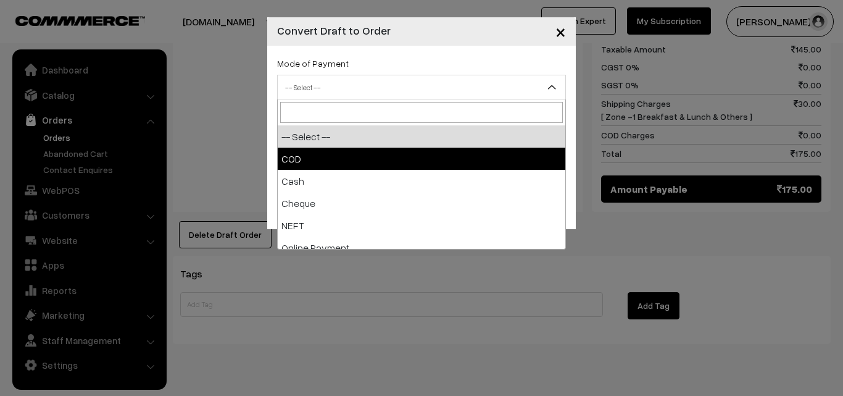
select select "1"
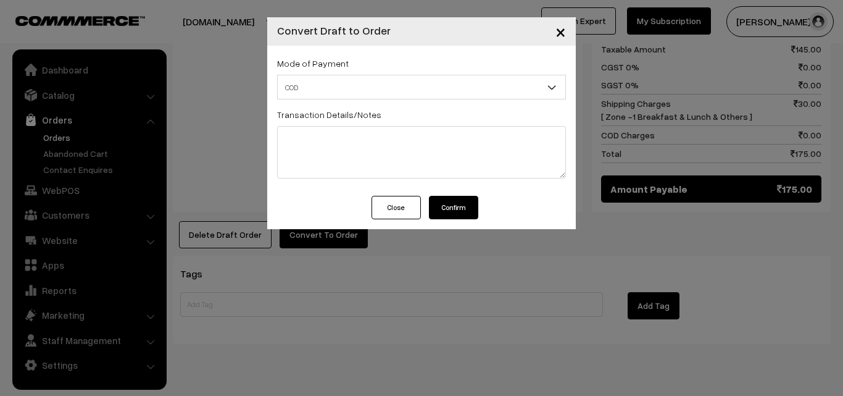
click at [438, 202] on button "Confirm" at bounding box center [453, 207] width 49 height 23
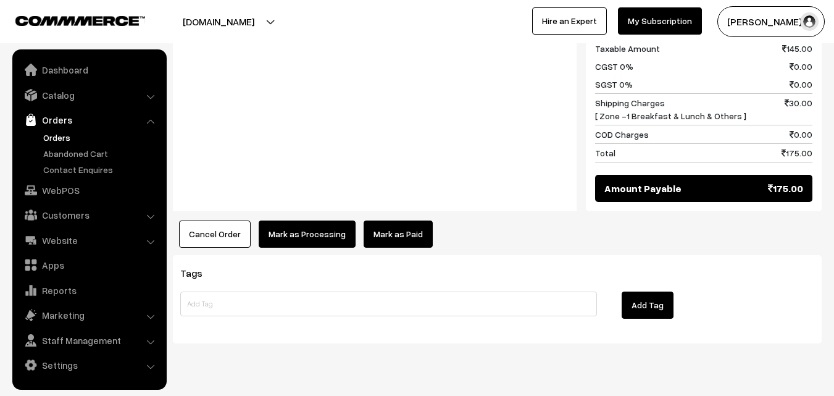
click at [327, 220] on button "Mark as Processing" at bounding box center [307, 233] width 97 height 27
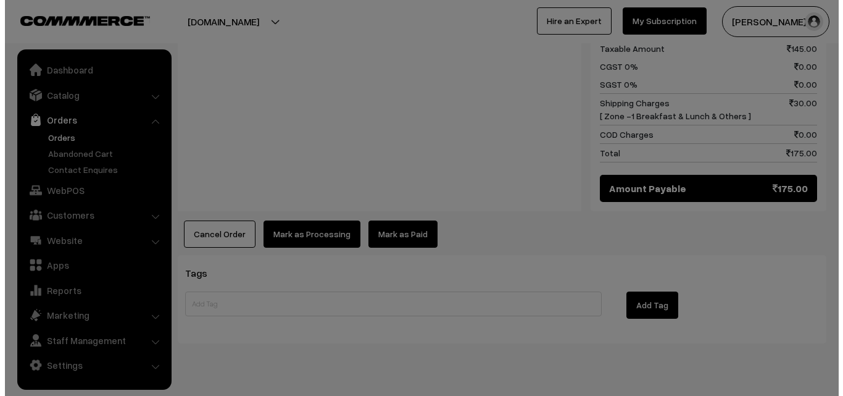
scroll to position [695, 0]
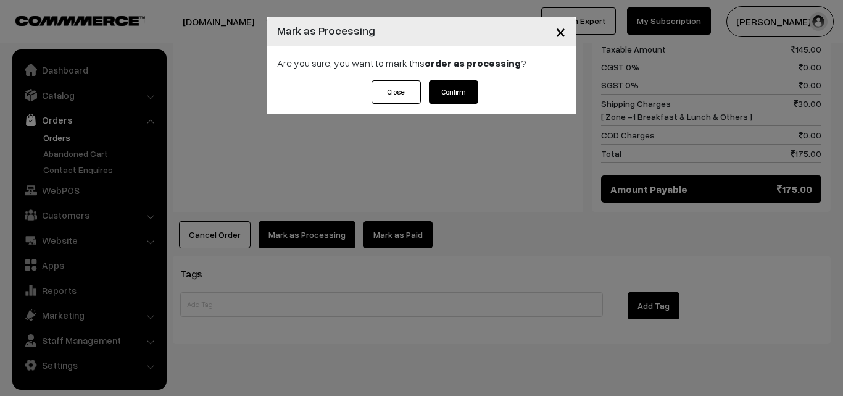
click at [444, 84] on button "Confirm" at bounding box center [453, 91] width 49 height 23
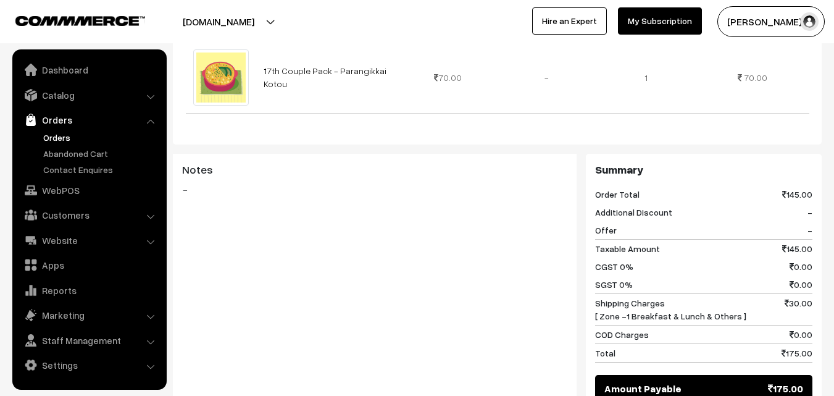
scroll to position [693, 0]
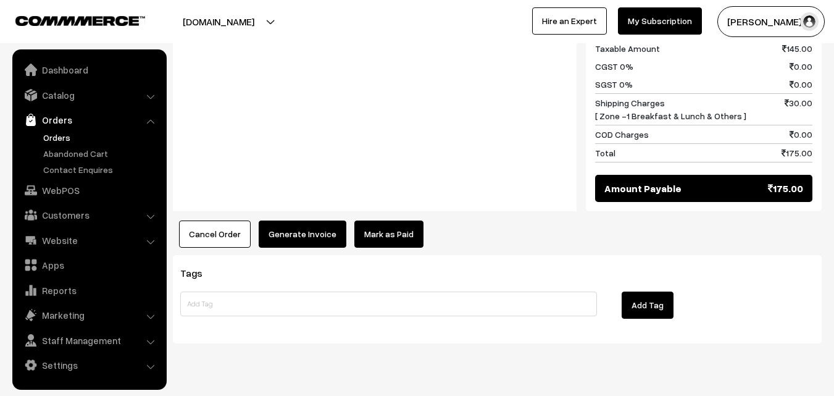
click at [298, 220] on button "Generate Invoice" at bounding box center [303, 233] width 88 height 27
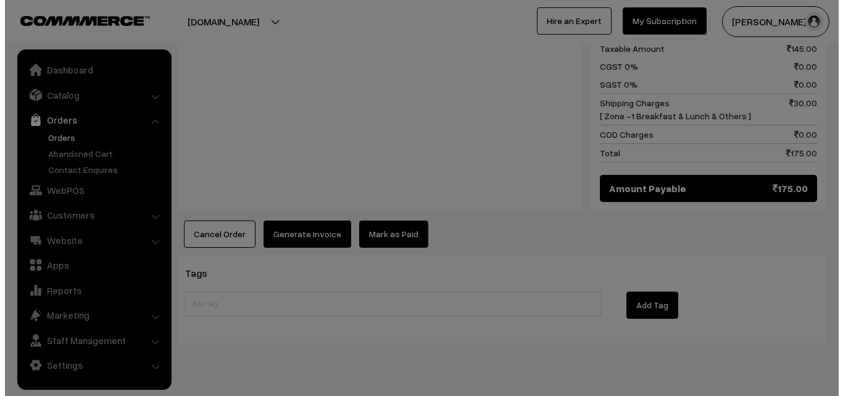
scroll to position [695, 0]
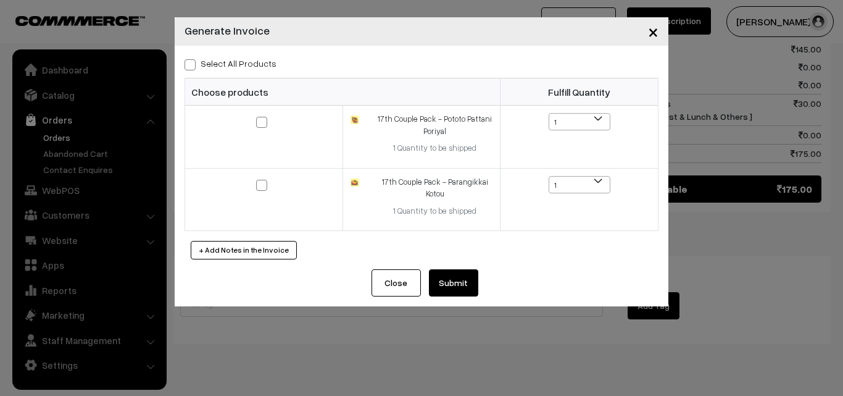
click at [258, 64] on label "Select All Products" at bounding box center [231, 63] width 92 height 13
click at [193, 64] on input "Select All Products" at bounding box center [189, 63] width 8 height 8
checkbox input "true"
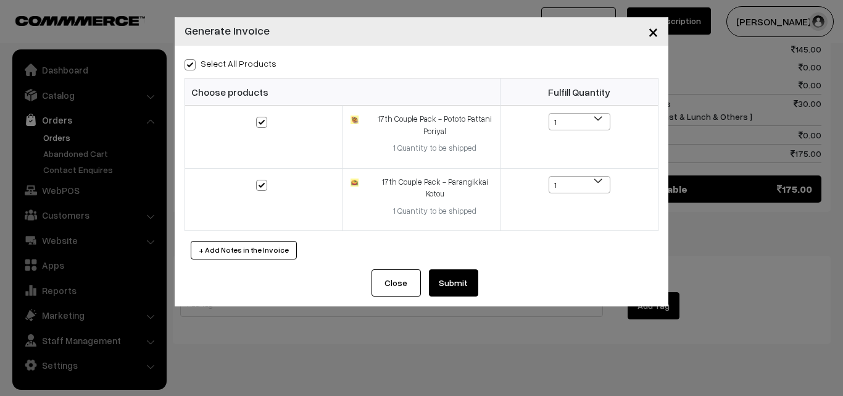
click at [446, 269] on div "Select All Products Choose products Fulfill Quantity 1 1 1 1" at bounding box center [422, 157] width 494 height 223
click at [457, 280] on button "Submit" at bounding box center [453, 282] width 49 height 27
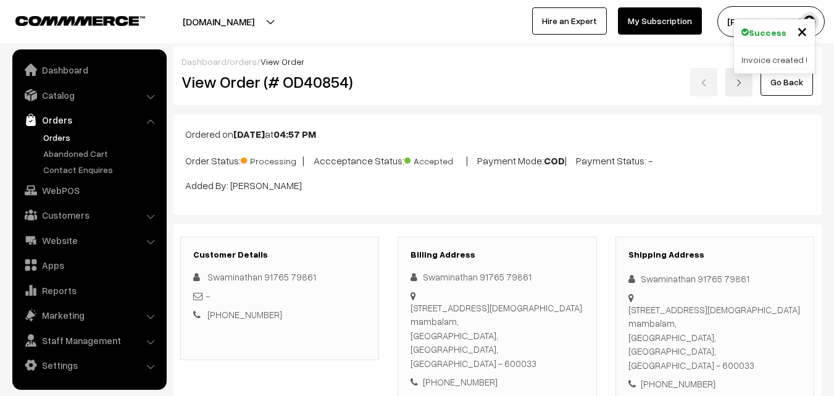
scroll to position [693, 0]
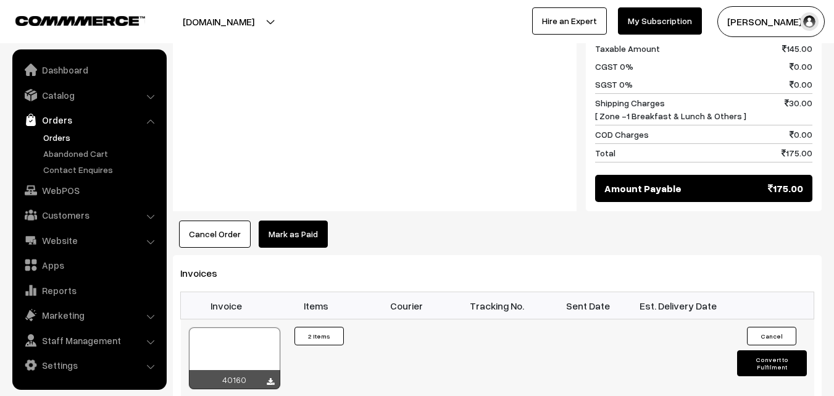
click at [231, 328] on div at bounding box center [234, 358] width 91 height 62
click at [41, 188] on link "WebPOS" at bounding box center [88, 190] width 147 height 22
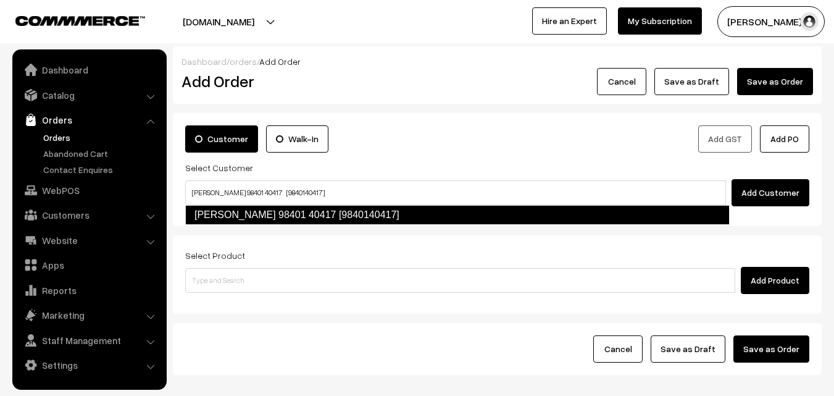
type input "Sugantha 98401 40417 [9840140417]"
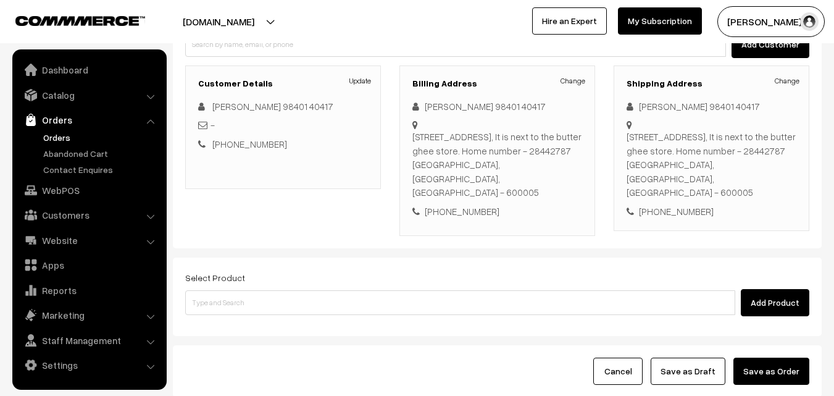
scroll to position [225, 0]
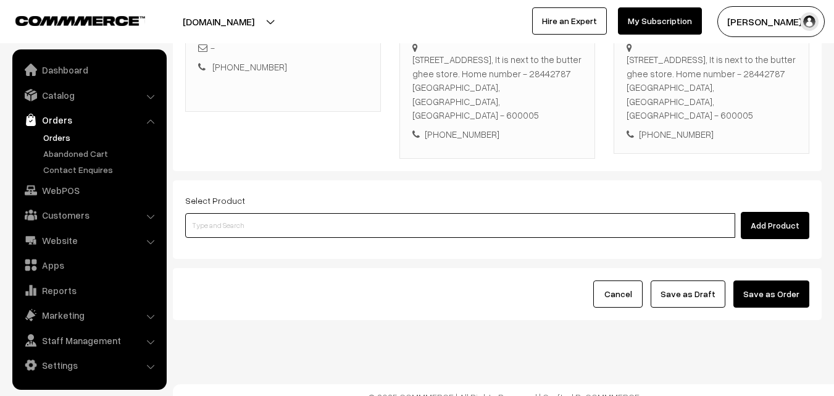
click at [330, 216] on input at bounding box center [460, 225] width 550 height 25
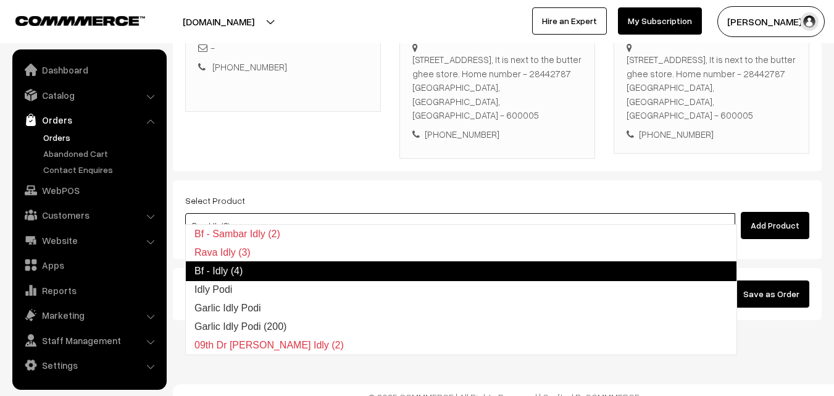
type input "Bf - Idly (4)"
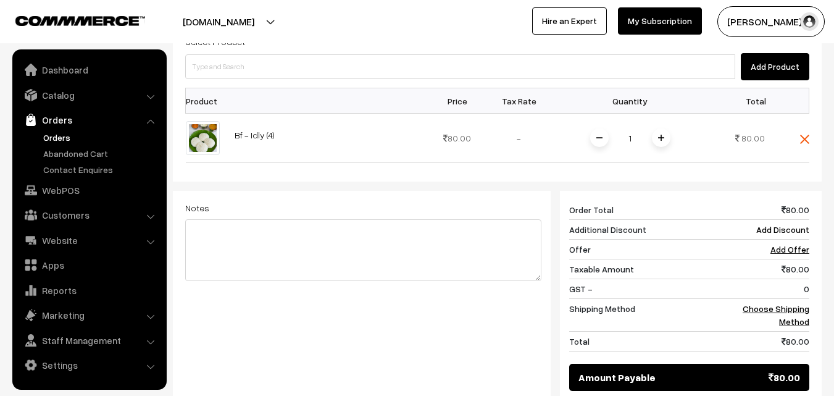
scroll to position [472, 0]
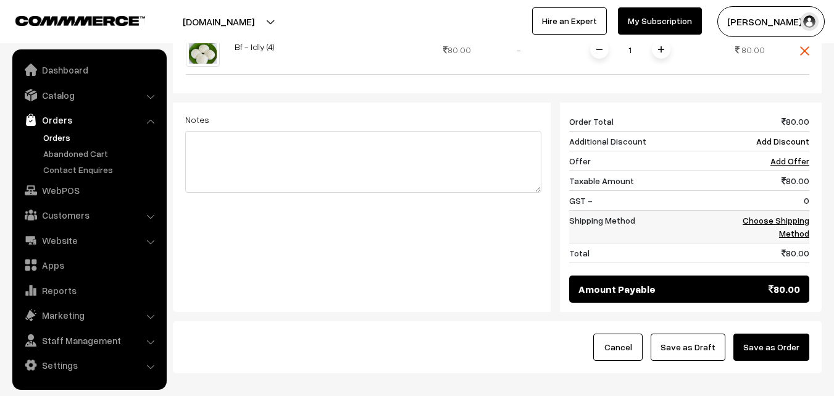
click at [791, 215] on link "Choose Shipping Method" at bounding box center [776, 226] width 67 height 23
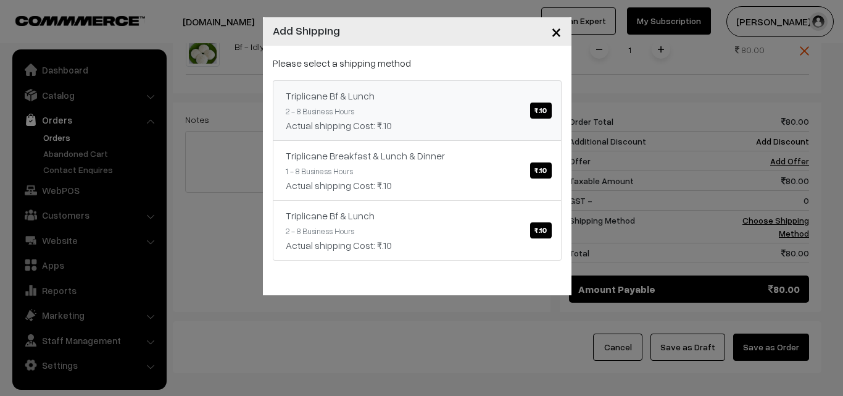
click at [501, 106] on link "Triplicane Bf & Lunch ₹.10 2 - 8 Business Hours Actual shipping Cost: ₹.10" at bounding box center [417, 110] width 289 height 60
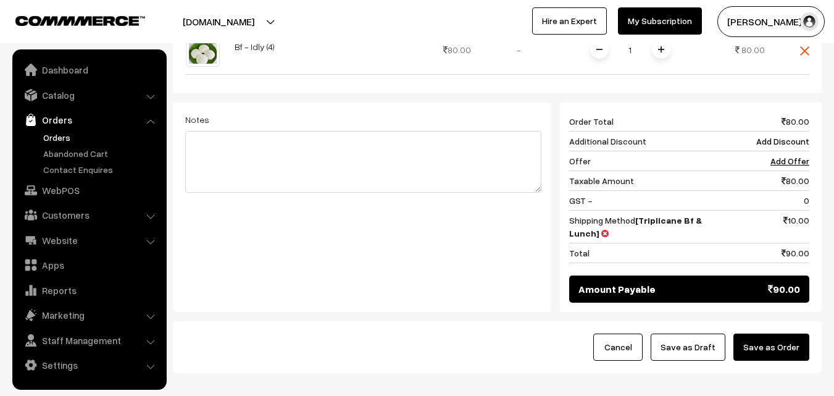
click at [699, 333] on button "Save as Draft" at bounding box center [688, 346] width 75 height 27
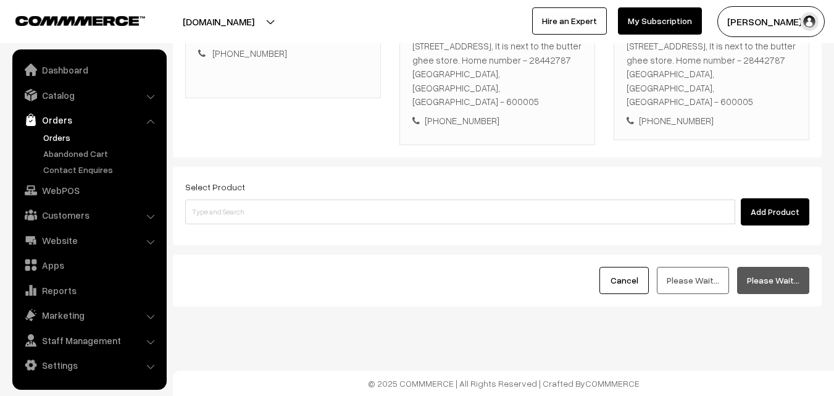
scroll to position [225, 0]
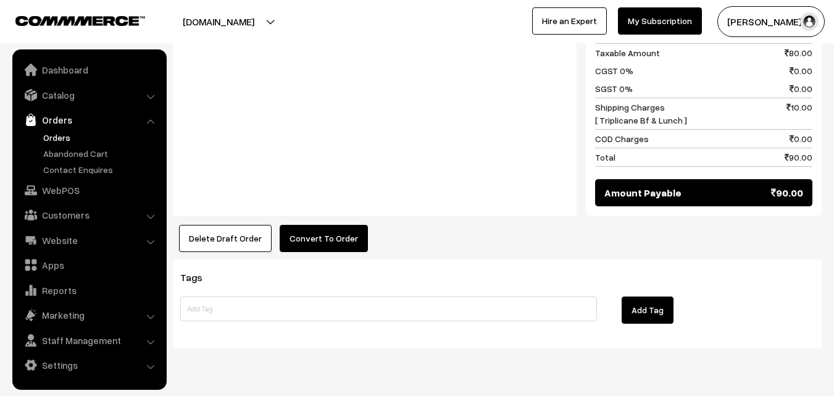
click at [323, 225] on button "Convert To Order" at bounding box center [324, 238] width 88 height 27
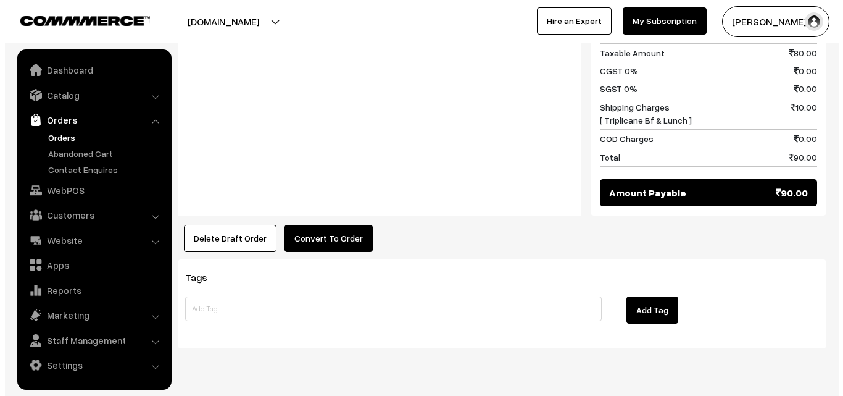
scroll to position [618, 0]
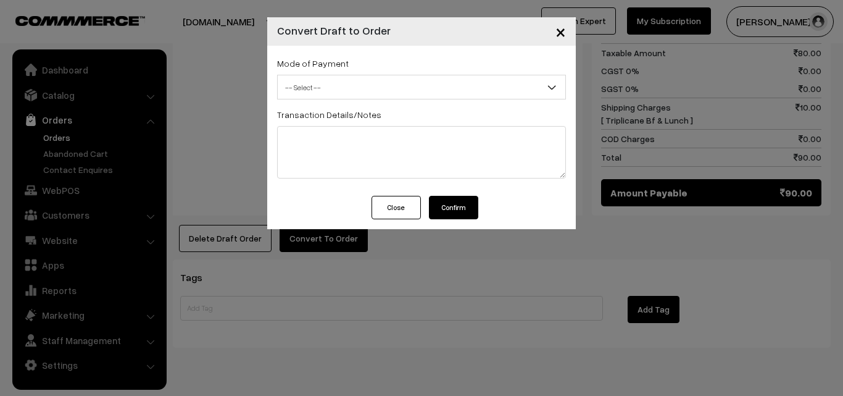
click at [408, 91] on span "-- Select --" at bounding box center [422, 88] width 288 height 22
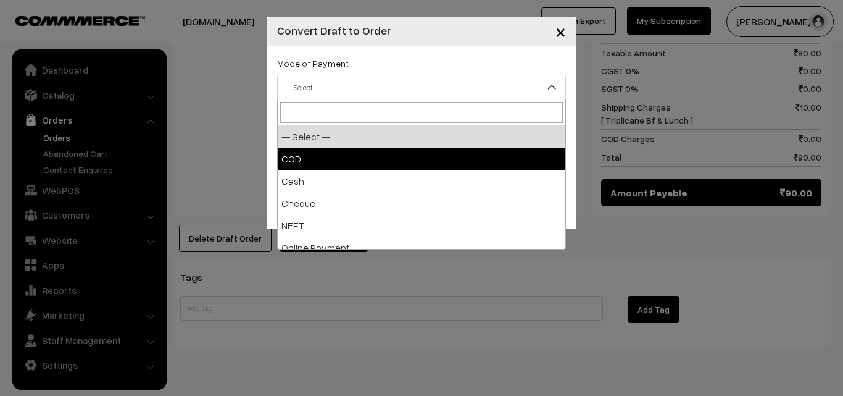
select select "1"
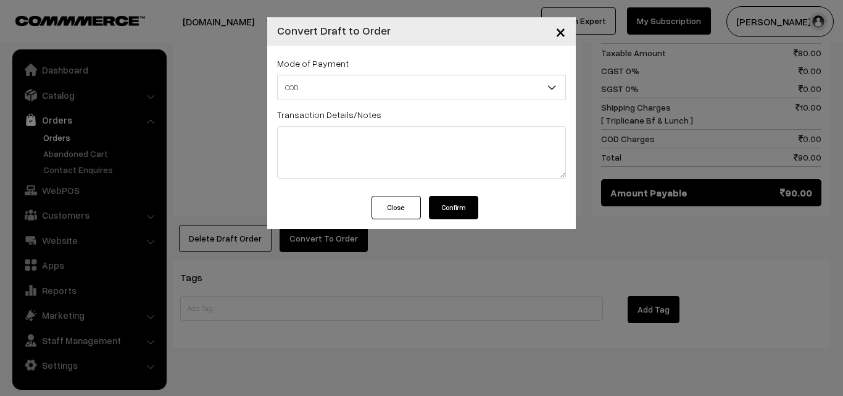
click at [443, 209] on button "Confirm" at bounding box center [453, 207] width 49 height 23
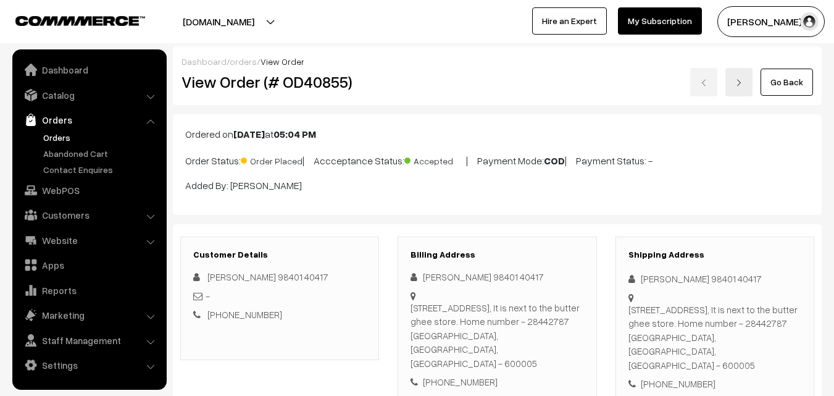
scroll to position [617, 0]
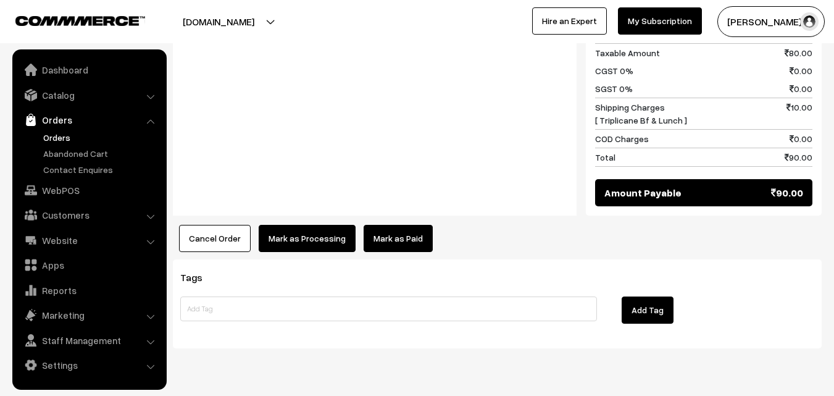
click at [322, 225] on button "Mark as Processing" at bounding box center [307, 238] width 97 height 27
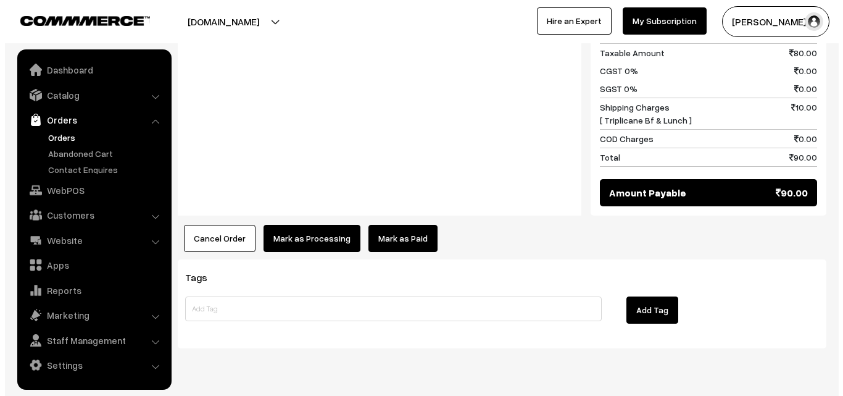
scroll to position [618, 0]
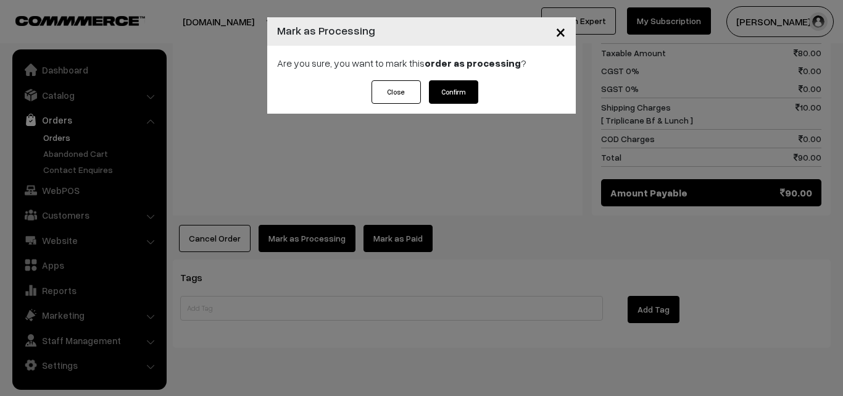
click at [455, 92] on button "Confirm" at bounding box center [453, 91] width 49 height 23
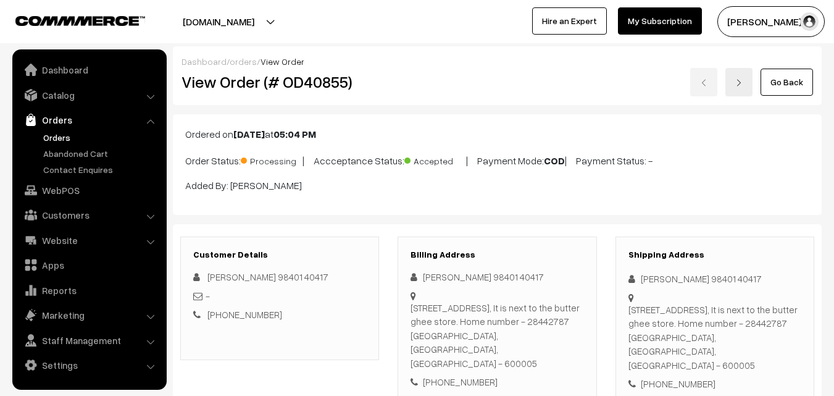
click at [226, 84] on h2 "View Order (# OD40855)" at bounding box center [280, 81] width 198 height 19
drag, startPoint x: 218, startPoint y: 90, endPoint x: 380, endPoint y: 82, distance: 161.9
click at [380, 81] on div "View Order (# OD40855)" at bounding box center [280, 82] width 217 height 28
copy h2 "Order (# OD40855)"
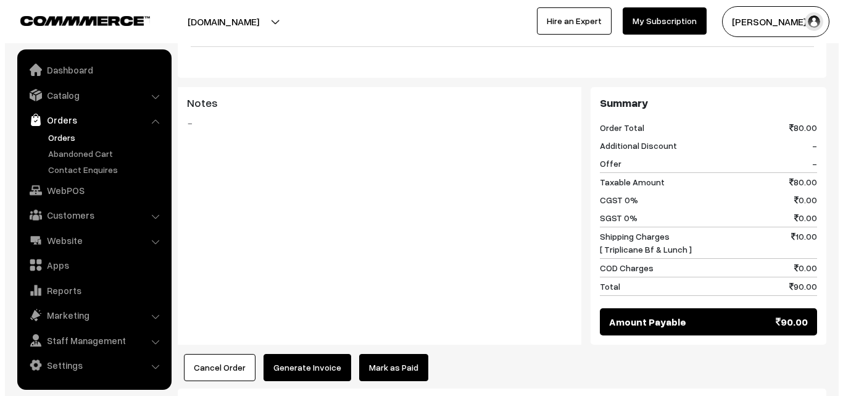
scroll to position [494, 0]
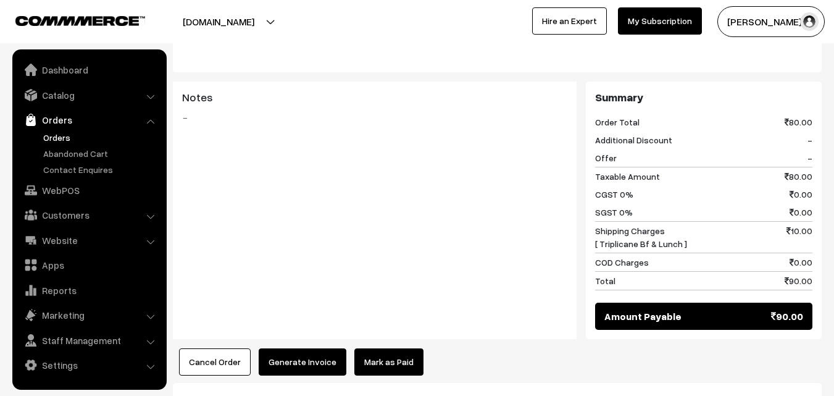
click at [285, 356] on button "Generate Invoice" at bounding box center [303, 361] width 88 height 27
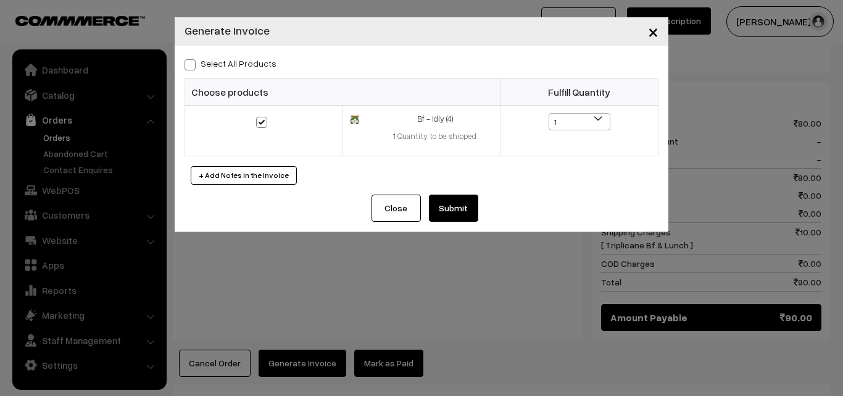
click at [452, 207] on button "Submit" at bounding box center [453, 207] width 49 height 27
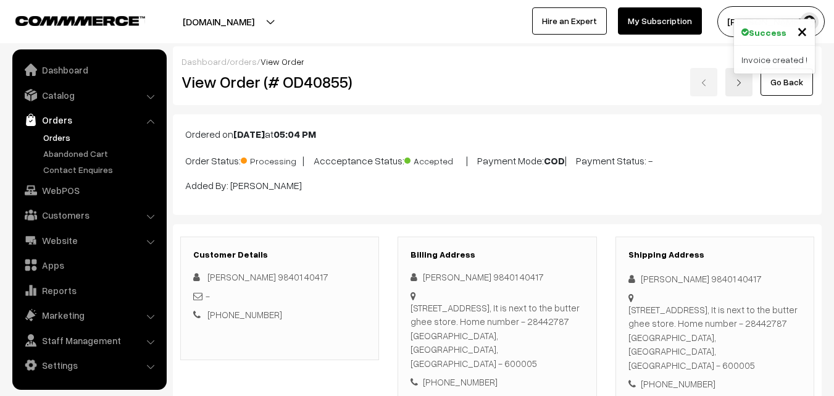
scroll to position [679, 0]
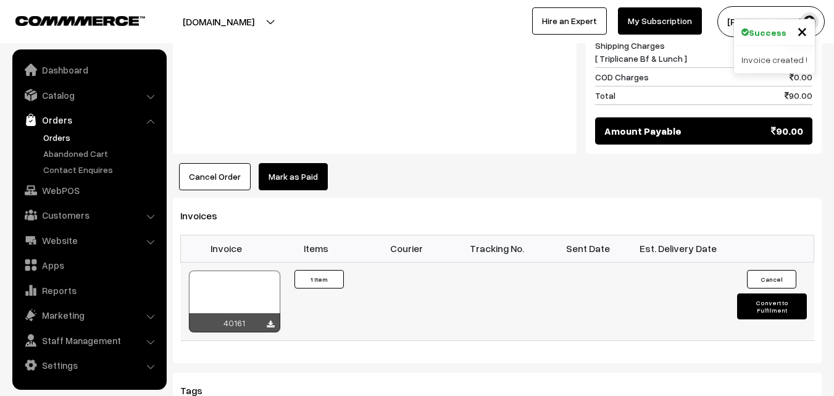
click at [254, 270] on div at bounding box center [234, 301] width 91 height 62
click at [60, 140] on link "Orders" at bounding box center [101, 137] width 122 height 13
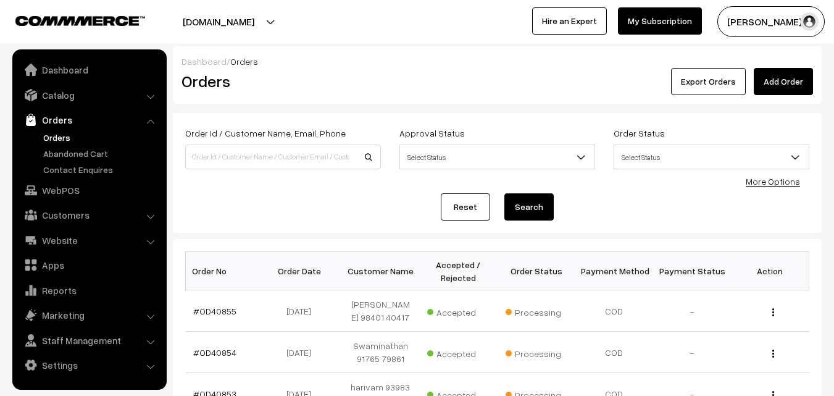
click at [59, 134] on link "Orders" at bounding box center [101, 137] width 122 height 13
click at [67, 140] on link "Orders" at bounding box center [101, 137] width 122 height 13
